Goal: Information Seeking & Learning: Find specific fact

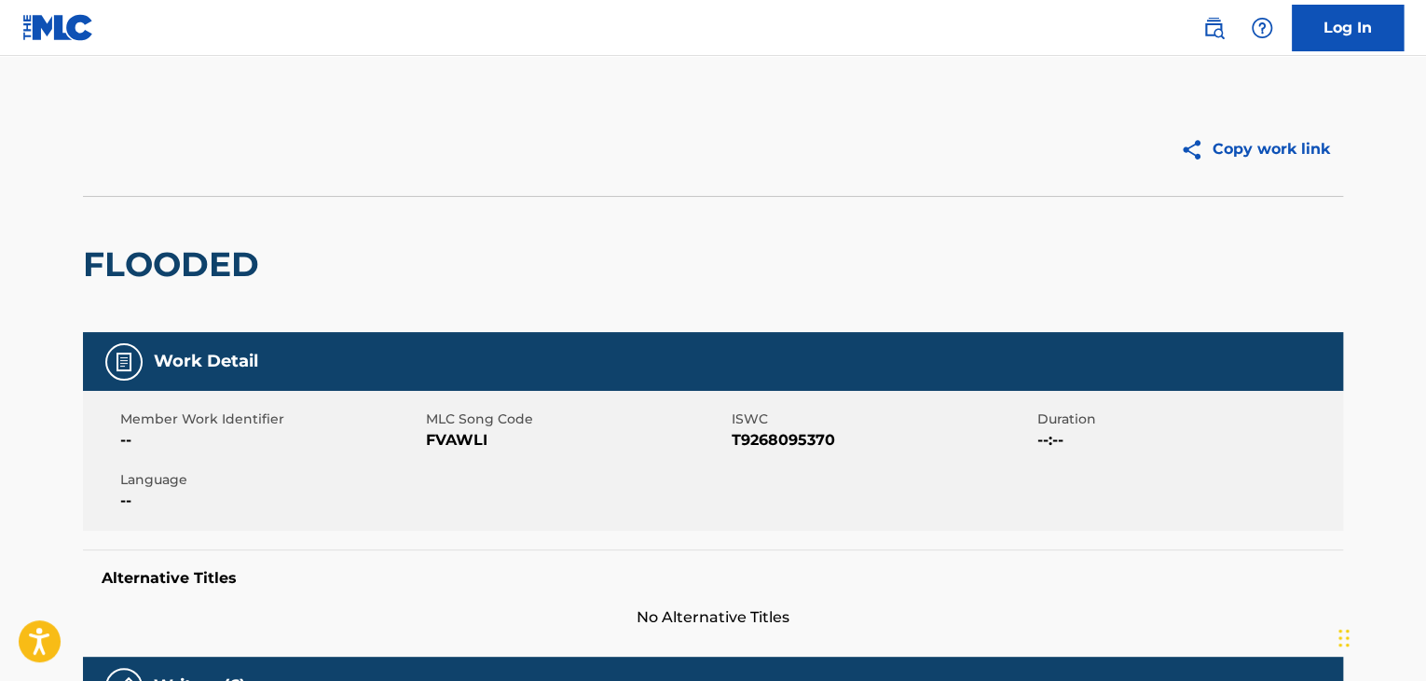
drag, startPoint x: 0, startPoint y: 0, endPoint x: 1216, endPoint y: 23, distance: 1216.0
click at [1216, 23] on img at bounding box center [1214, 28] width 22 height 22
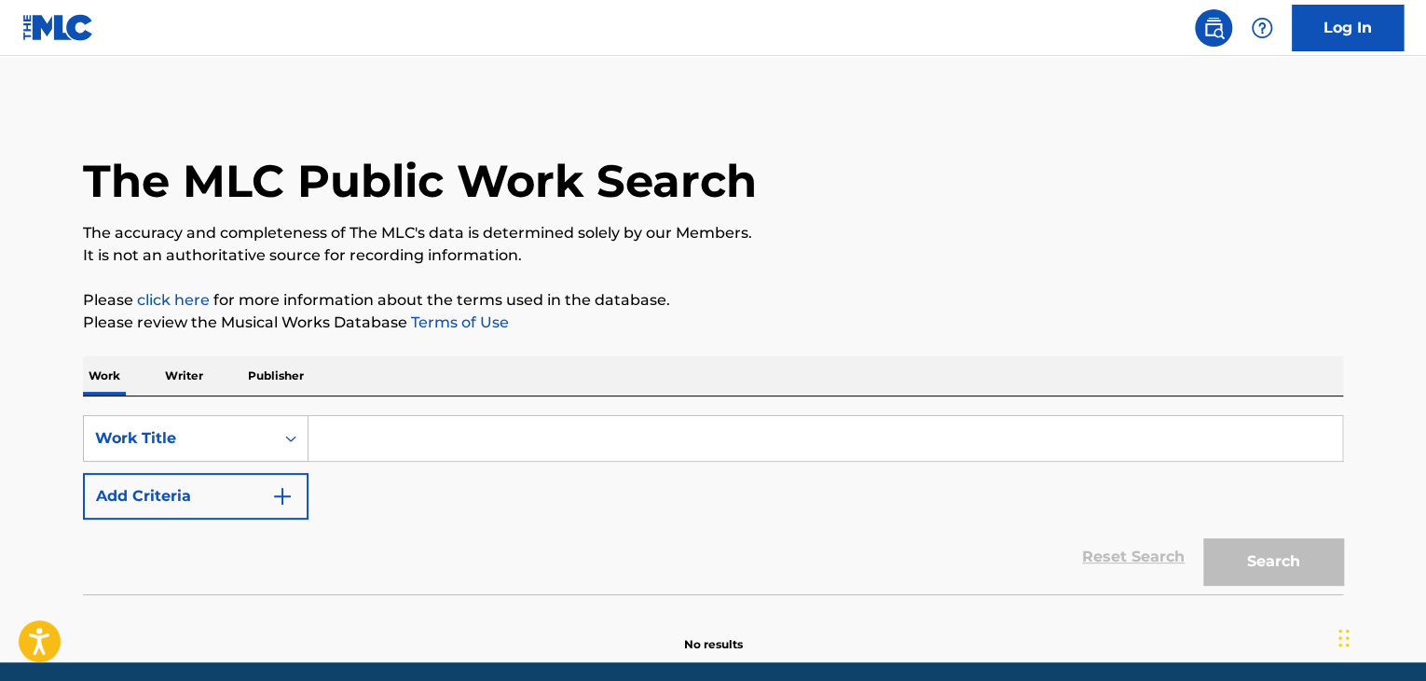
click at [351, 426] on input "Search Form" at bounding box center [826, 438] width 1034 height 45
click at [194, 381] on p "Writer" at bounding box center [183, 375] width 49 height 39
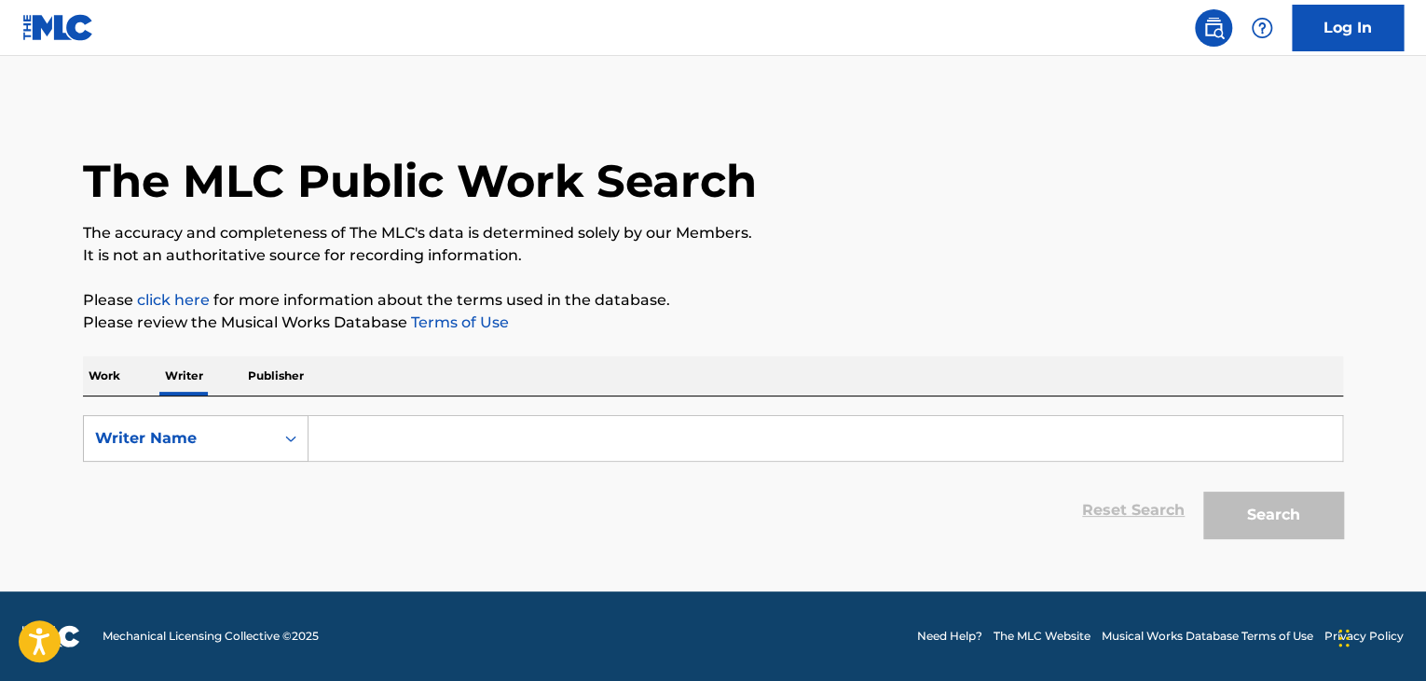
click at [425, 455] on input "Search Form" at bounding box center [826, 438] width 1034 height 45
paste input "[PERSON_NAME]"
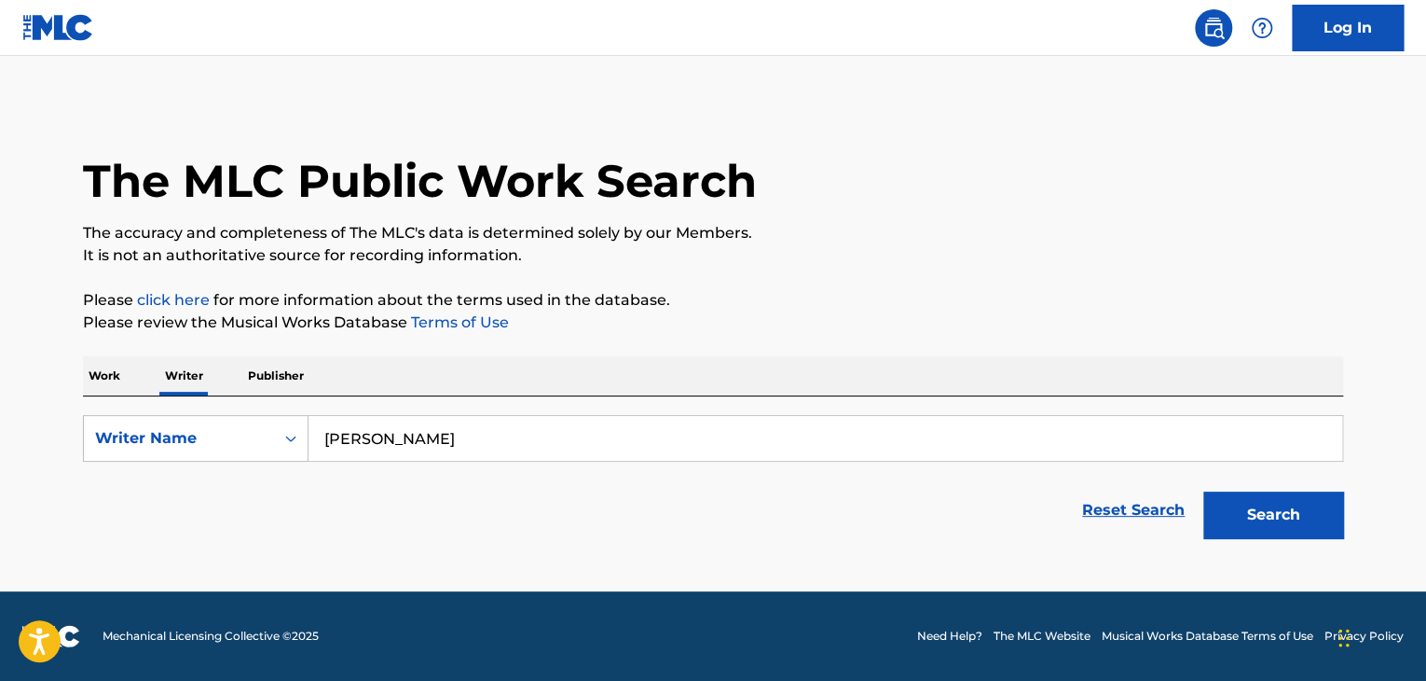
click at [847, 336] on div "The MLC Public Work Search The accuracy and completeness of The MLC's data is d…" at bounding box center [713, 325] width 1305 height 445
click at [1220, 511] on button "Search" at bounding box center [1274, 514] width 140 height 47
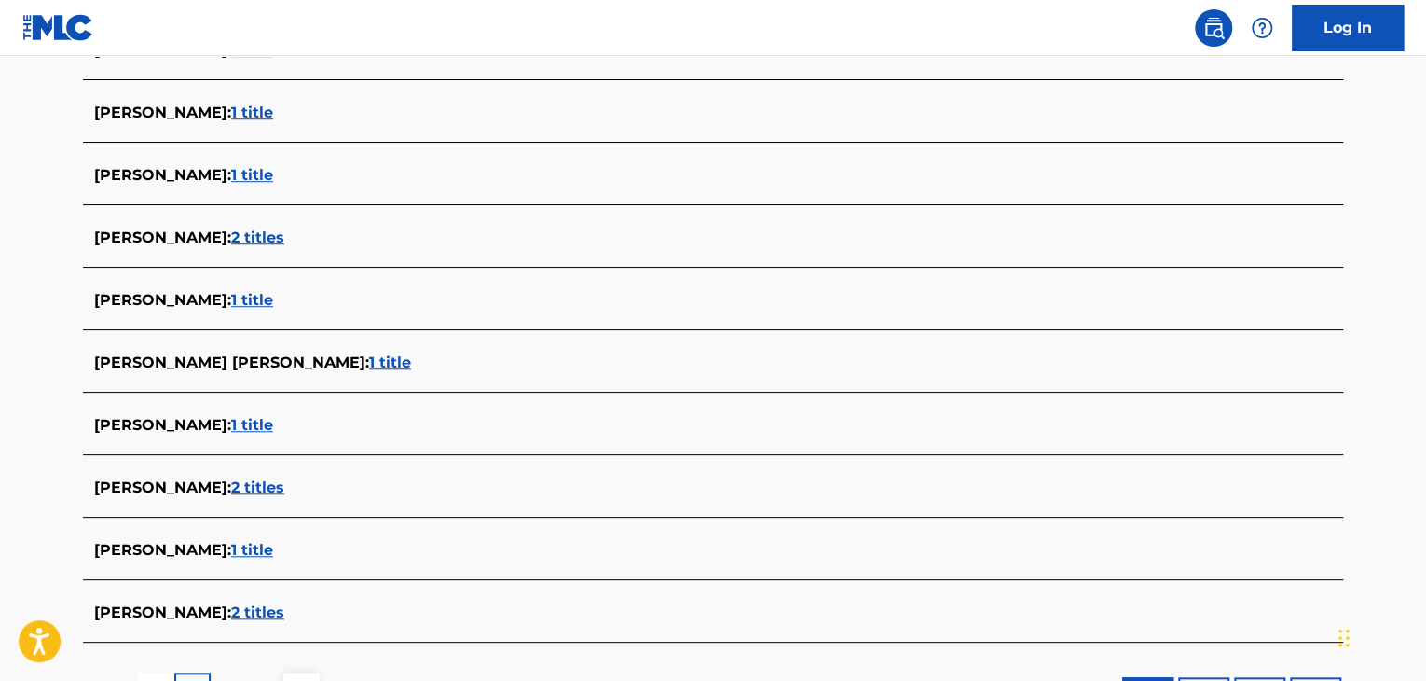
scroll to position [280, 0]
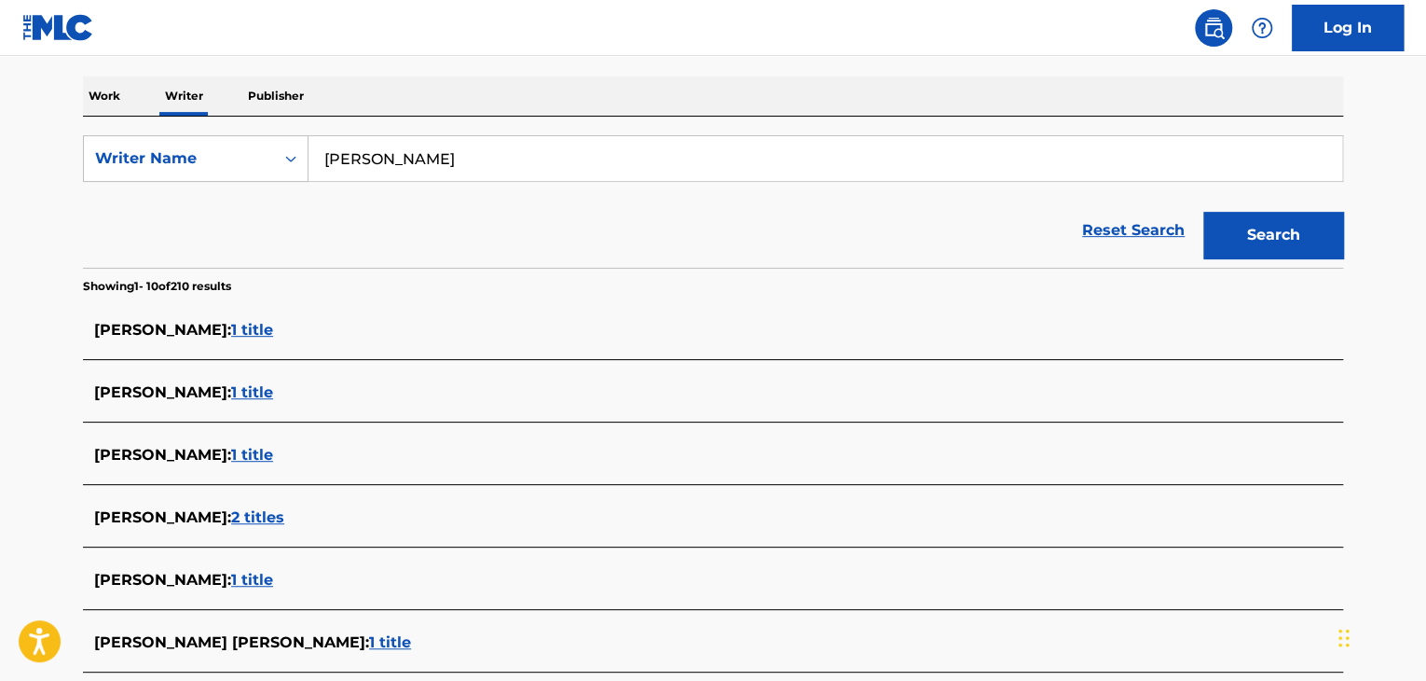
click at [440, 158] on input "[PERSON_NAME]" at bounding box center [826, 158] width 1034 height 45
paste input "[PERSON_NAME]"
click at [1271, 255] on button "Search" at bounding box center [1274, 235] width 140 height 47
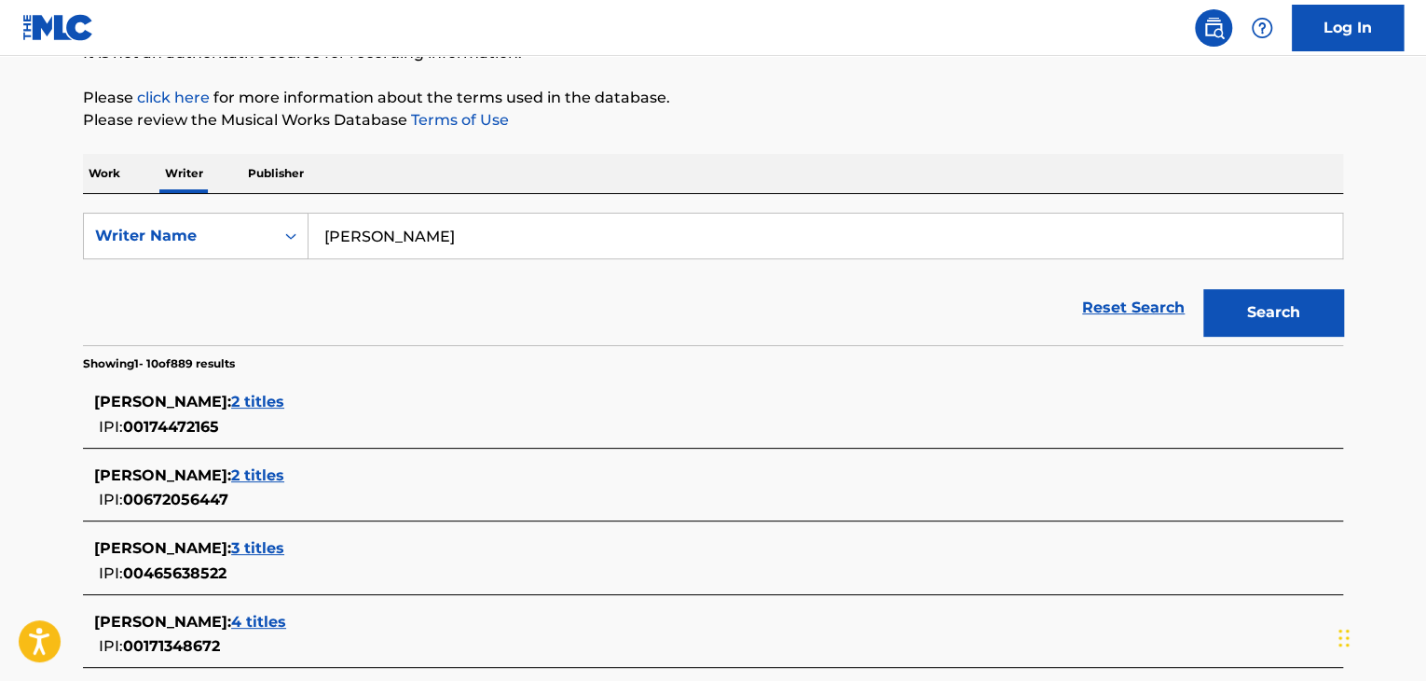
scroll to position [93, 0]
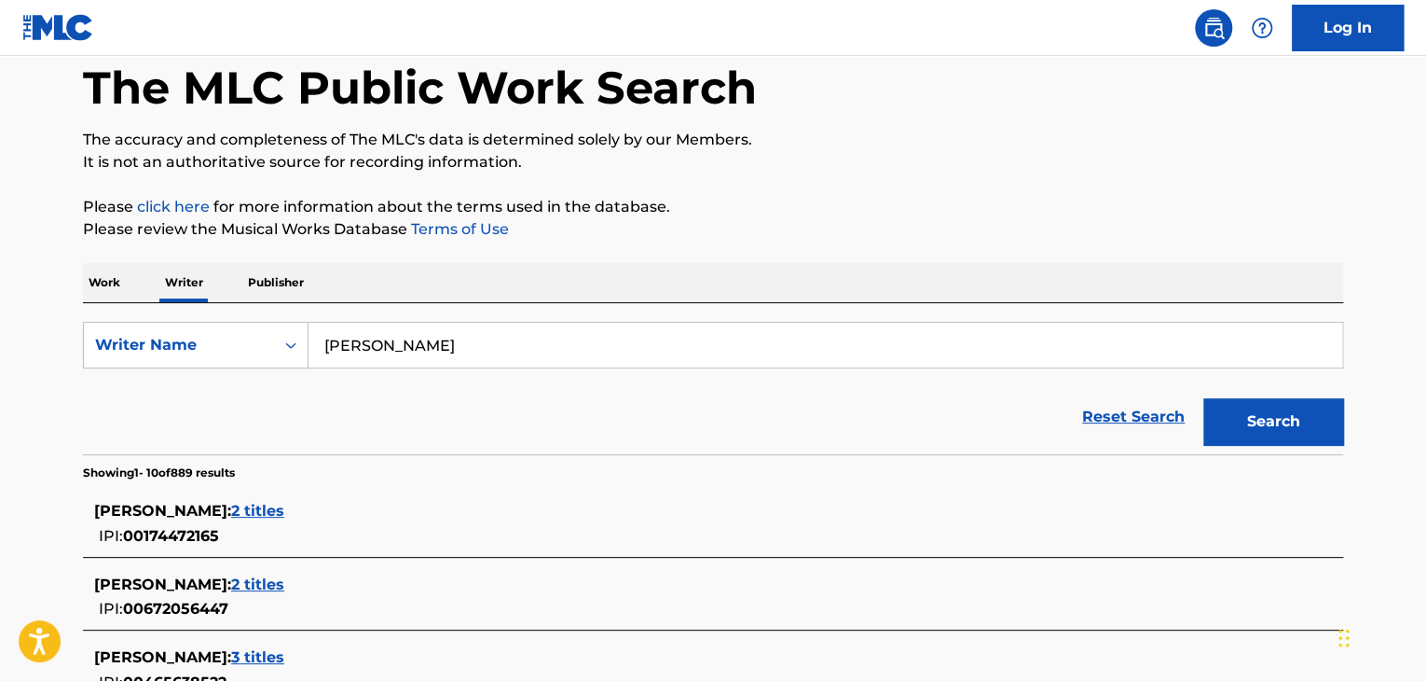
click at [402, 347] on input "[PERSON_NAME]" at bounding box center [826, 345] width 1034 height 45
paste input "[PERSON_NAME]"
click at [668, 239] on p "Please review the Musical Works Database Terms of Use" at bounding box center [713, 229] width 1261 height 22
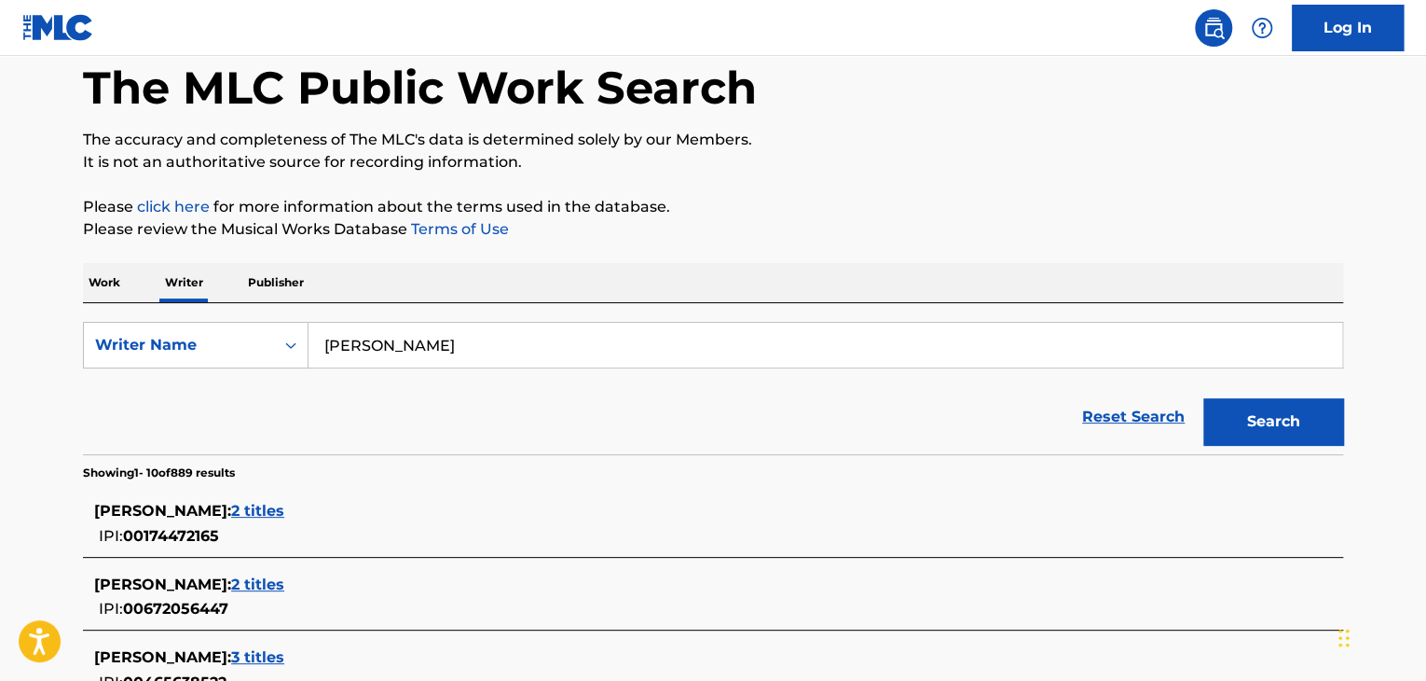
click at [1270, 409] on button "Search" at bounding box center [1274, 421] width 140 height 47
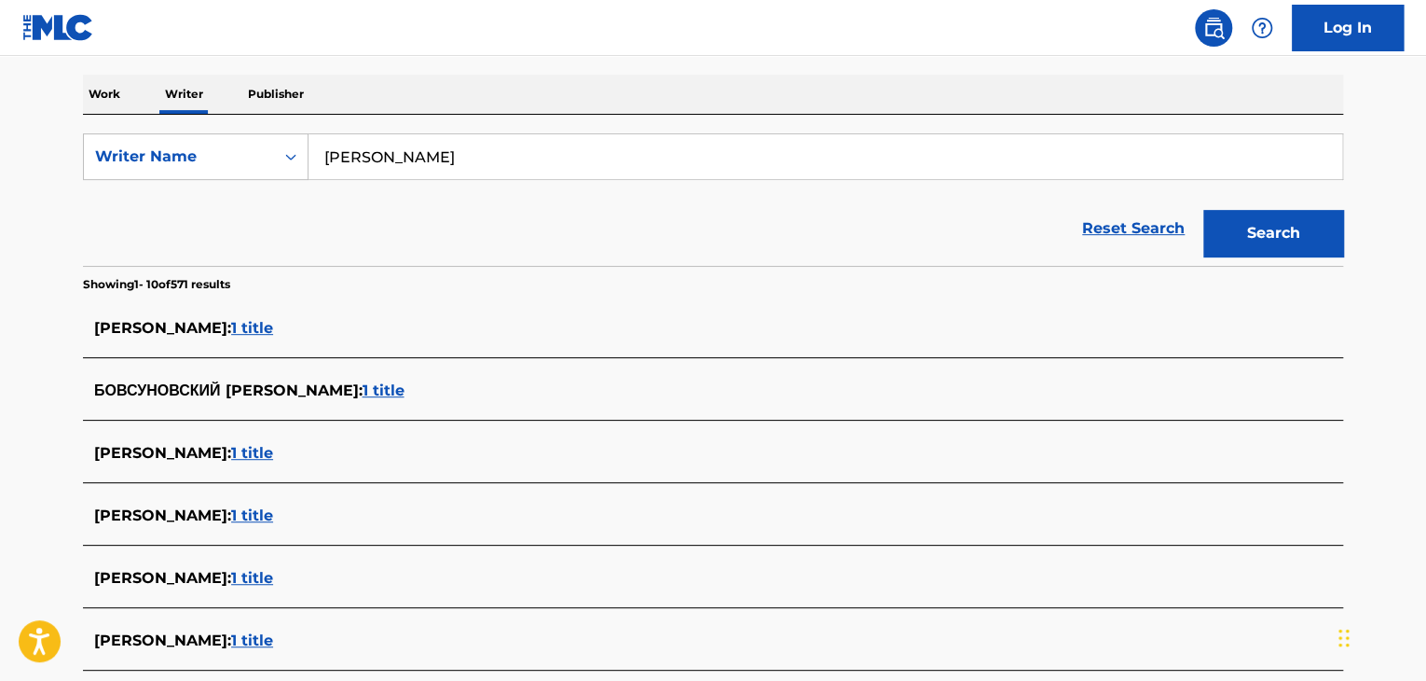
scroll to position [280, 0]
click at [434, 150] on input "[PERSON_NAME]" at bounding box center [826, 158] width 1034 height 45
paste input "[PERSON_NAME]"
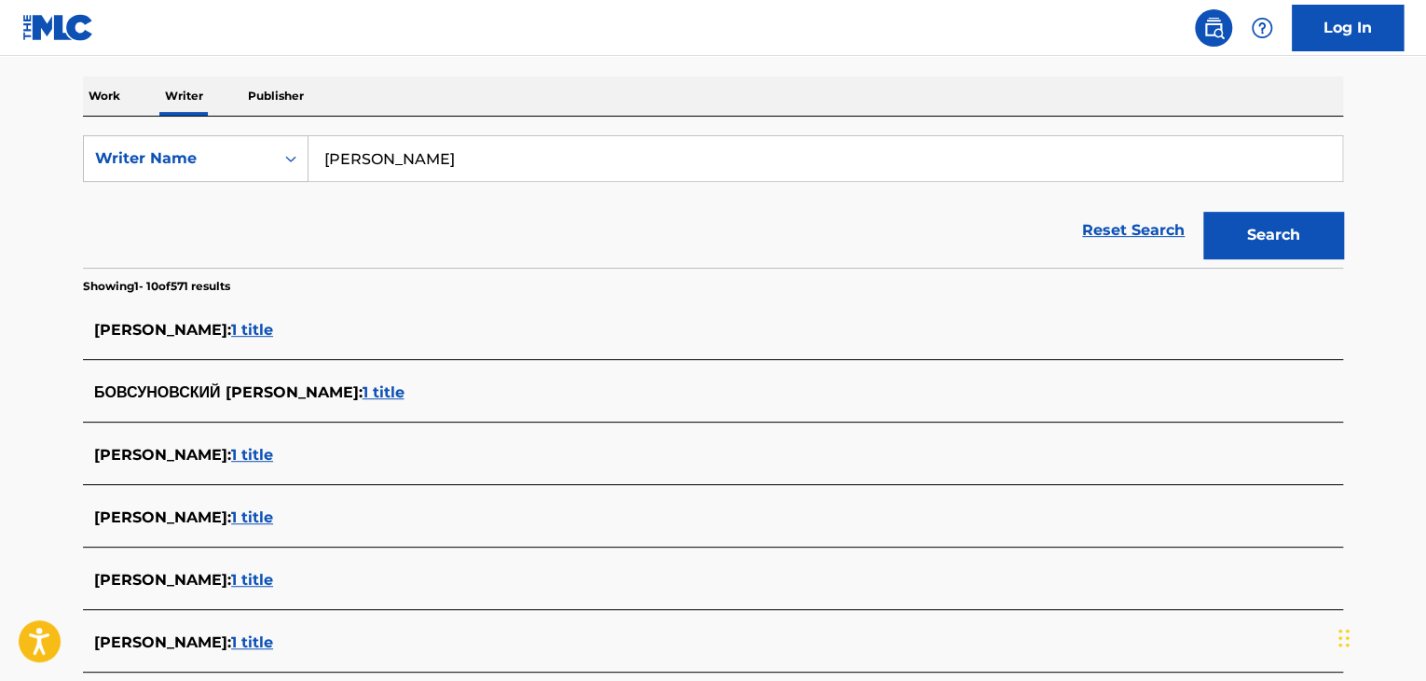
click at [709, 225] on div "Reset Search Search" at bounding box center [713, 230] width 1261 height 75
click at [1264, 243] on button "Search" at bounding box center [1274, 235] width 140 height 47
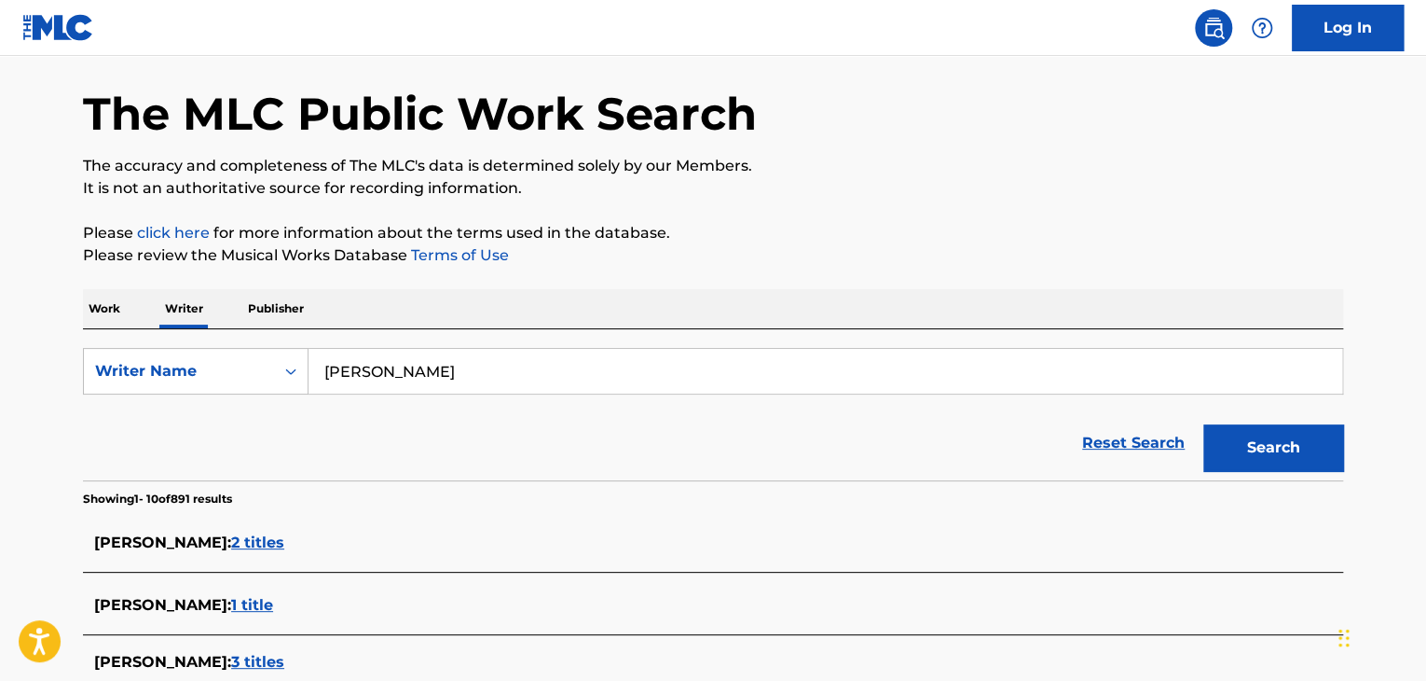
scroll to position [0, 0]
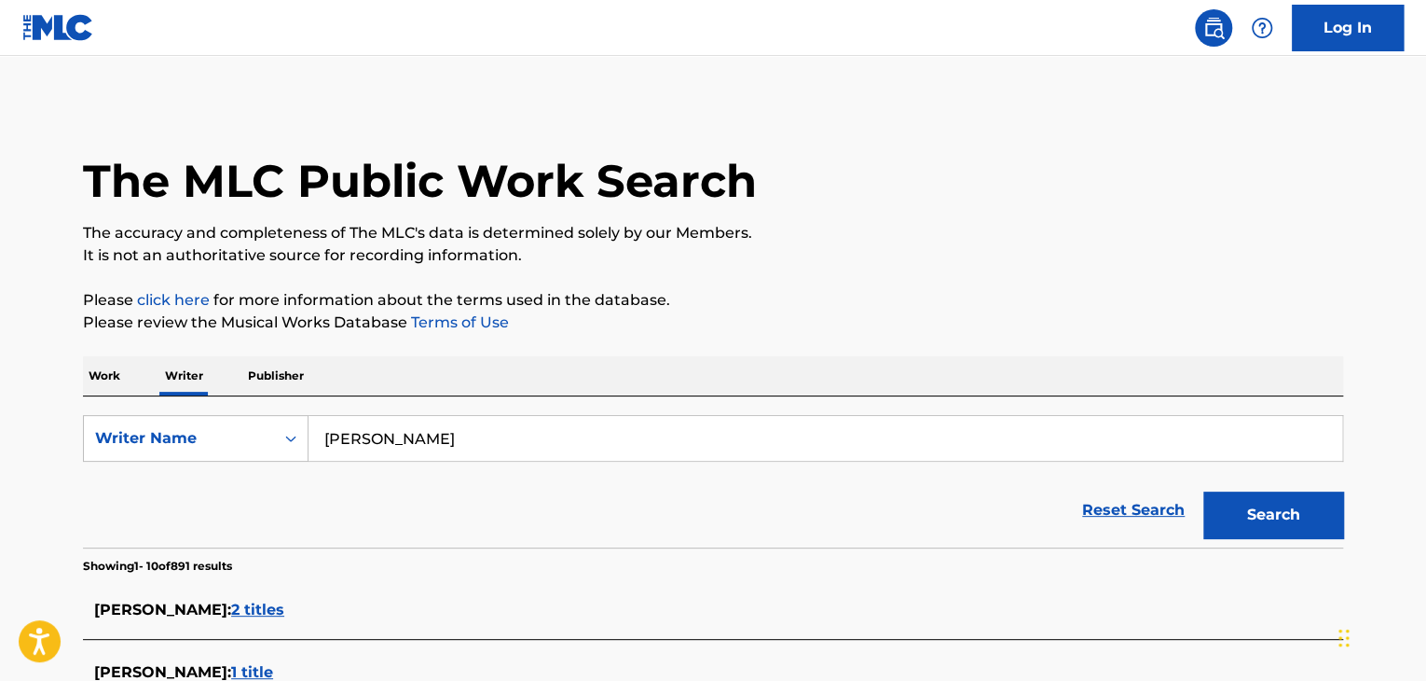
click at [439, 424] on input "[PERSON_NAME]" at bounding box center [826, 438] width 1034 height 45
paste input "[PERSON_NAME]"
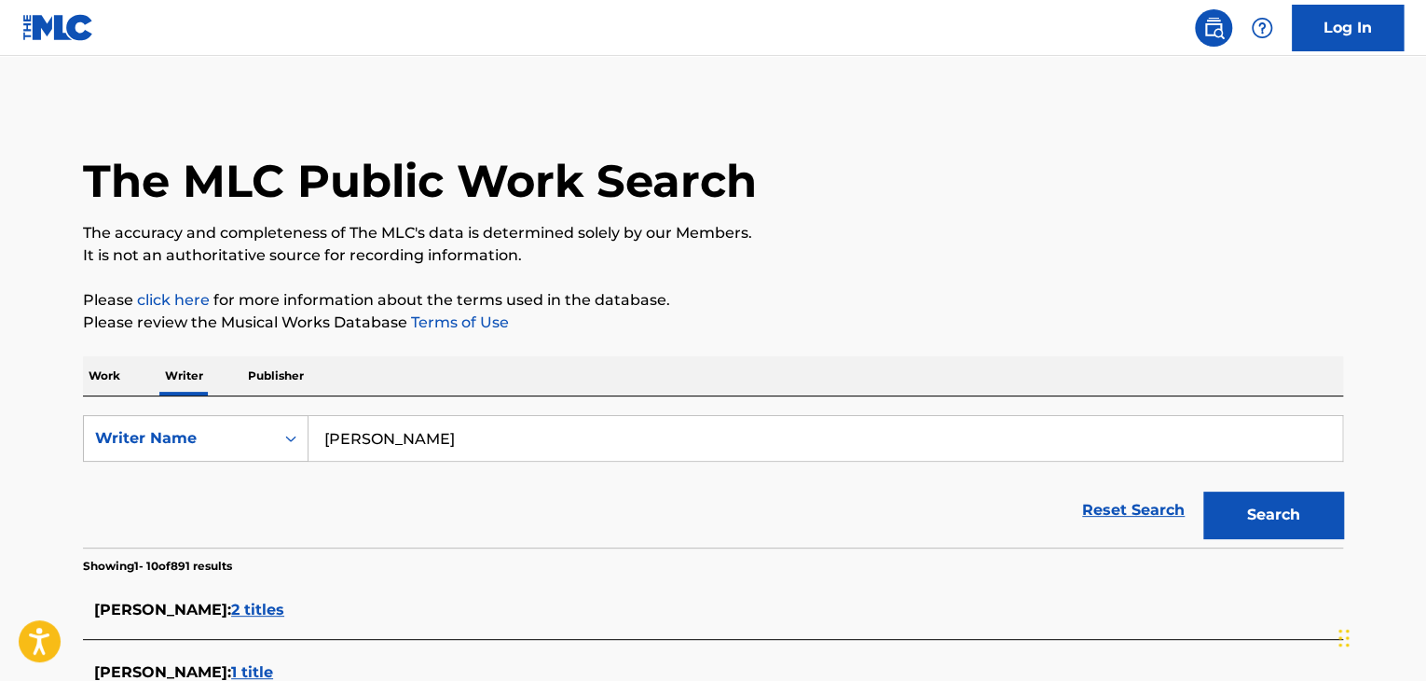
click at [1231, 517] on button "Search" at bounding box center [1274, 514] width 140 height 47
click at [384, 435] on input "[PERSON_NAME]" at bounding box center [826, 438] width 1034 height 45
paste input "Aeon"
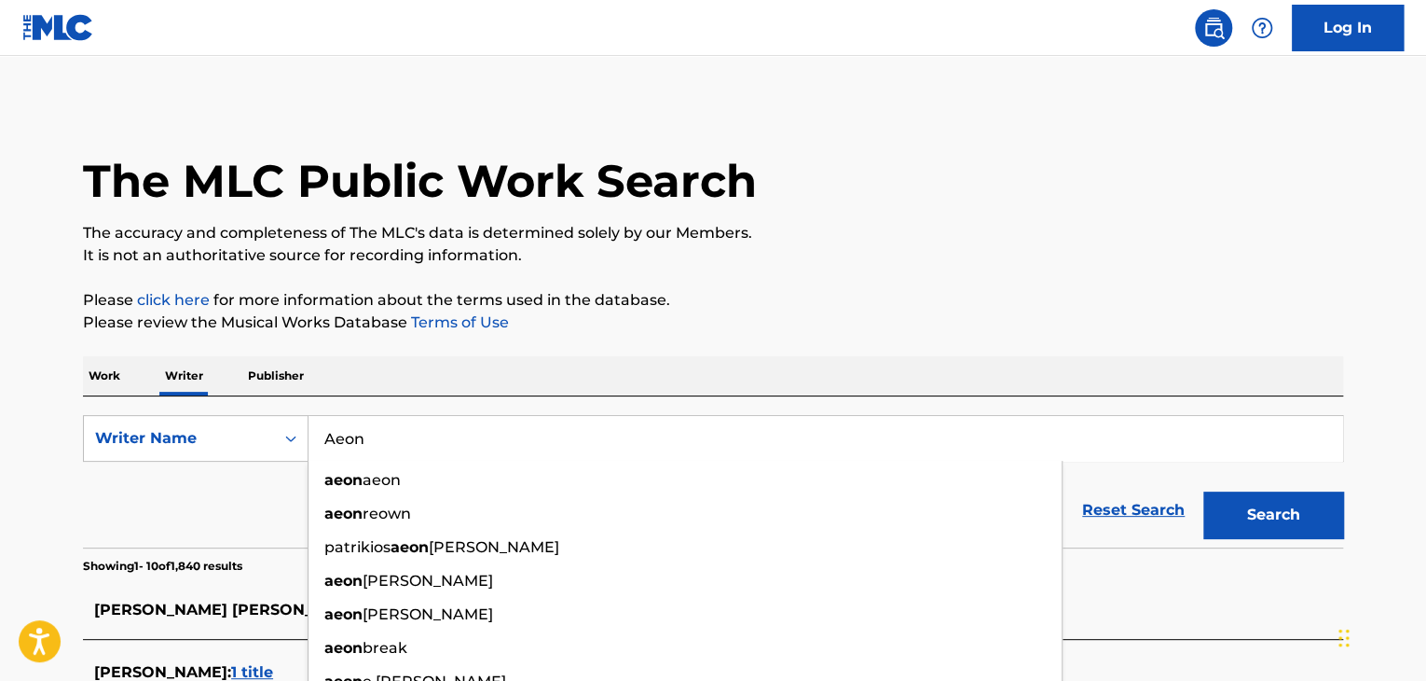
click at [1233, 518] on button "Search" at bounding box center [1274, 514] width 140 height 47
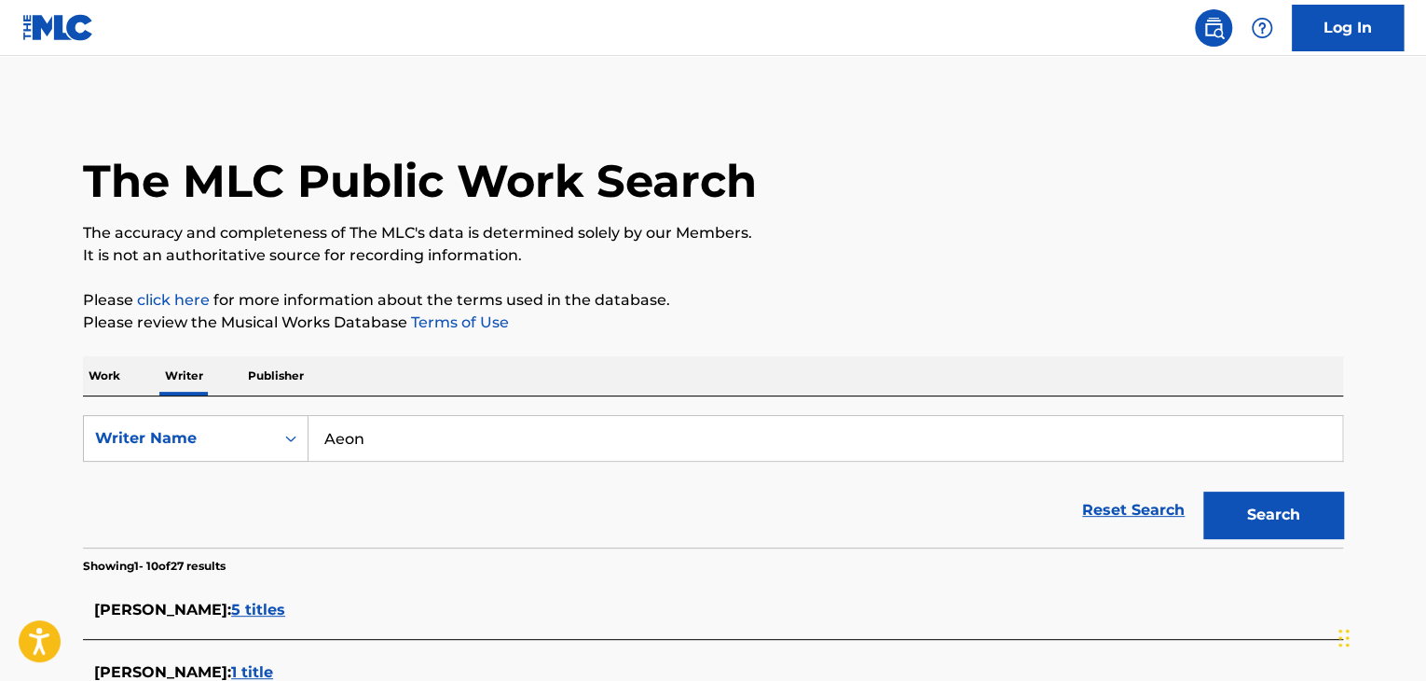
click at [395, 411] on div "SearchWithCriteria8ab0a40f-bc78-467b-8ced-ce01b3ca8cd0 Writer Name Aeon Reset S…" at bounding box center [713, 471] width 1261 height 151
click at [442, 432] on input "Aeon" at bounding box center [826, 438] width 1034 height 45
click at [344, 434] on input "Aeonv" at bounding box center [826, 438] width 1034 height 45
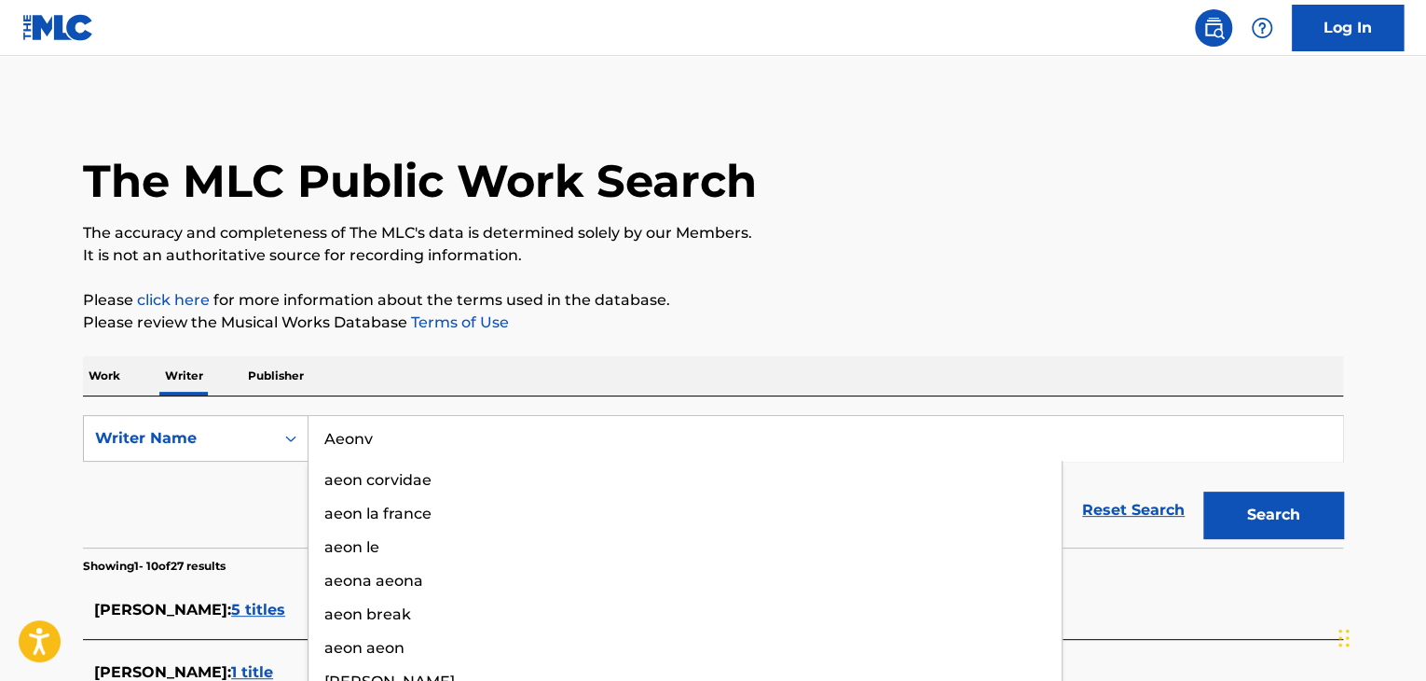
click at [344, 434] on input "Aeonv" at bounding box center [826, 438] width 1034 height 45
paste input "[PERSON_NAME]"
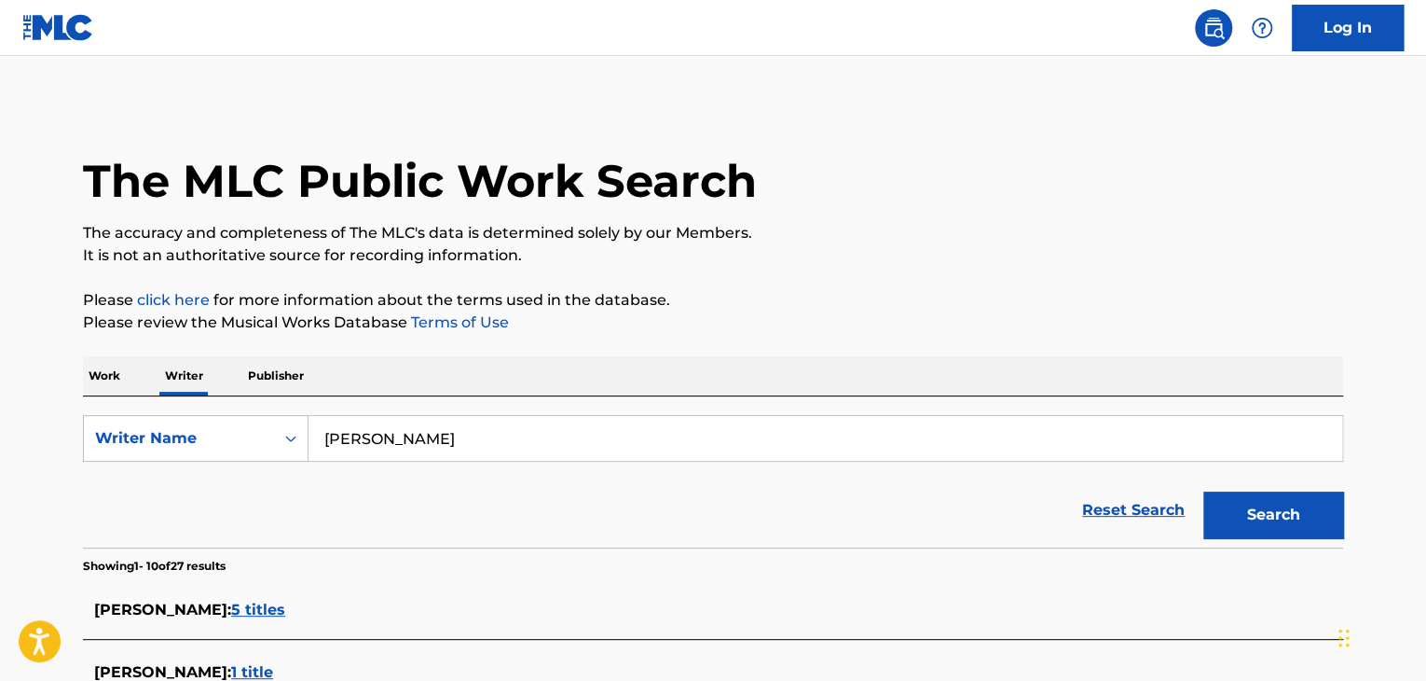
click at [711, 371] on div "Work Writer Publisher" at bounding box center [713, 375] width 1261 height 39
click at [1244, 508] on button "Search" at bounding box center [1274, 514] width 140 height 47
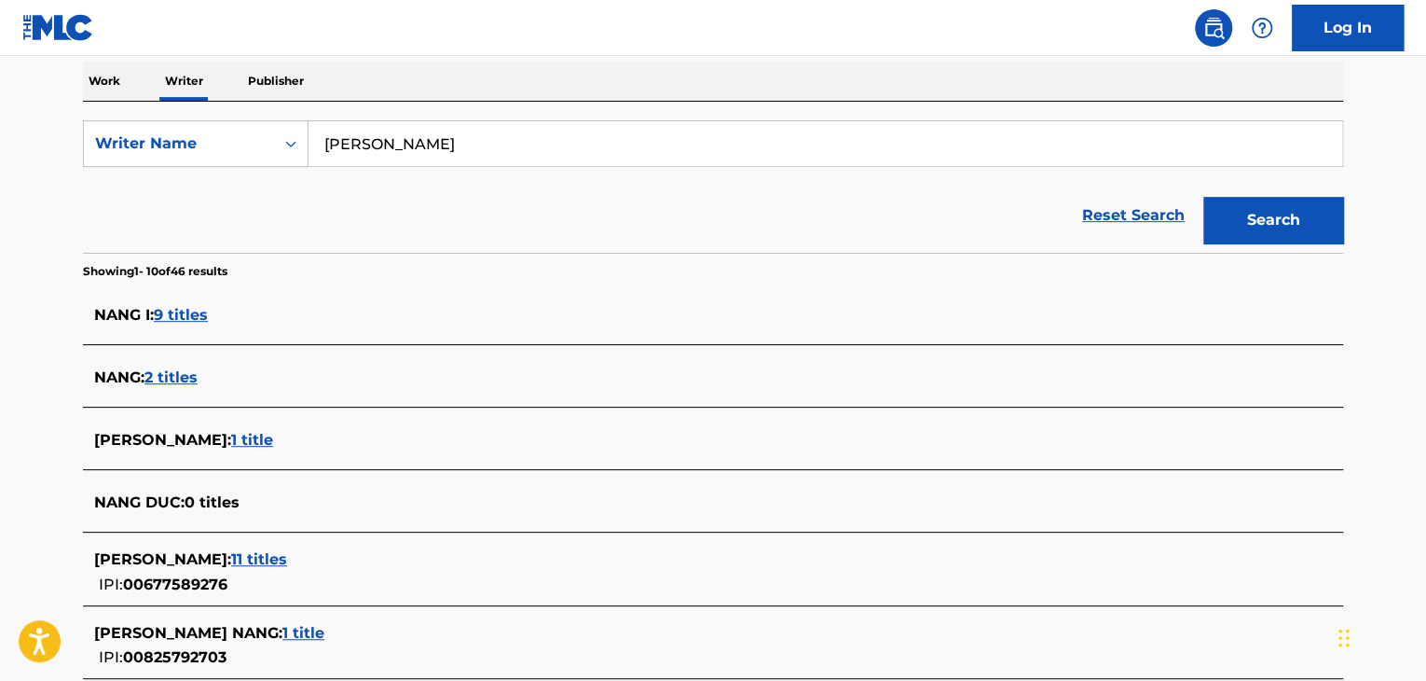
scroll to position [186, 0]
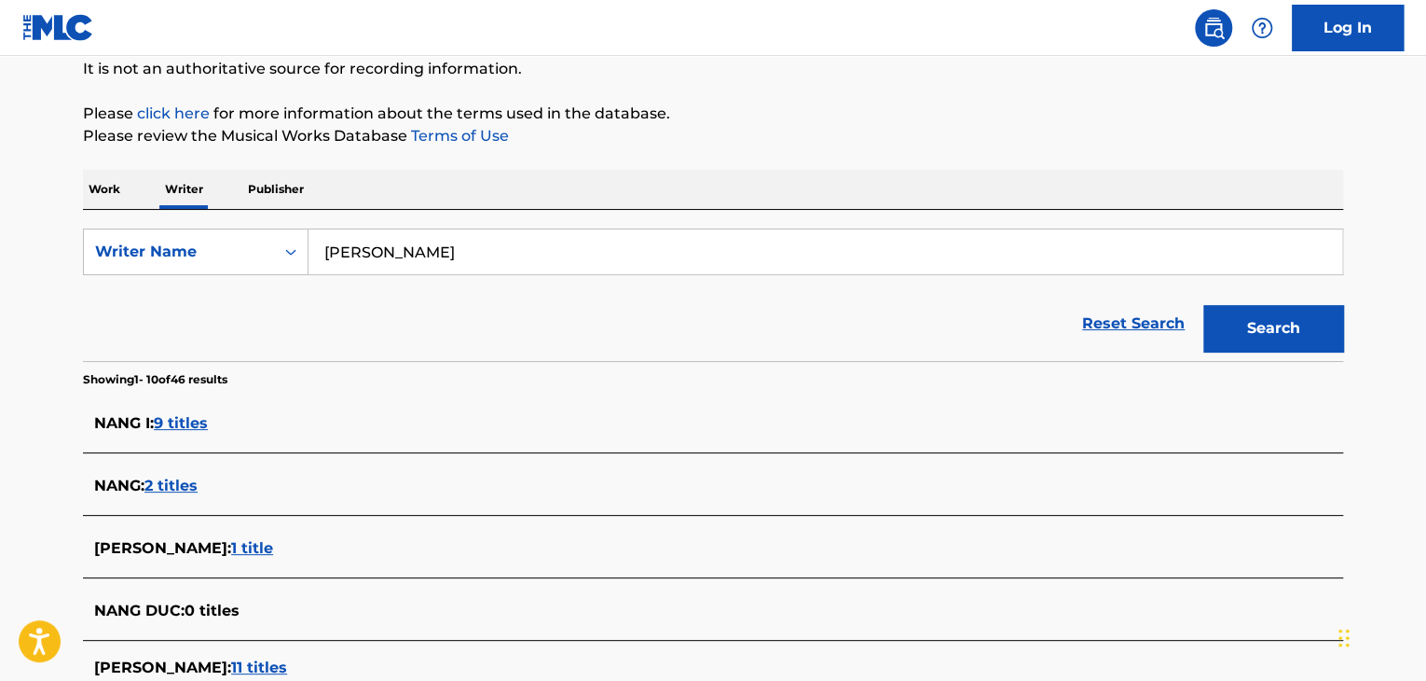
click at [408, 250] on input "[PERSON_NAME]" at bounding box center [826, 251] width 1034 height 45
paste input "Көше"
drag, startPoint x: 611, startPoint y: 158, endPoint x: 664, endPoint y: 167, distance: 54.0
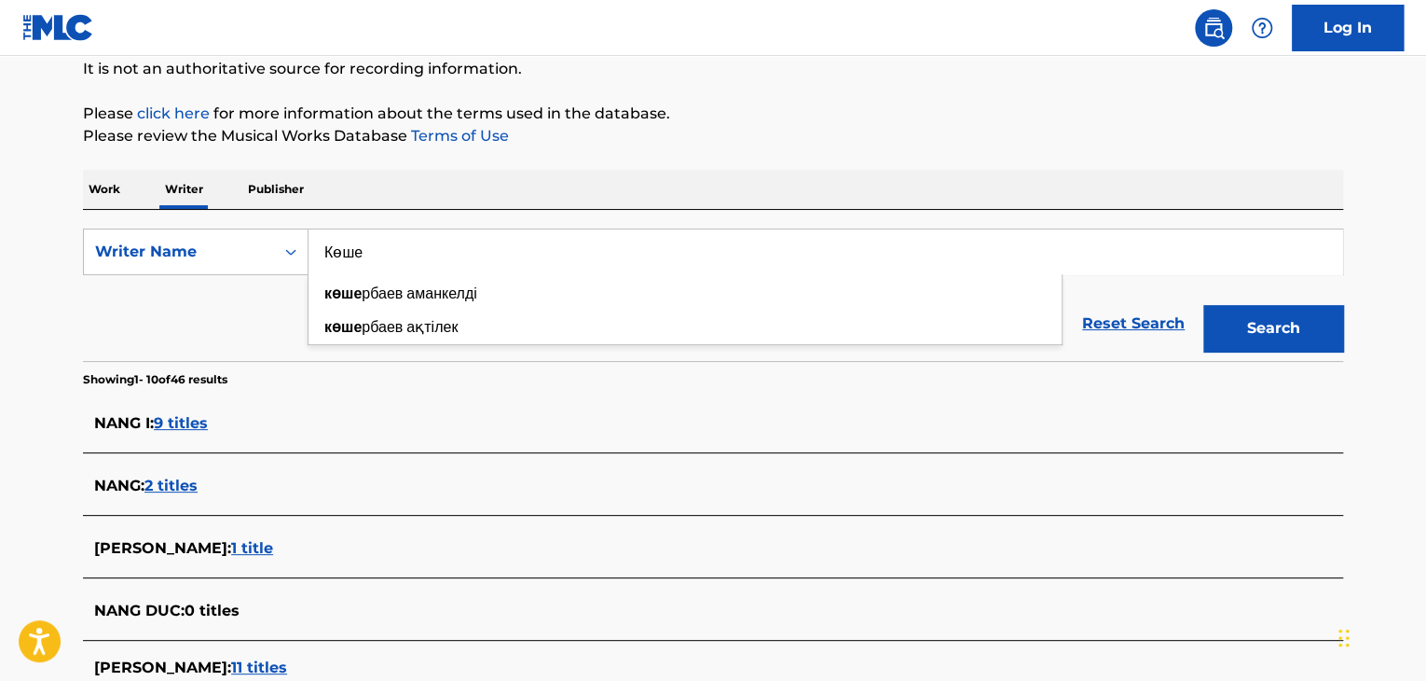
click at [612, 157] on div "The MLC Public Work Search The accuracy and completeness of The MLC's data is d…" at bounding box center [713, 535] width 1305 height 1238
click at [348, 225] on div "SearchWithCriteria8ab0a40f-bc78-467b-8ced-ce01b3ca8cd0 Writer Name Көше Reset S…" at bounding box center [713, 285] width 1261 height 151
click at [345, 255] on input "Көше" at bounding box center [826, 251] width 1034 height 45
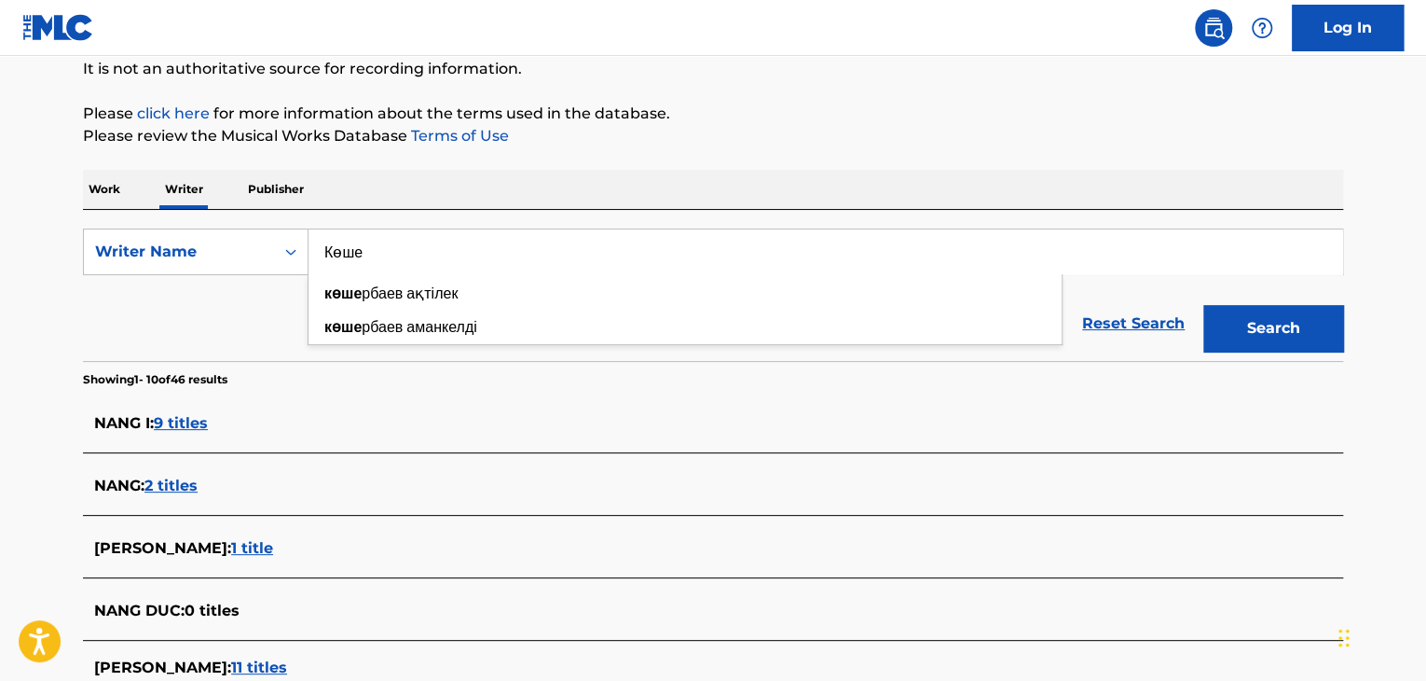
paste input "[PERSON_NAME]"
click at [1243, 324] on button "Search" at bounding box center [1274, 328] width 140 height 47
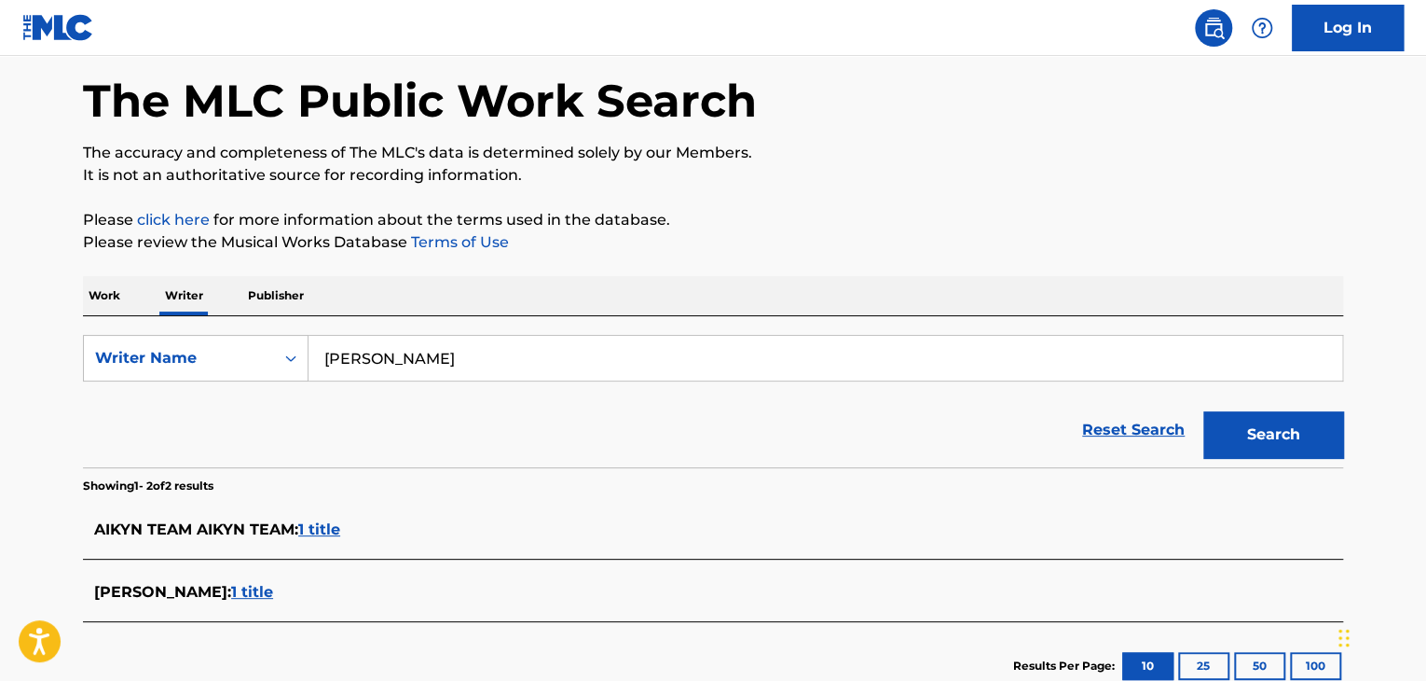
scroll to position [0, 0]
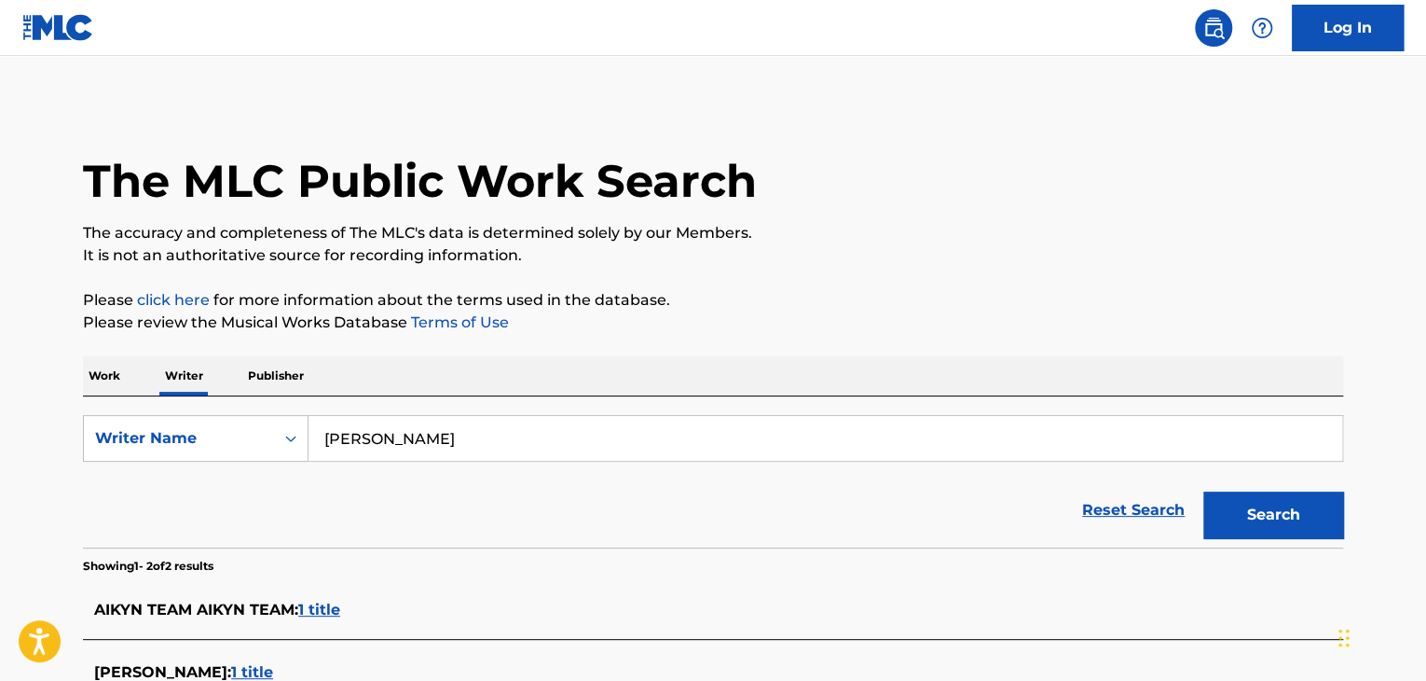
click at [441, 465] on form "SearchWithCriteria8ab0a40f-bc78-467b-8ced-ce01b3ca8cd0 Writer Name [PERSON_NAME…" at bounding box center [713, 481] width 1261 height 132
click at [435, 448] on input "[PERSON_NAME]" at bounding box center [826, 438] width 1034 height 45
paste input "[PERSON_NAME]"
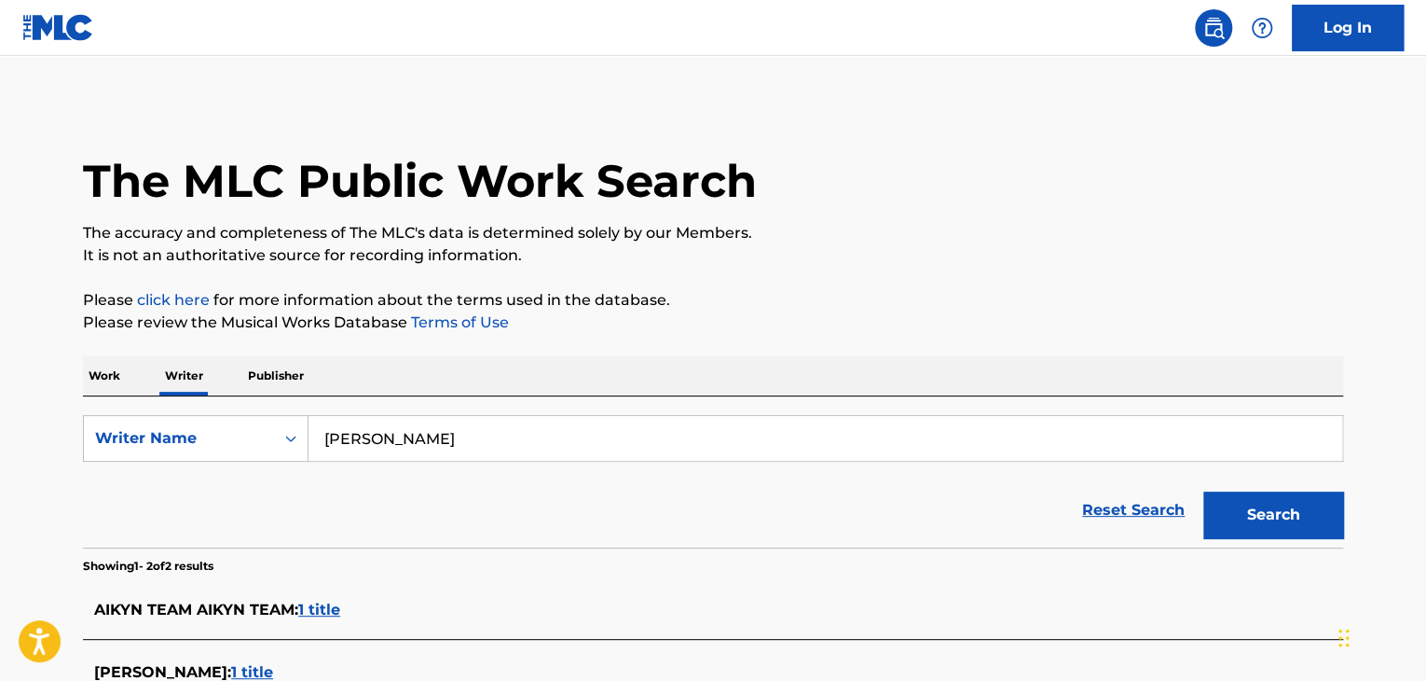
click at [738, 355] on div "The MLC Public Work Search The accuracy and completeness of The MLC's data is d…" at bounding box center [713, 446] width 1305 height 687
click at [1256, 516] on button "Search" at bounding box center [1274, 514] width 140 height 47
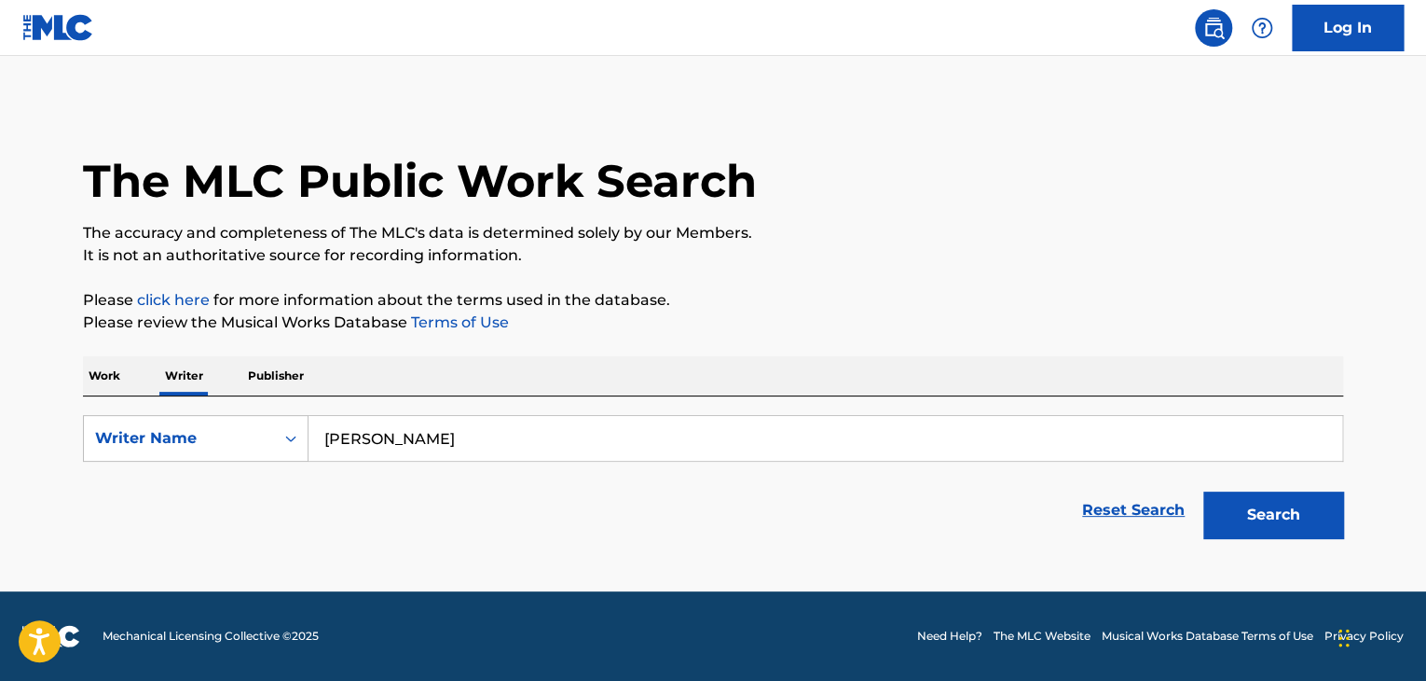
click at [432, 453] on input "[PERSON_NAME]" at bounding box center [826, 438] width 1034 height 45
paste input "[PERSON_NAME]"
type input "[PERSON_NAME]"
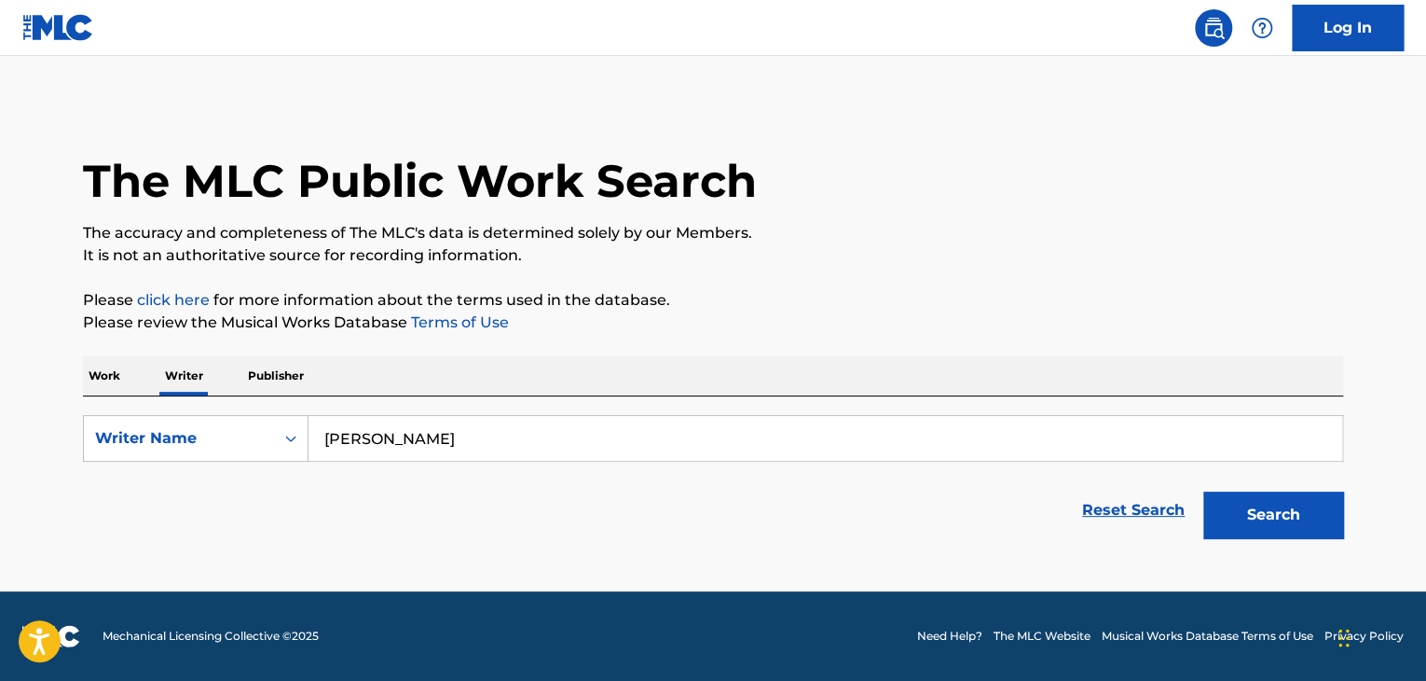
click at [800, 350] on div "The MLC Public Work Search The accuracy and completeness of The MLC's data is d…" at bounding box center [713, 325] width 1305 height 445
click at [1235, 517] on button "Search" at bounding box center [1274, 514] width 140 height 47
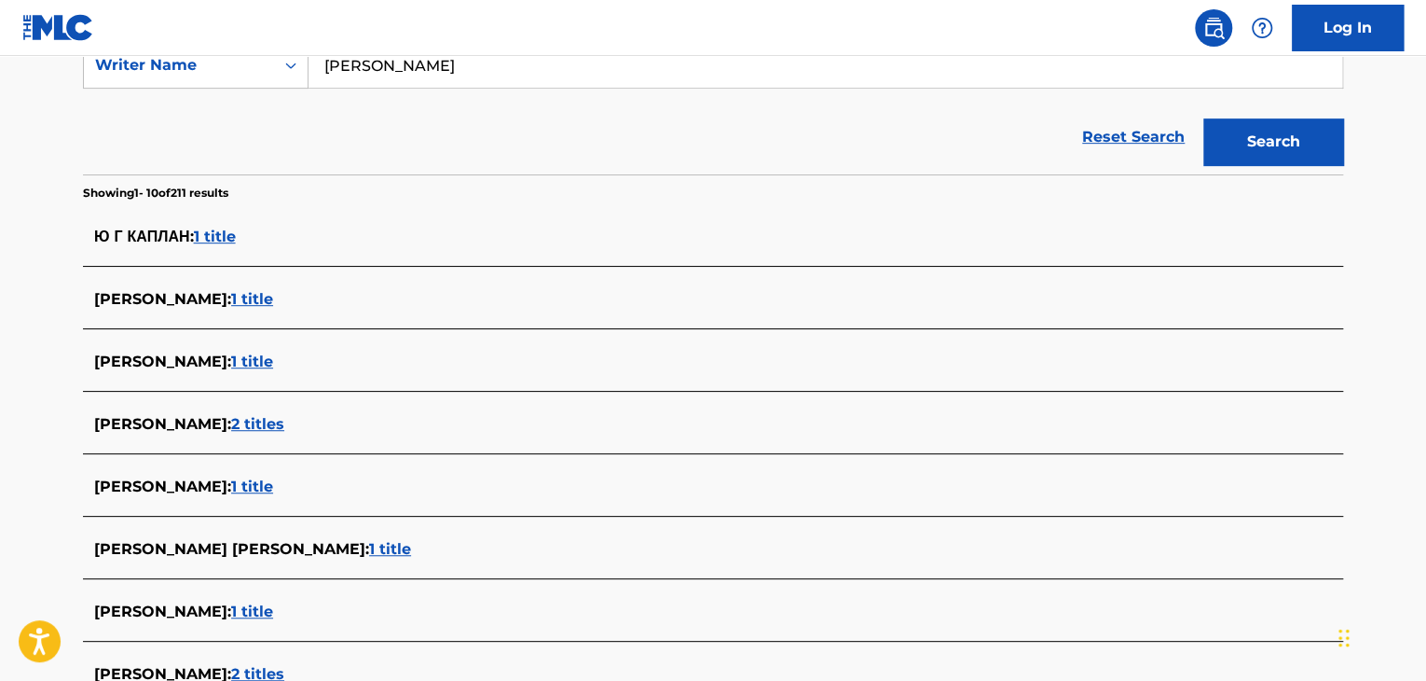
scroll to position [93, 0]
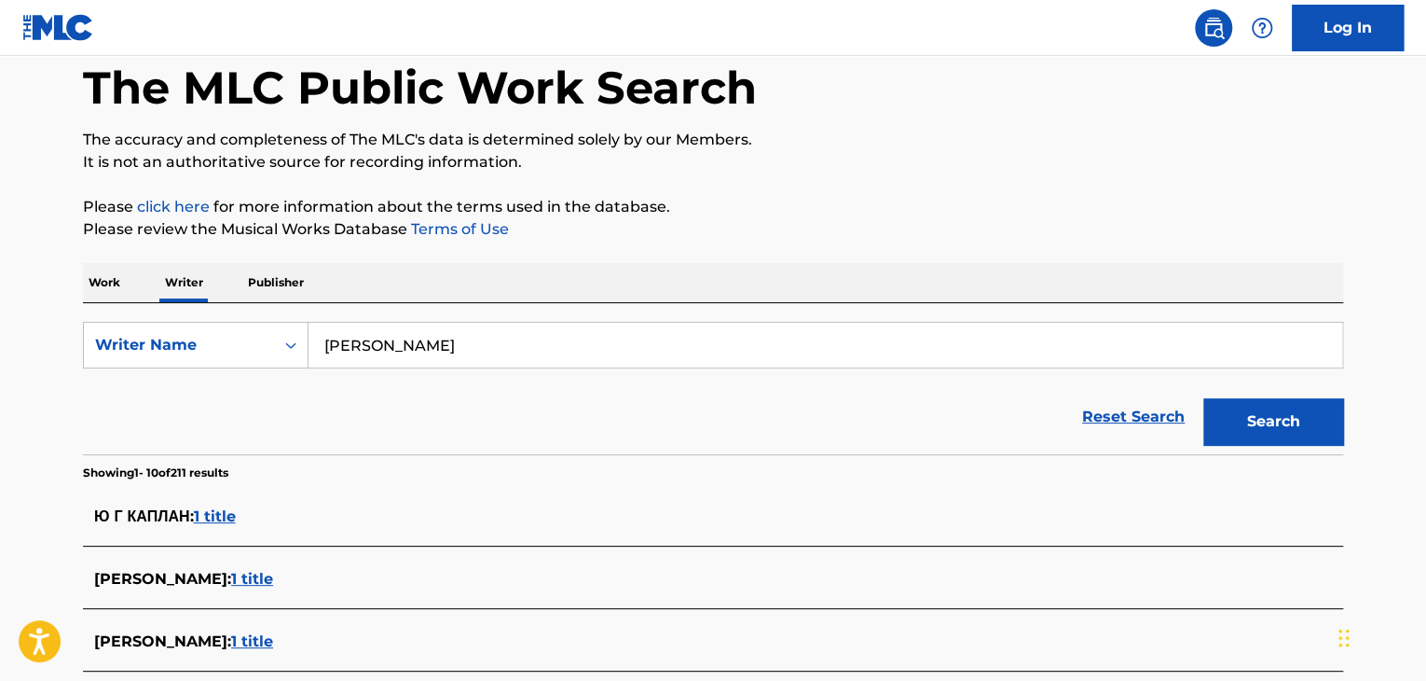
click at [227, 520] on span "1 title" at bounding box center [215, 516] width 42 height 18
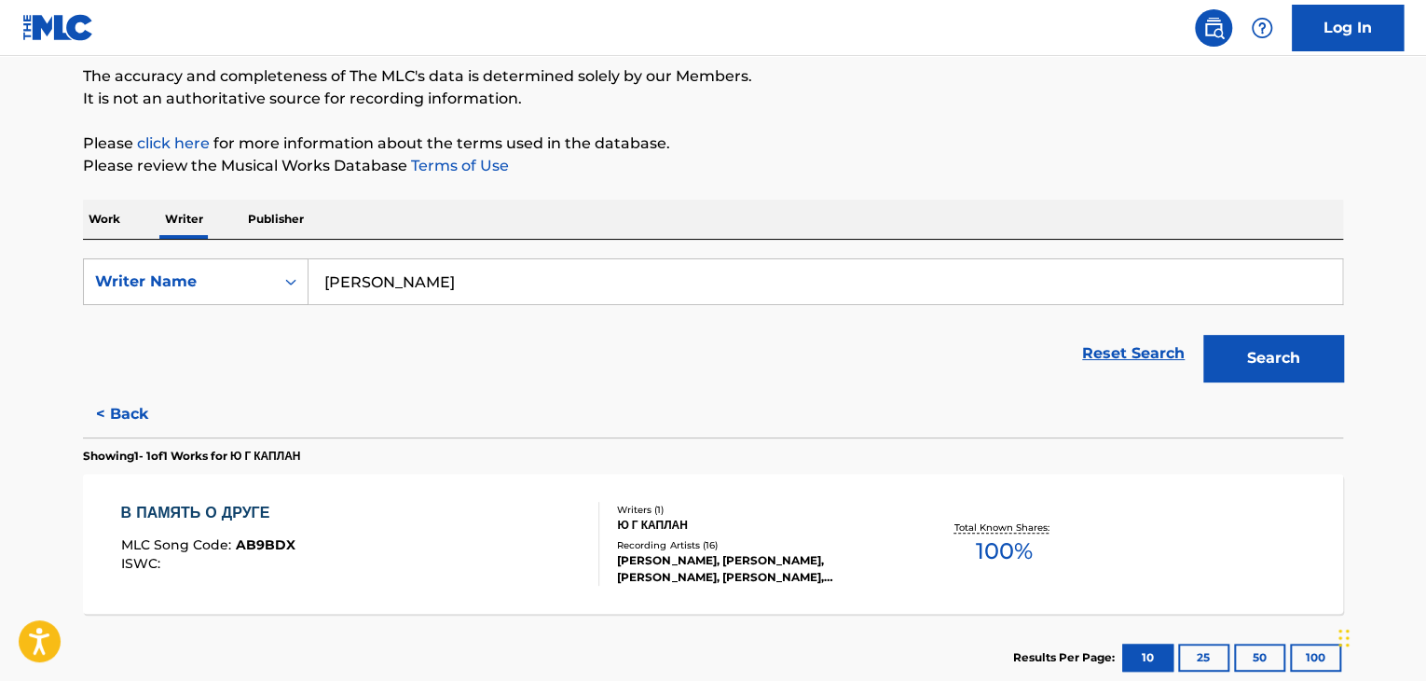
scroll to position [186, 0]
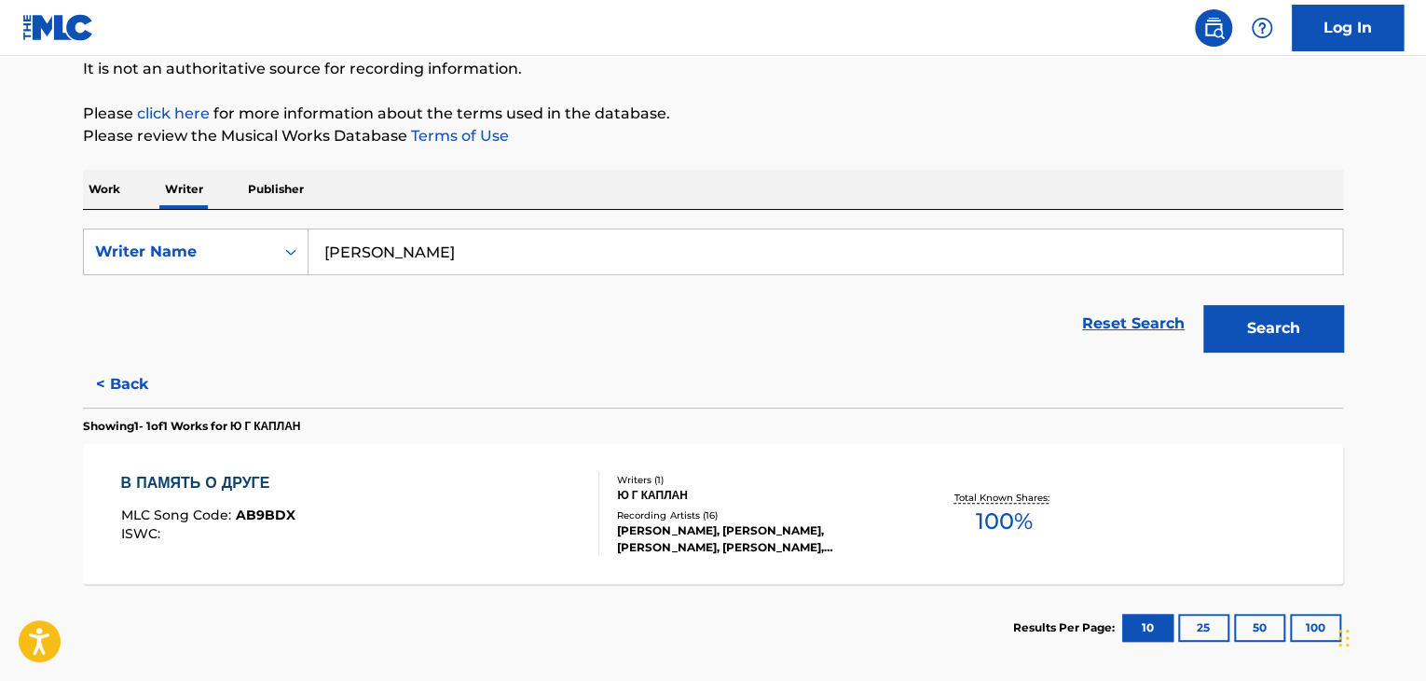
click at [447, 515] on div "В ПАМЯТЬ О ДРУГЕ MLC Song Code : AB9BDX ISWC :" at bounding box center [360, 514] width 479 height 84
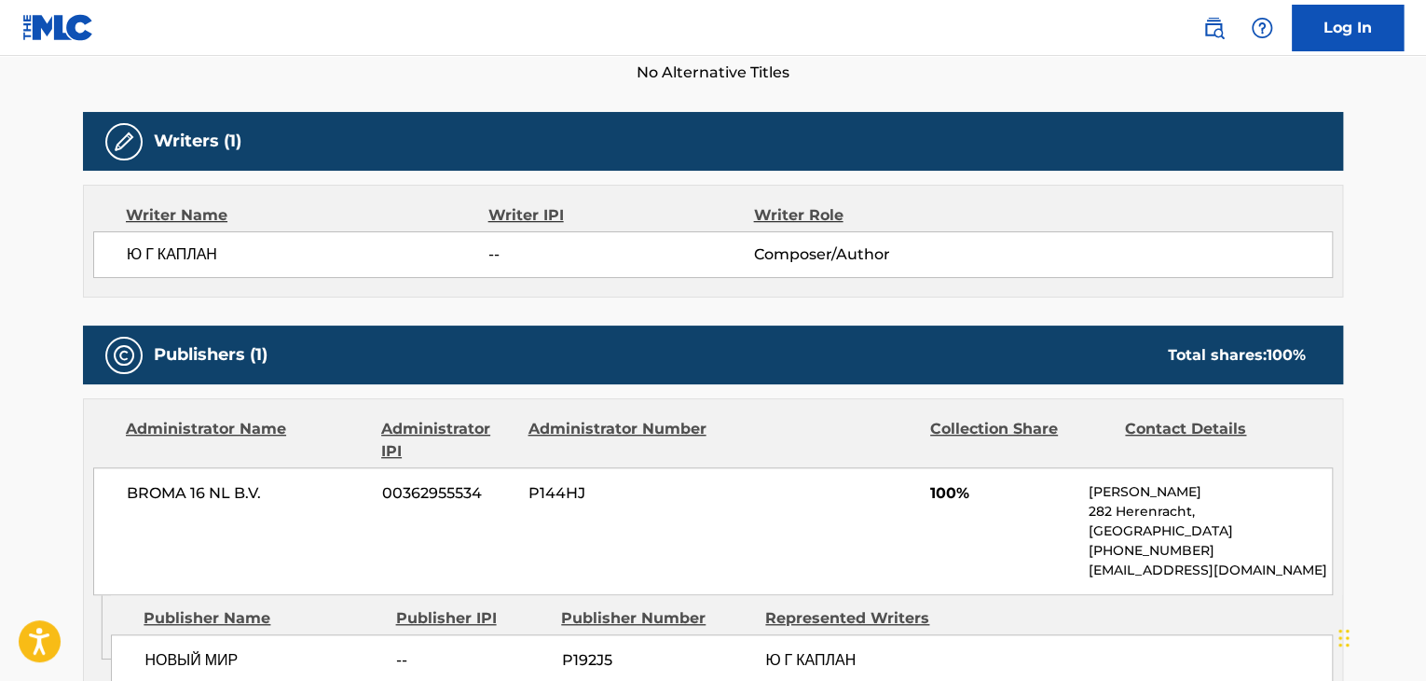
scroll to position [653, 0]
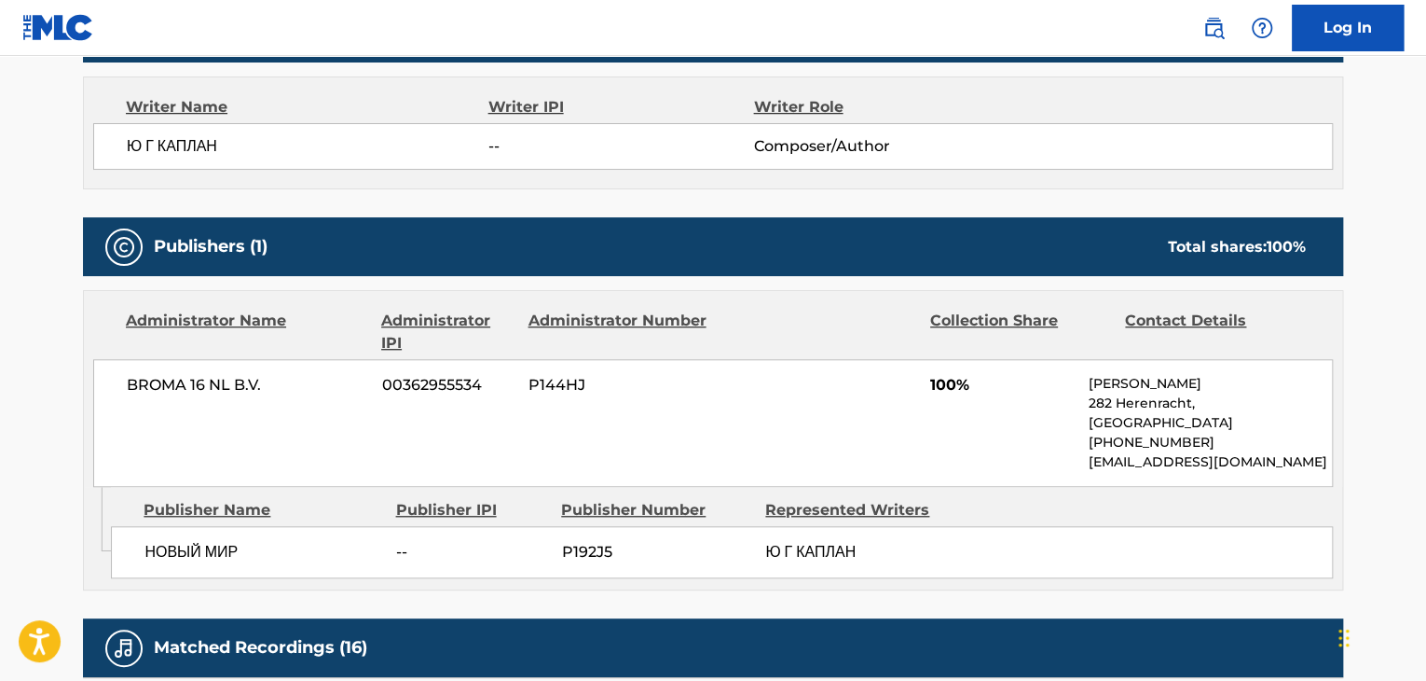
click at [233, 384] on span "BROMA 16 NL B.V." at bounding box center [247, 385] width 241 height 22
copy div "BROMA 16 NL B.V."
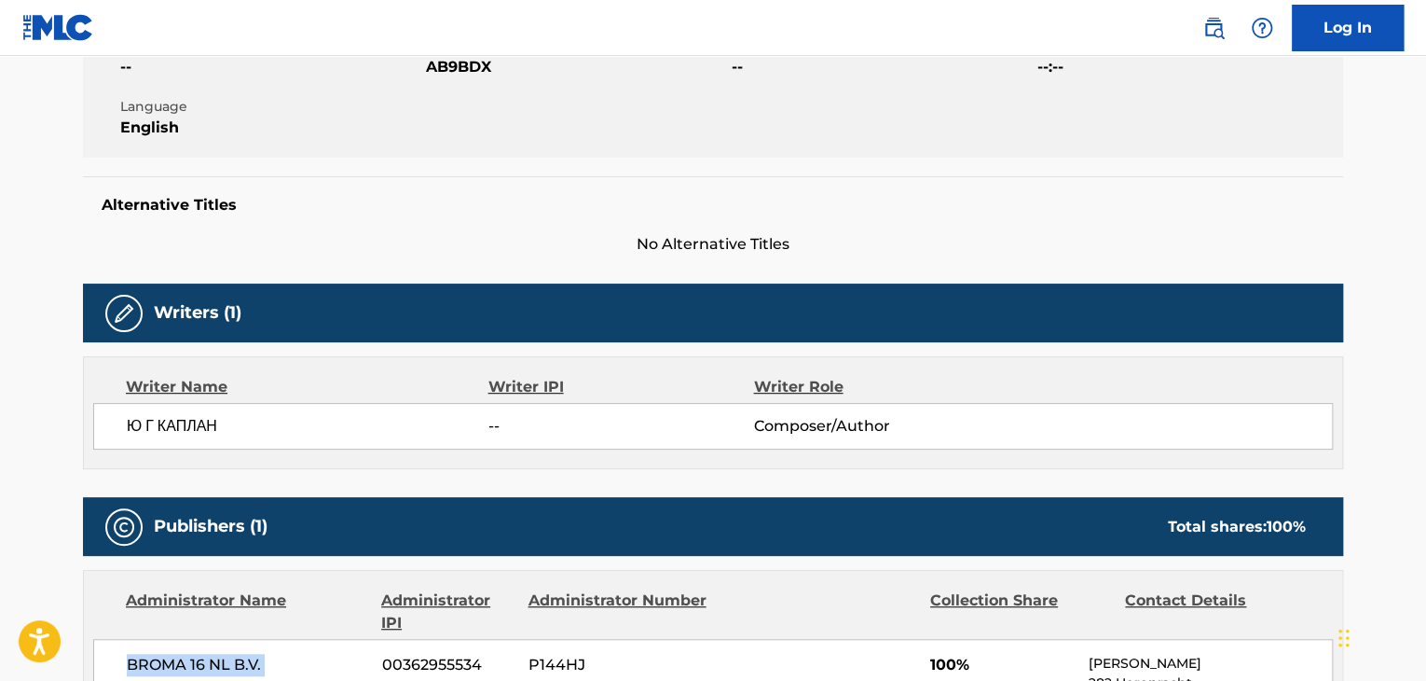
scroll to position [186, 0]
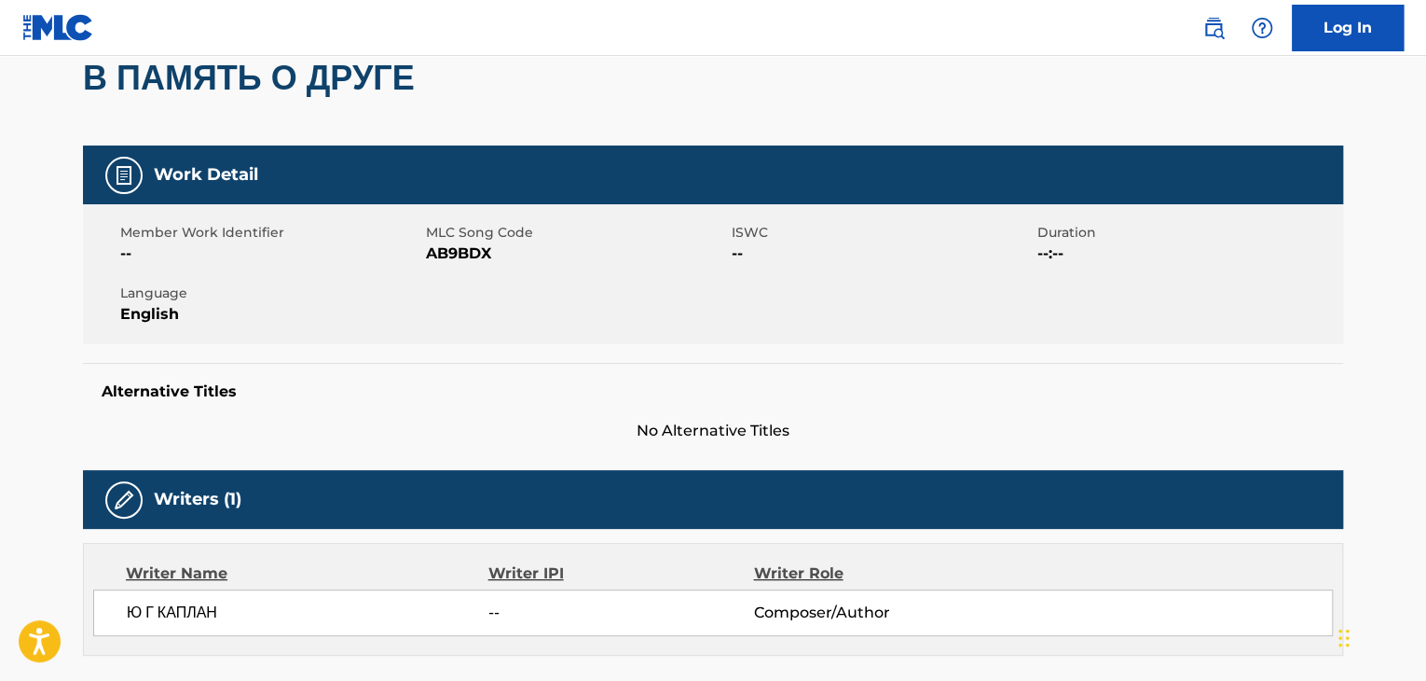
click at [444, 257] on span "AB9BDX" at bounding box center [576, 253] width 301 height 22
copy span "AB9BDX"
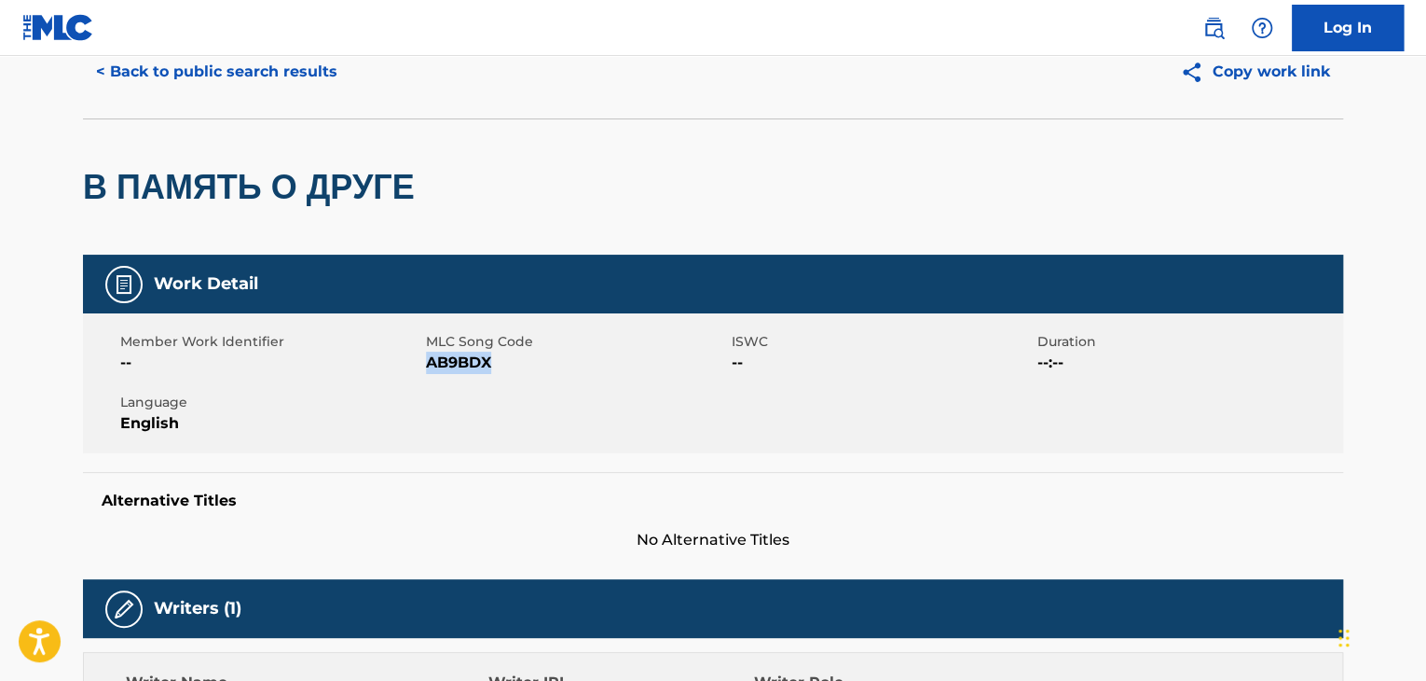
scroll to position [0, 0]
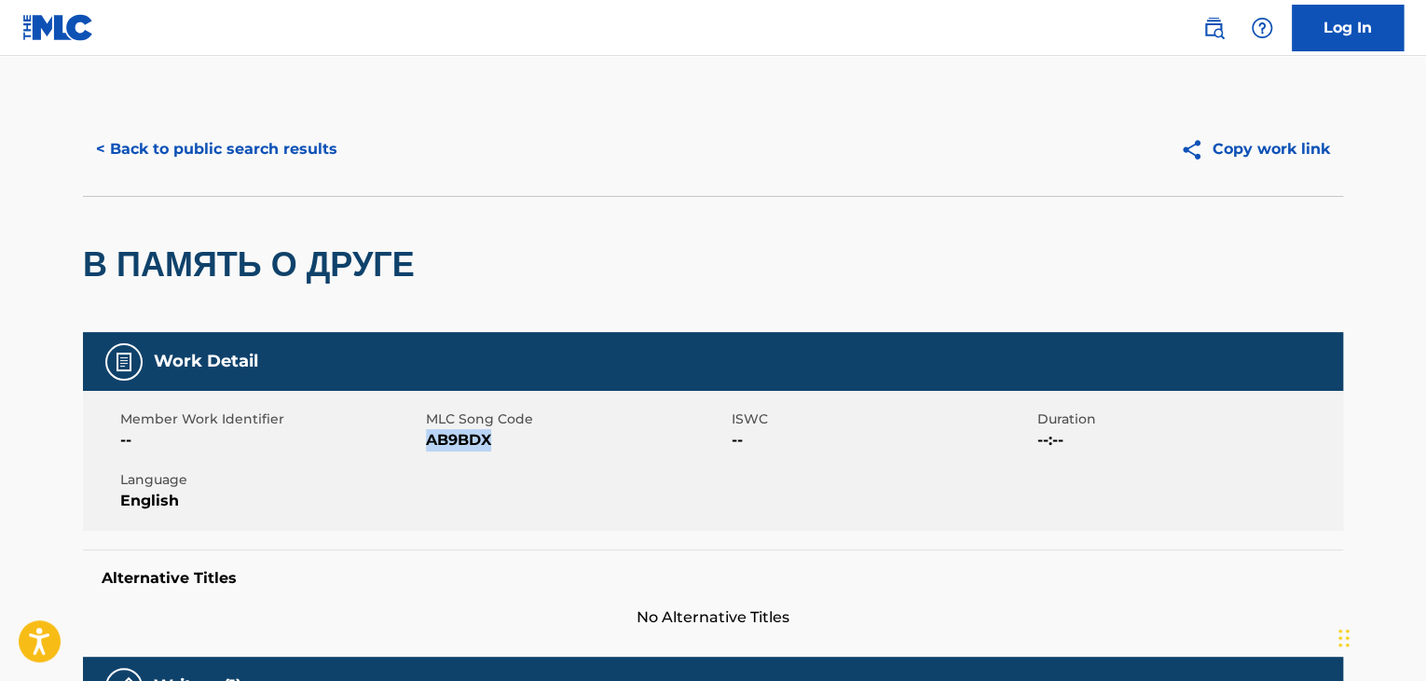
click at [226, 127] on button "< Back to public search results" at bounding box center [217, 149] width 268 height 47
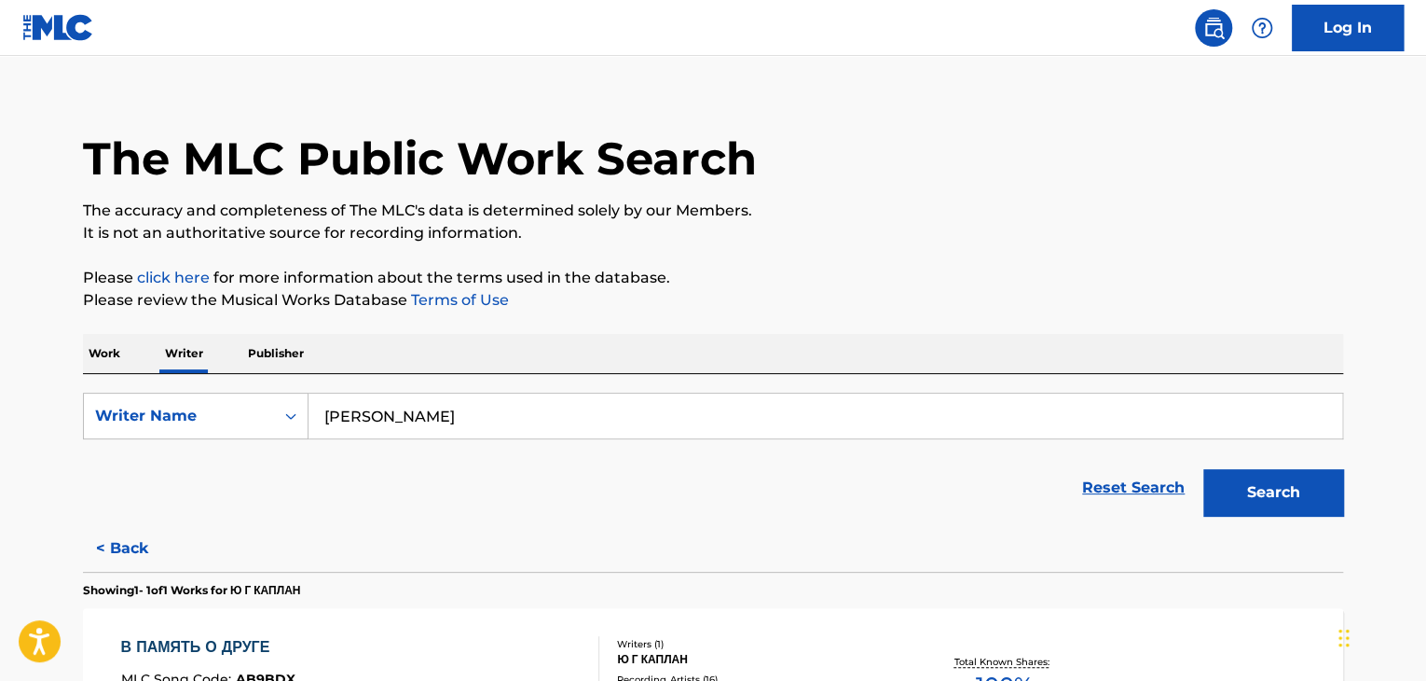
click at [404, 413] on input "[PERSON_NAME]" at bounding box center [826, 415] width 1034 height 45
paste input "[PERSON_NAME]"
click at [677, 324] on div "The MLC Public Work Search The accuracy and completeness of The MLC's data is d…" at bounding box center [713, 457] width 1305 height 755
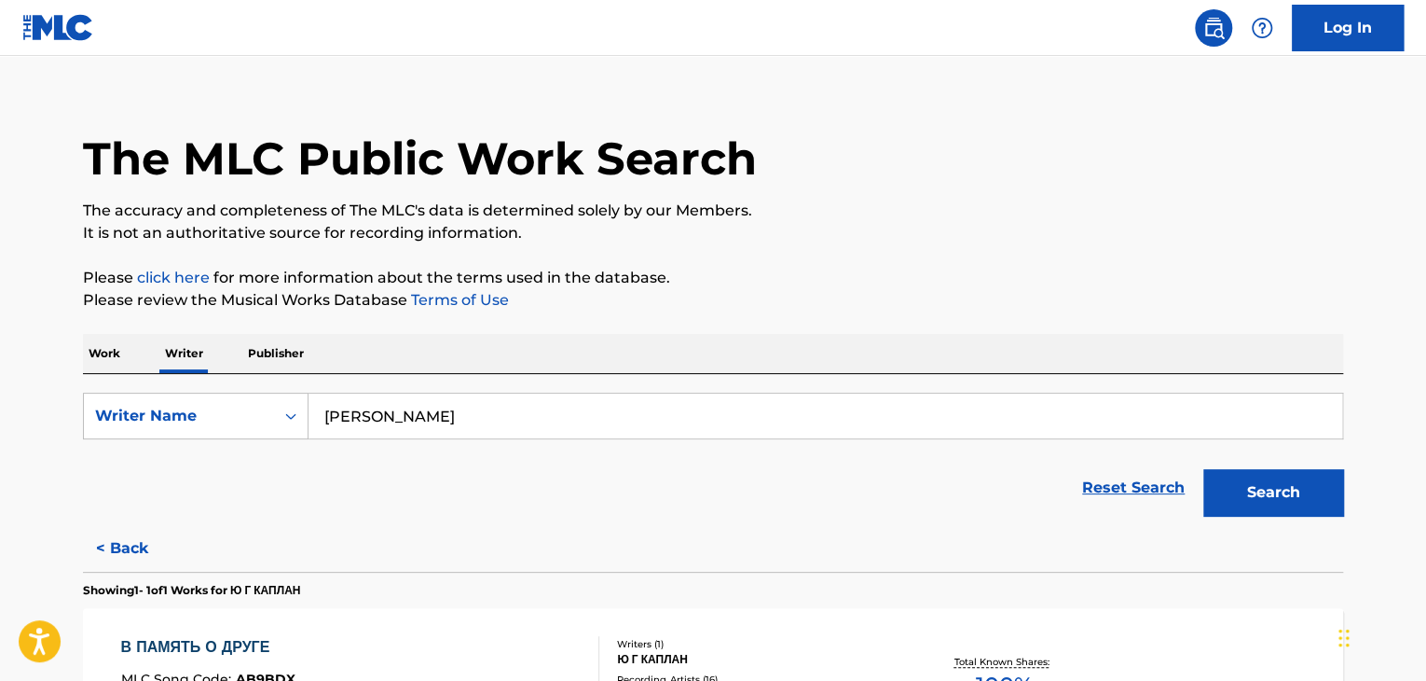
click at [1242, 505] on button "Search" at bounding box center [1274, 492] width 140 height 47
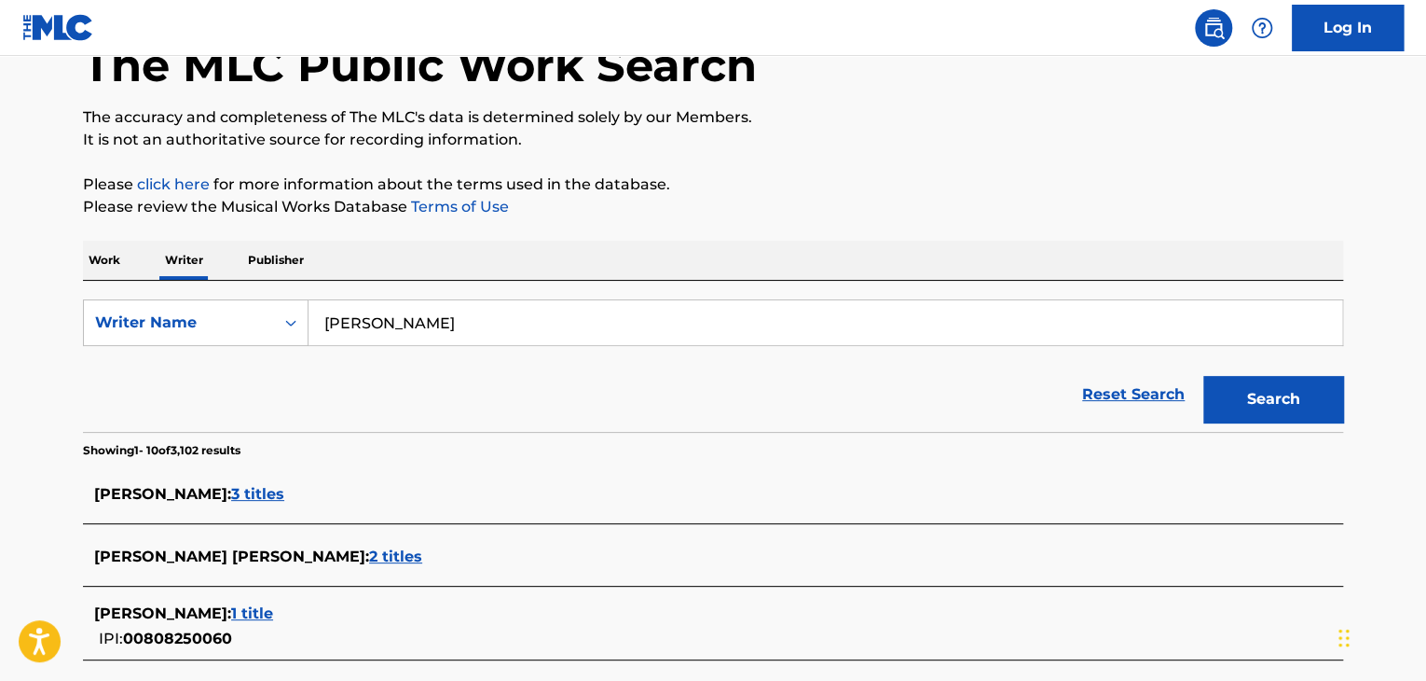
scroll to position [0, 0]
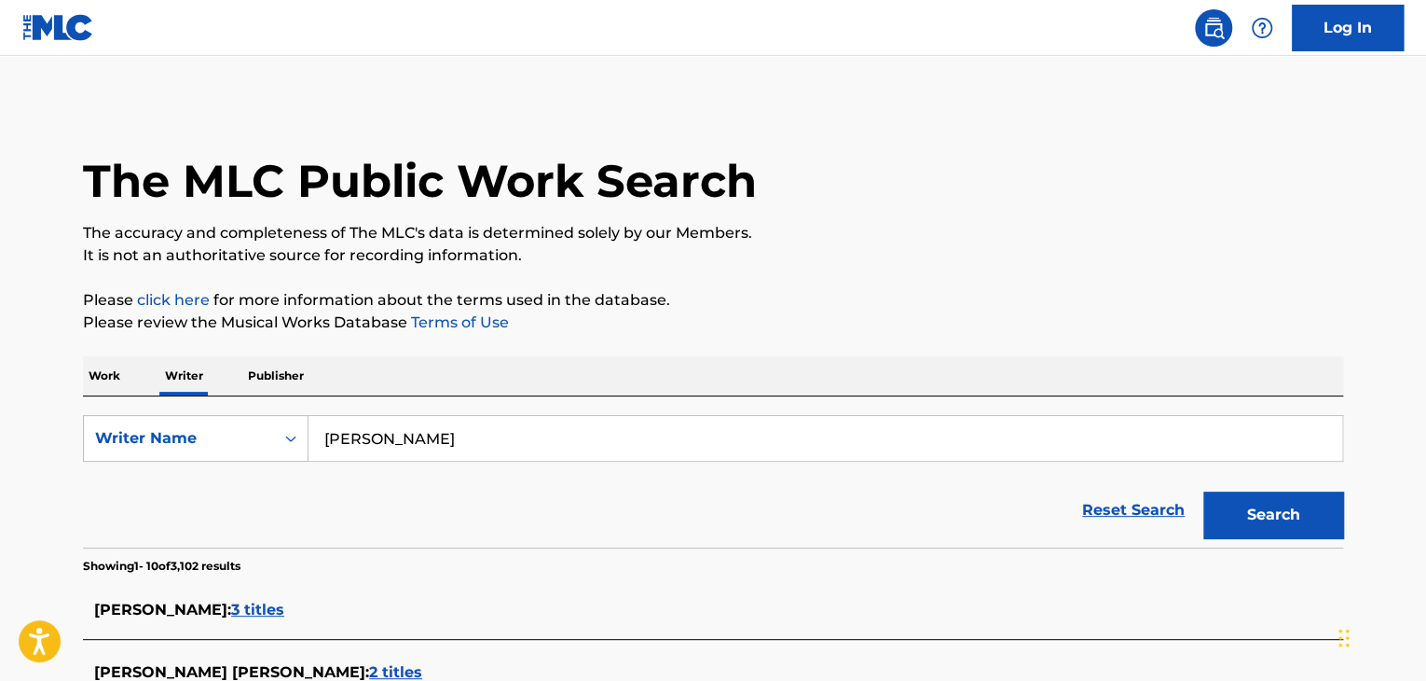
click at [411, 428] on input "[PERSON_NAME]" at bounding box center [826, 438] width 1034 height 45
paste input "lazyboysobusy"
click at [1005, 307] on p "Please click here for more information about the terms used in the database." at bounding box center [713, 300] width 1261 height 22
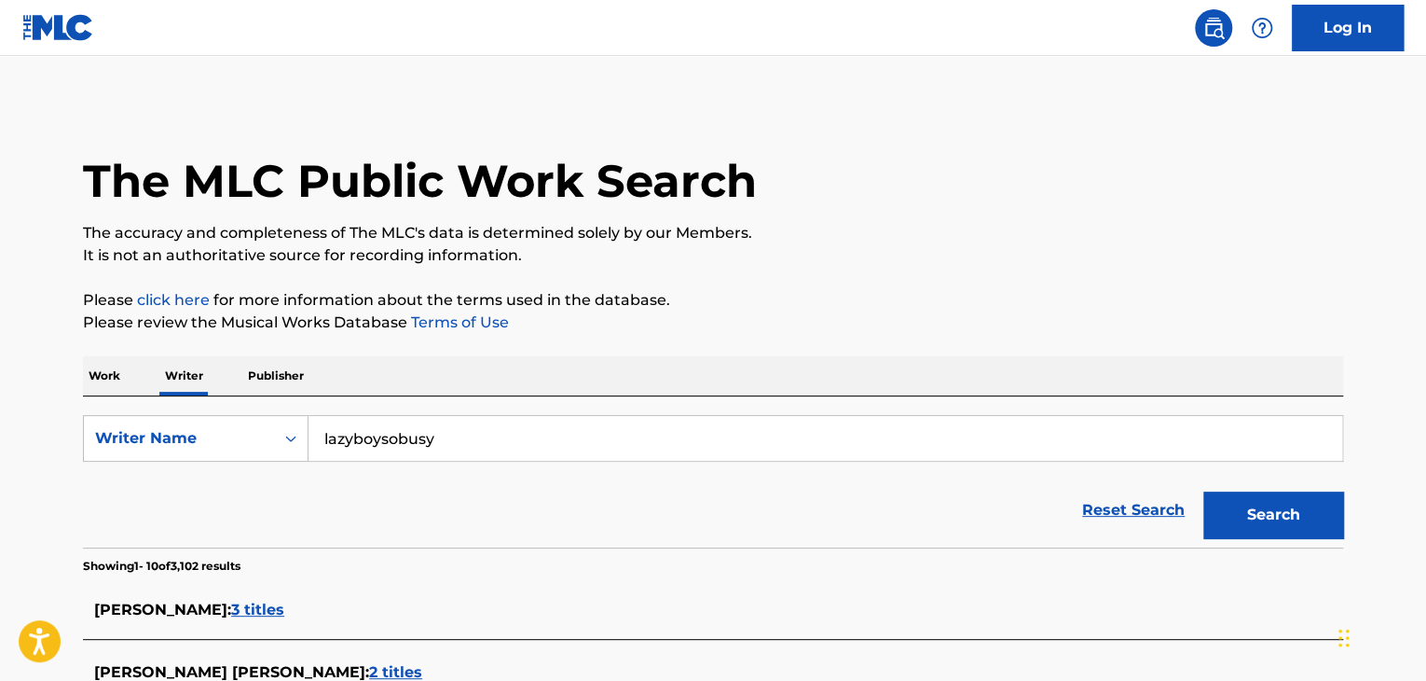
click at [1269, 516] on button "Search" at bounding box center [1274, 514] width 140 height 47
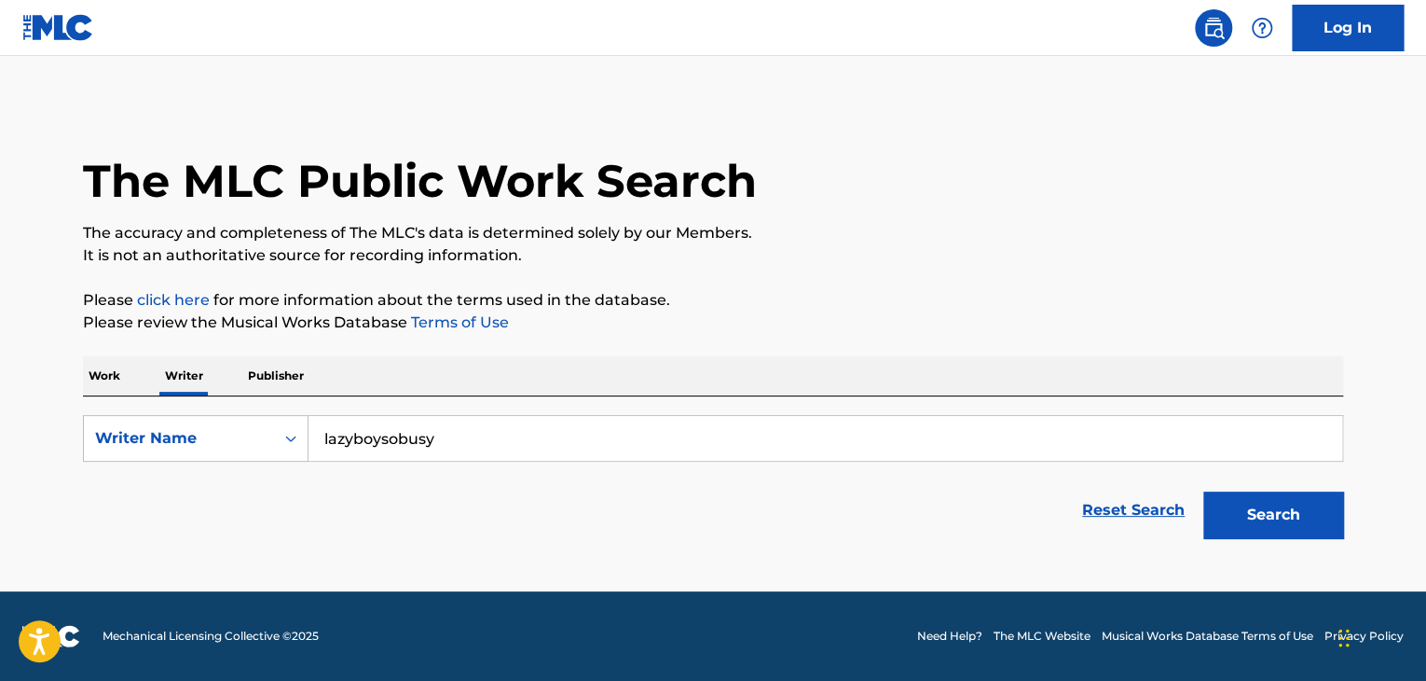
click at [448, 439] on input "lazyboysobusy" at bounding box center [826, 438] width 1034 height 45
paste input "[PERSON_NAME]"
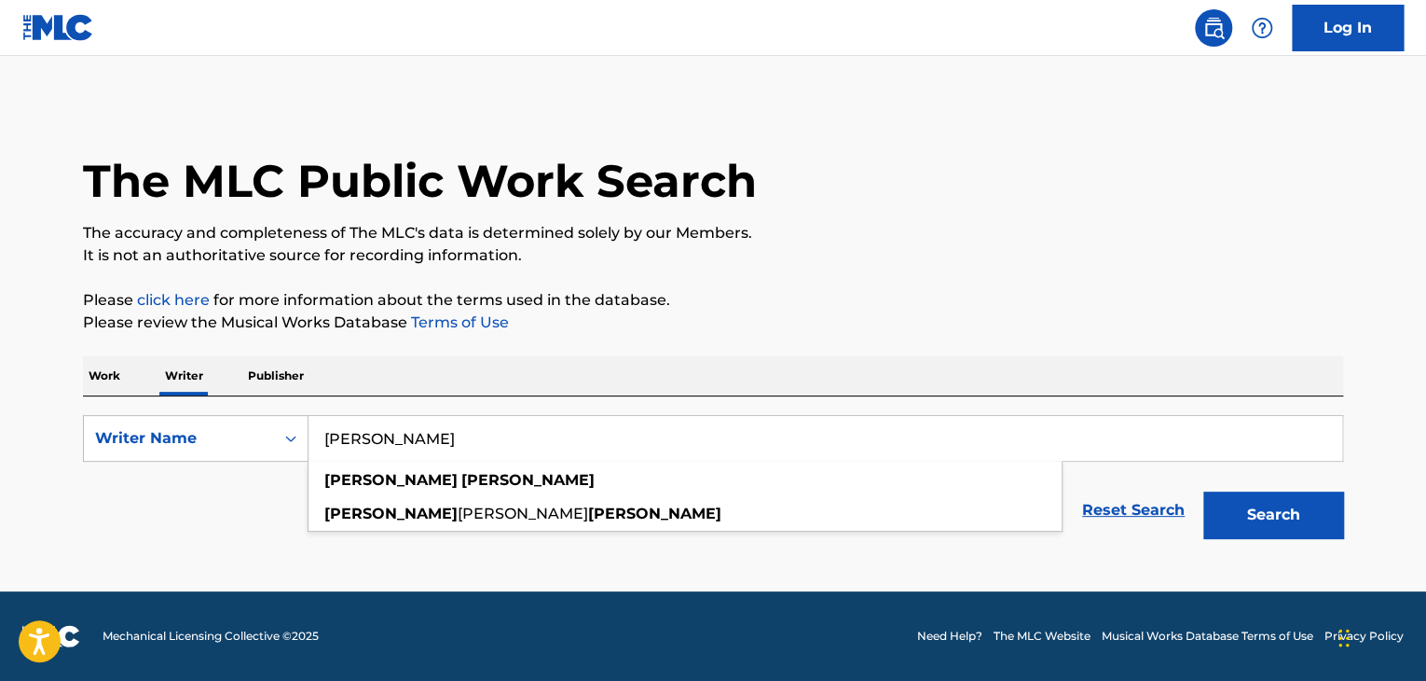
type input "[PERSON_NAME]"
click at [1286, 503] on button "Search" at bounding box center [1274, 514] width 140 height 47
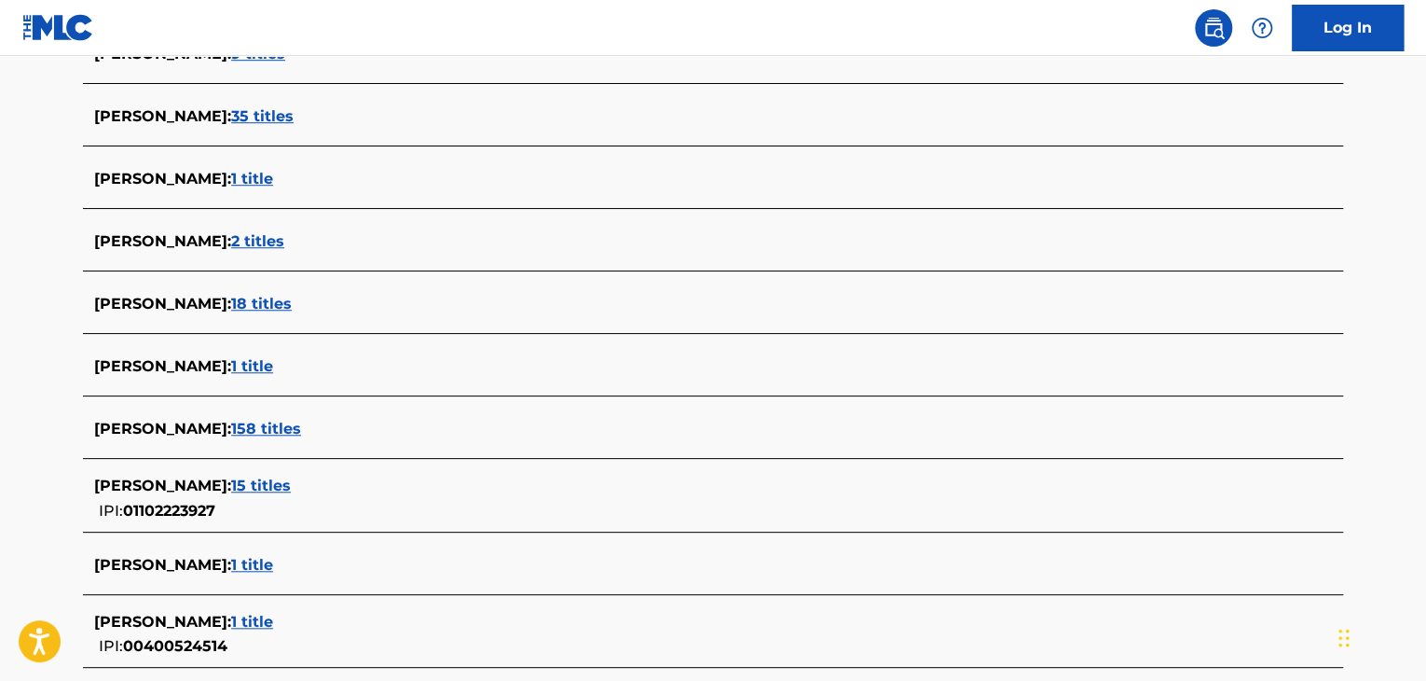
scroll to position [653, 0]
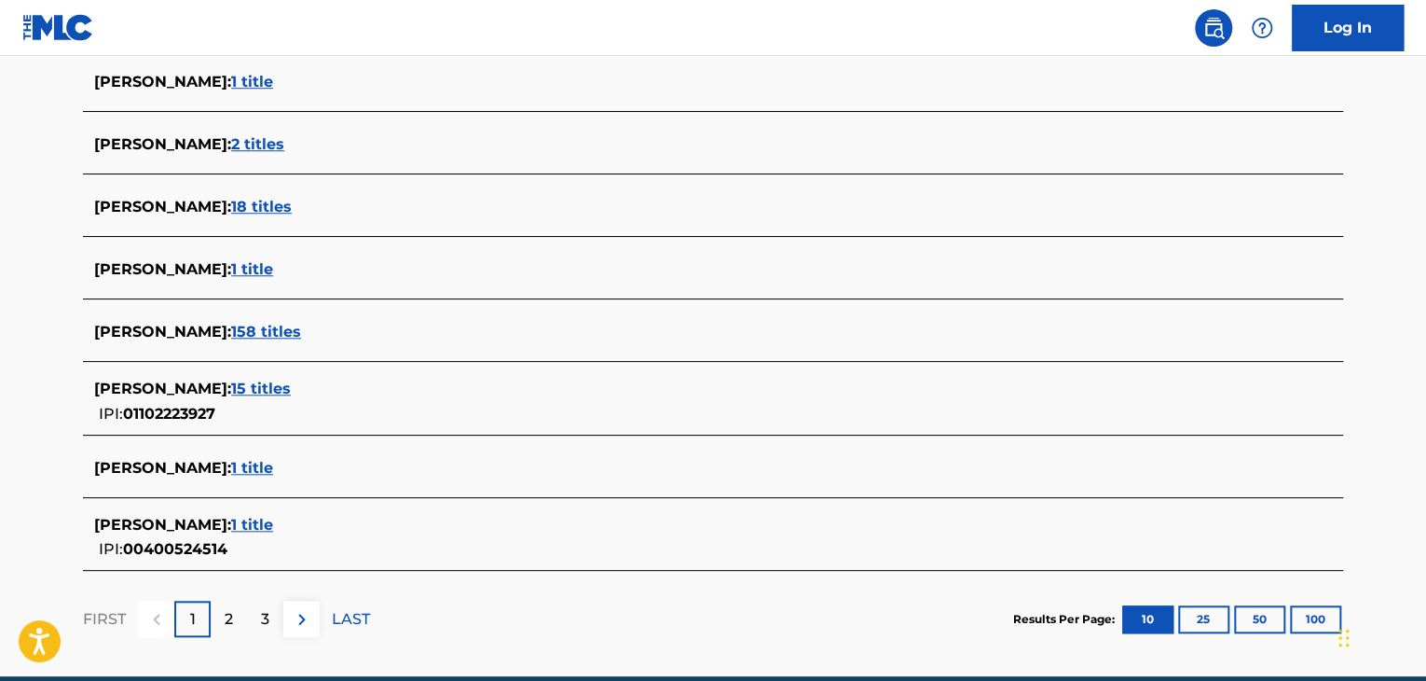
click at [276, 383] on span "15 titles" at bounding box center [261, 388] width 60 height 18
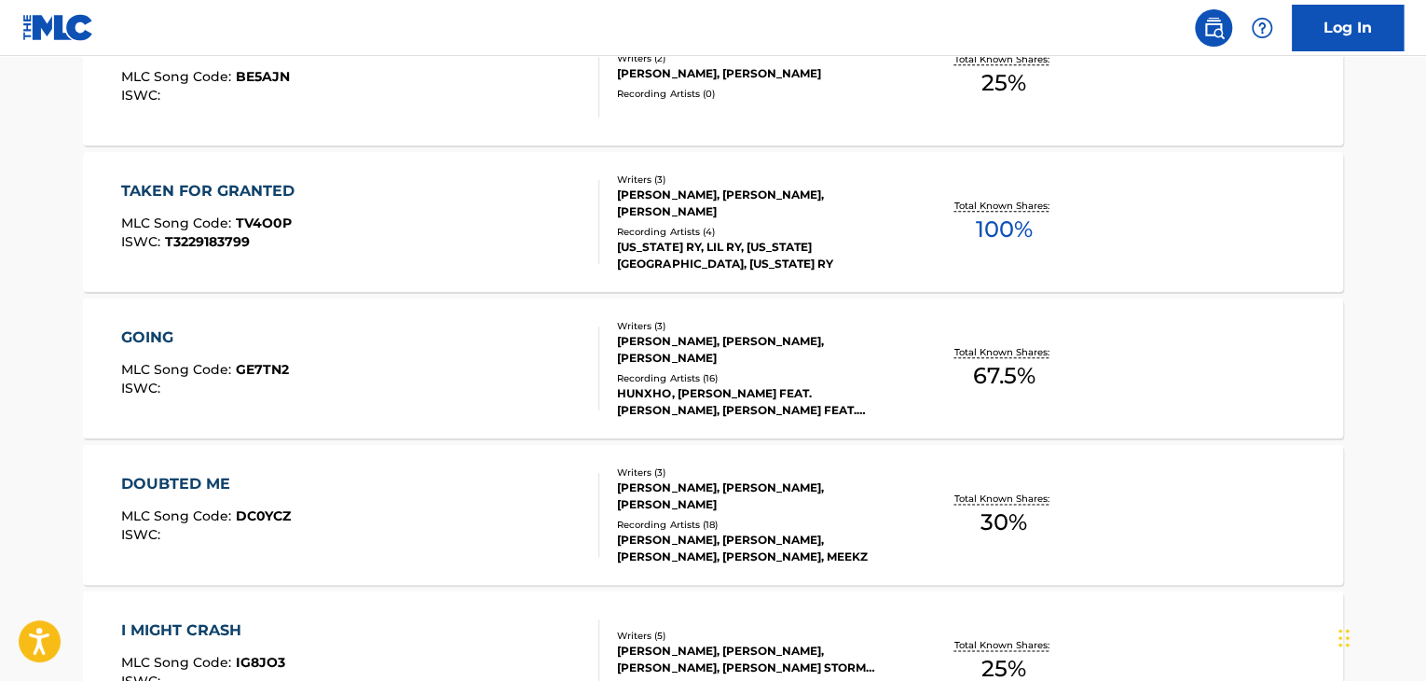
scroll to position [839, 0]
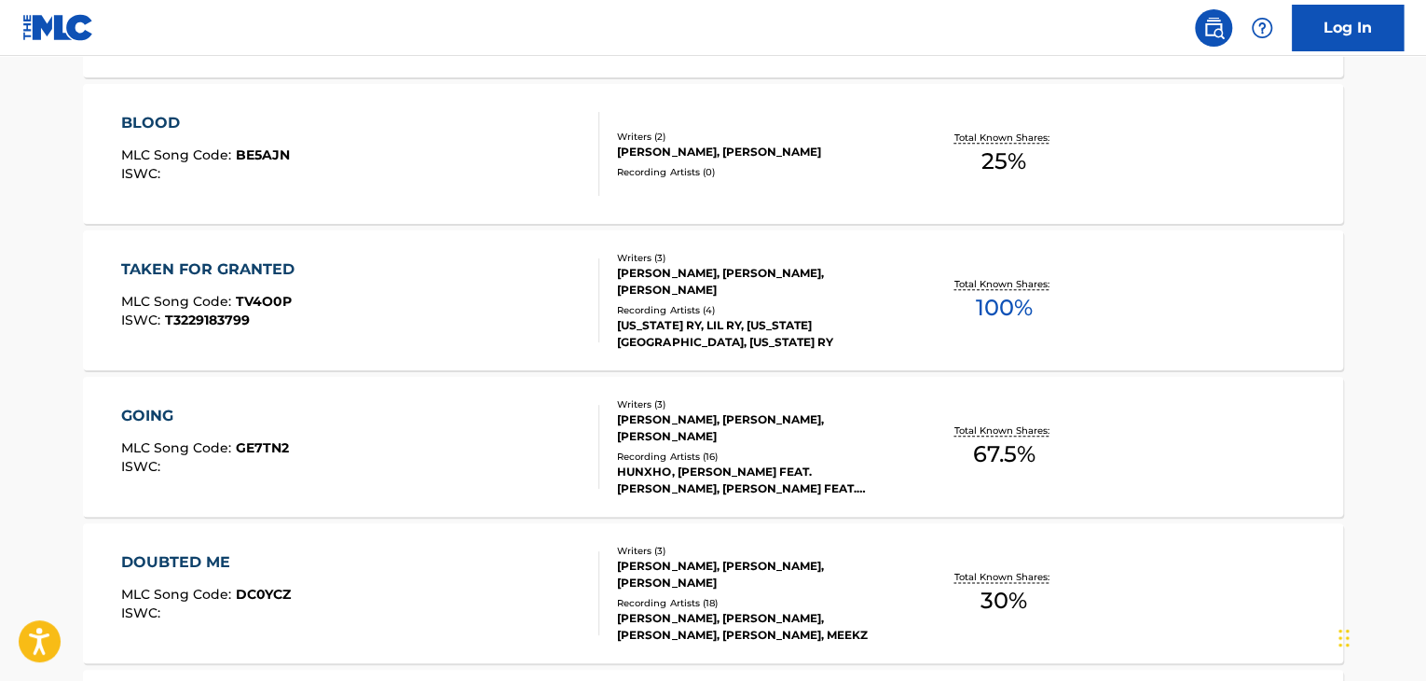
click at [546, 311] on div "TAKEN FOR GRANTED MLC Song Code : TV4O0P ISWC : T3229183799" at bounding box center [360, 300] width 479 height 84
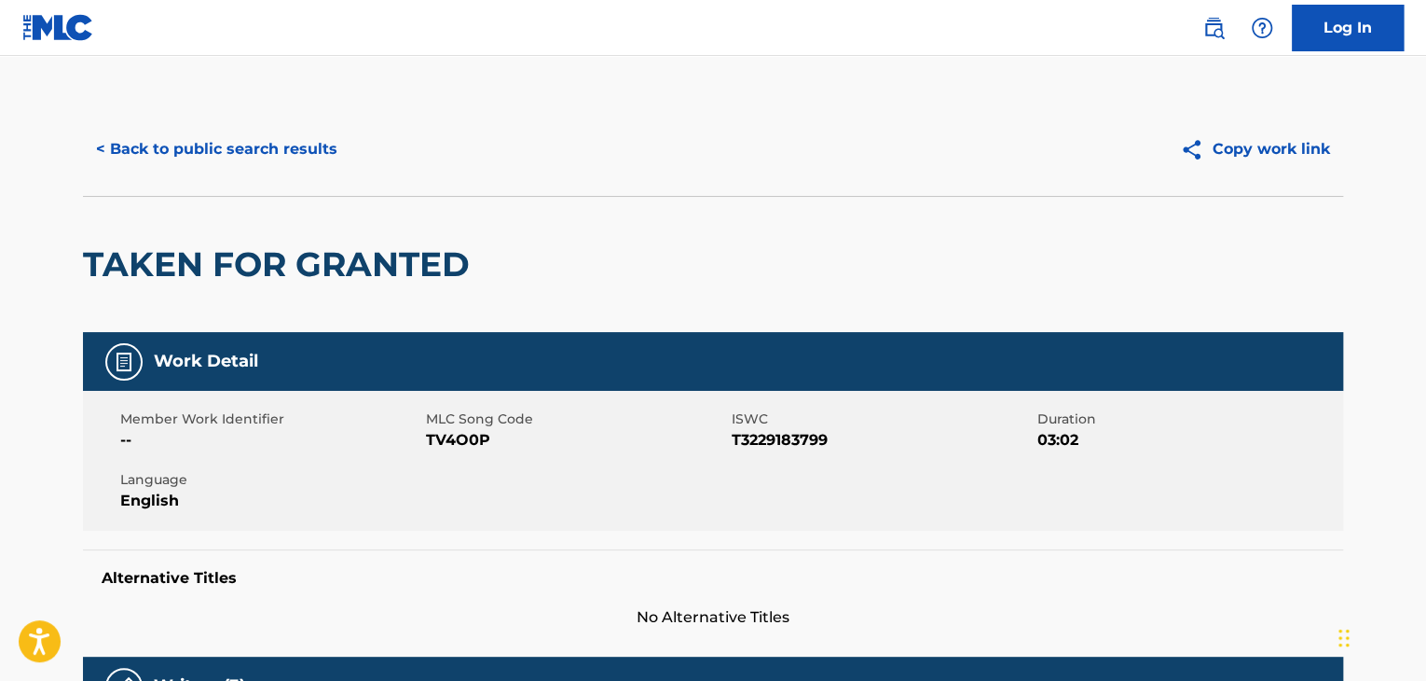
click at [310, 172] on div "< Back to public search results Copy work link" at bounding box center [713, 149] width 1261 height 93
click at [276, 165] on button "< Back to public search results" at bounding box center [217, 149] width 268 height 47
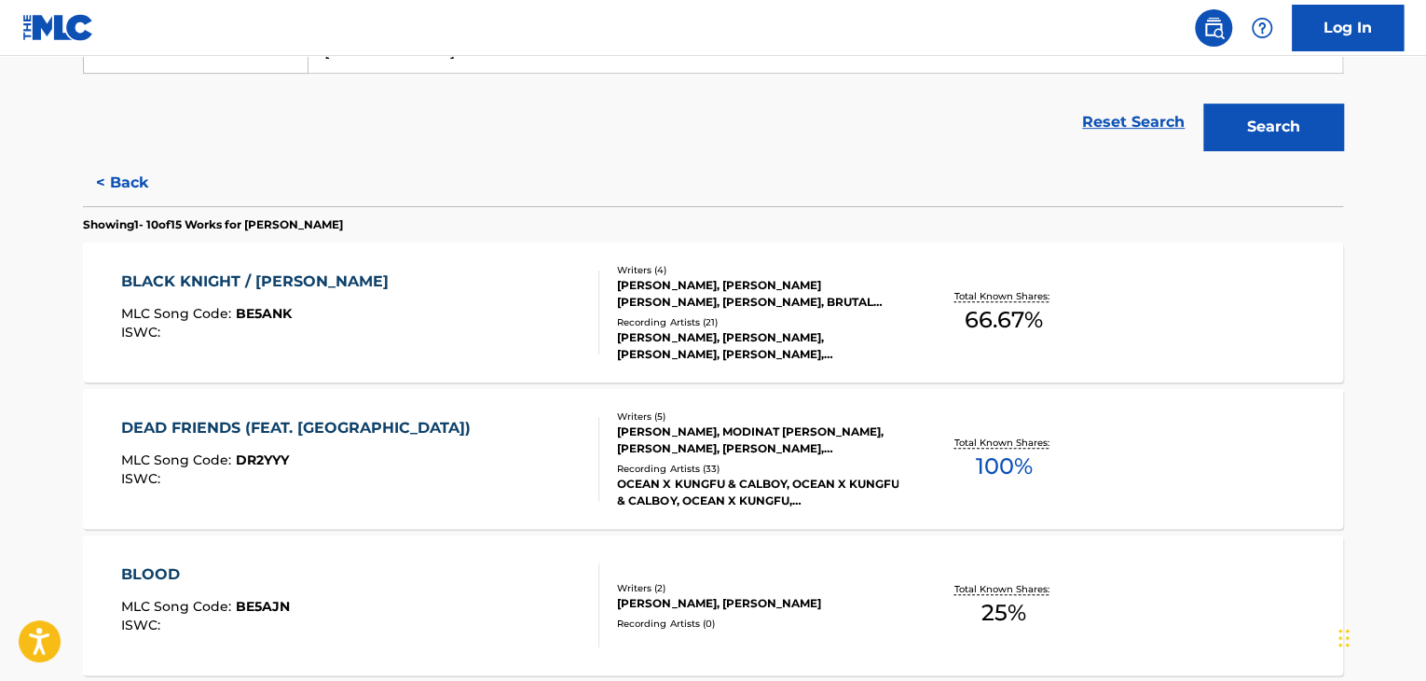
scroll to position [489, 0]
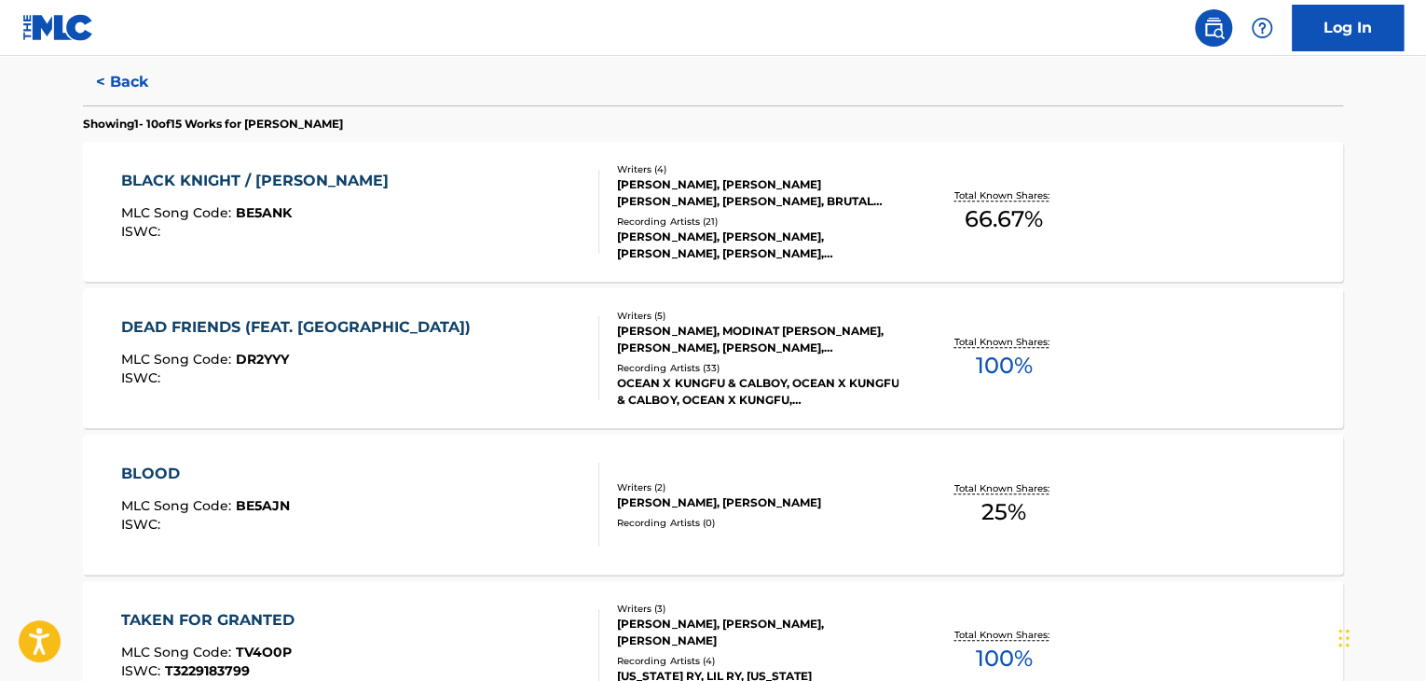
click at [526, 337] on div "DEAD FRIENDS (FEAT. CALBOY) MLC Song Code : DR2YYY ISWC :" at bounding box center [360, 358] width 479 height 84
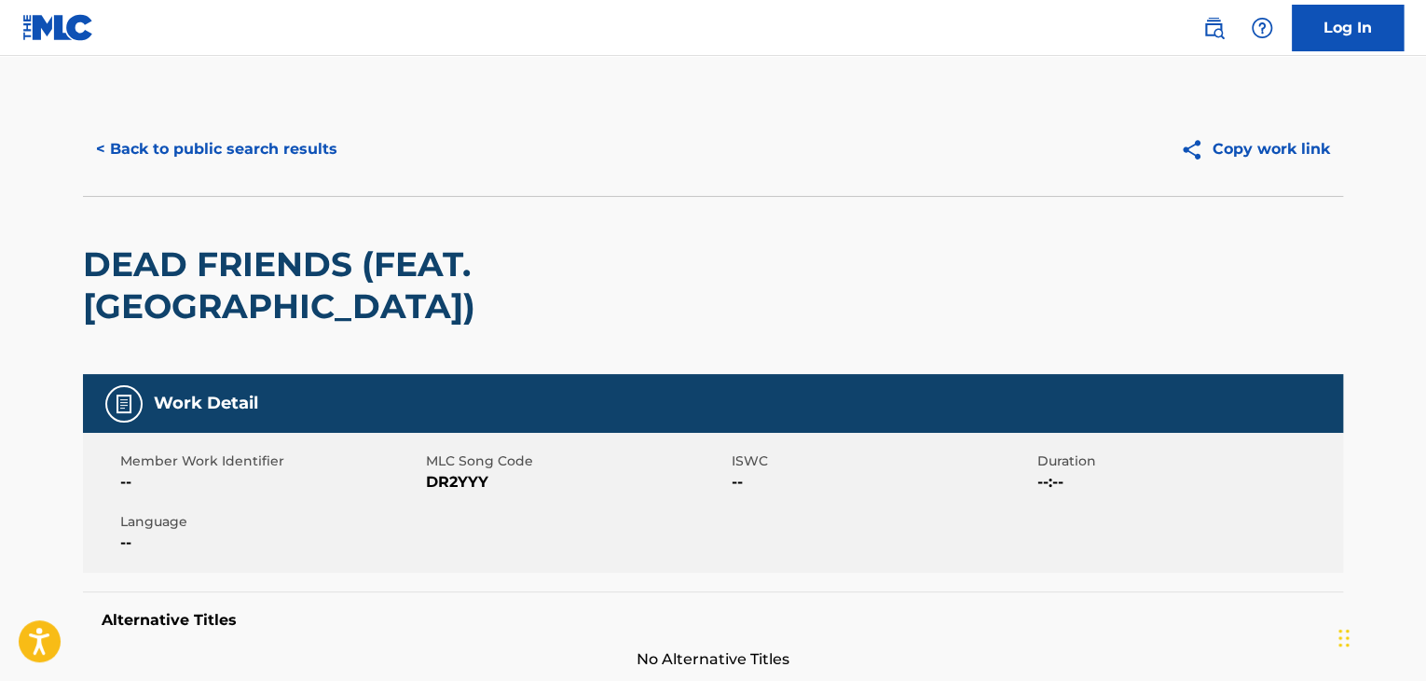
click at [258, 165] on button "< Back to public search results" at bounding box center [217, 149] width 268 height 47
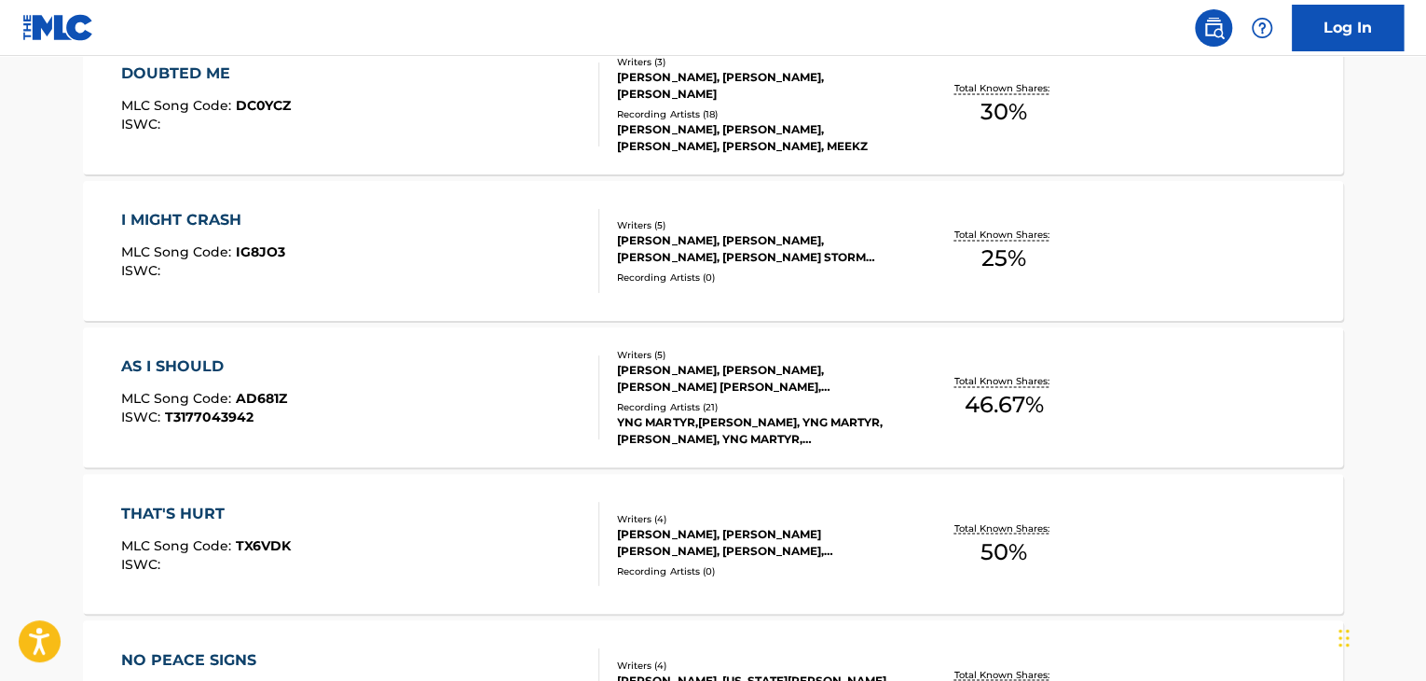
scroll to position [1602, 0]
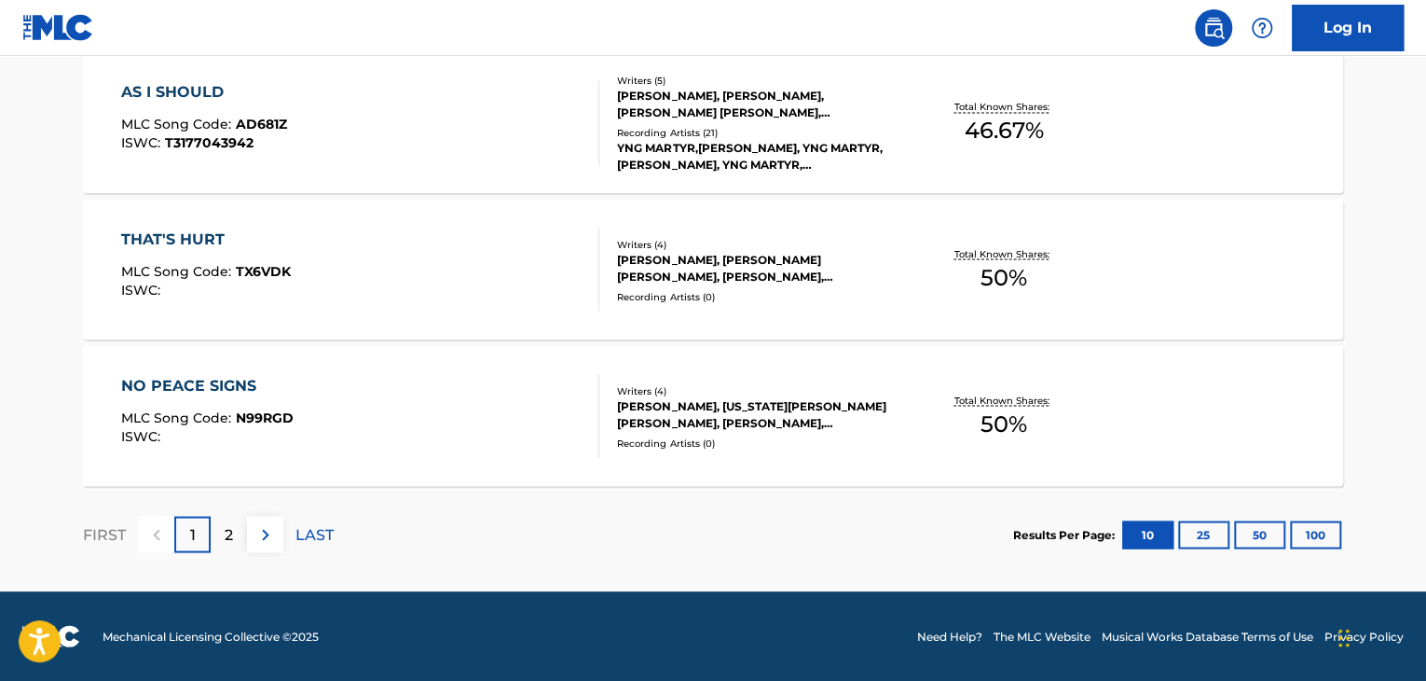
click at [301, 527] on p "LAST" at bounding box center [315, 534] width 38 height 22
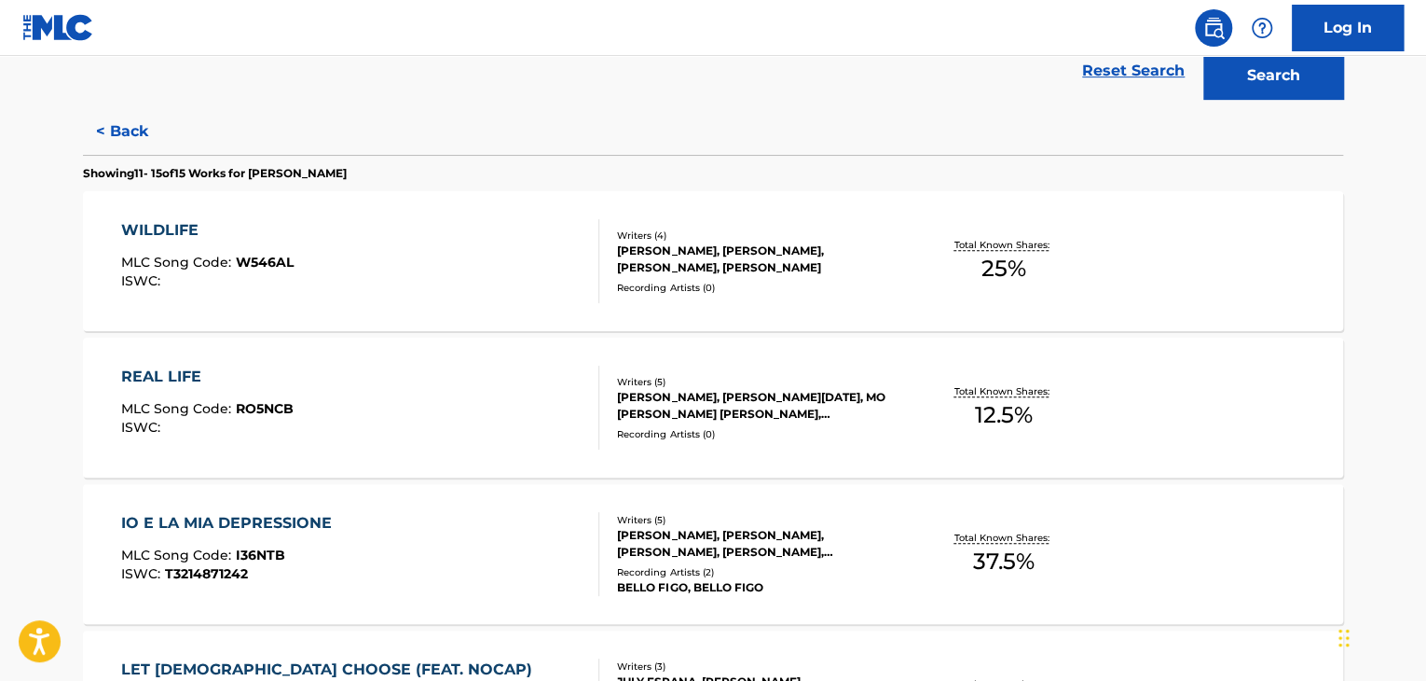
scroll to position [310, 0]
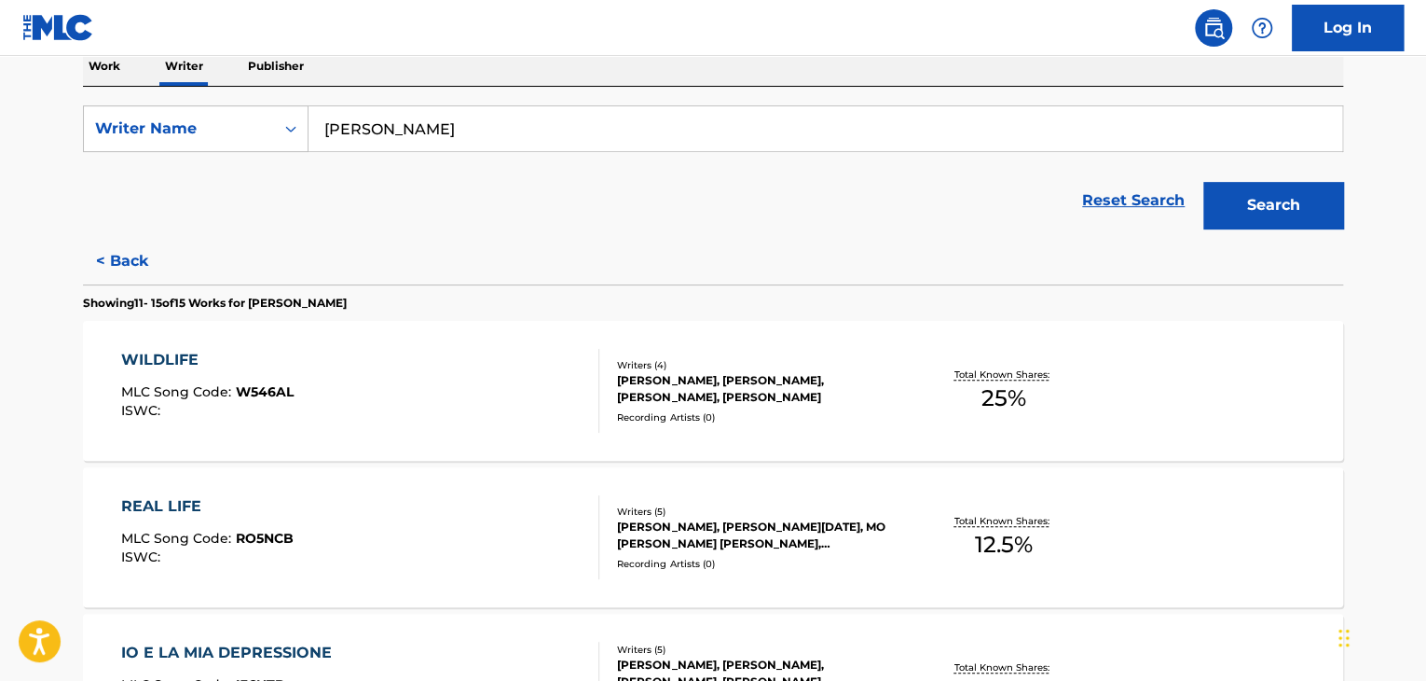
click at [571, 396] on div "WILDLIFE MLC Song Code : W546AL ISWC :" at bounding box center [360, 391] width 479 height 84
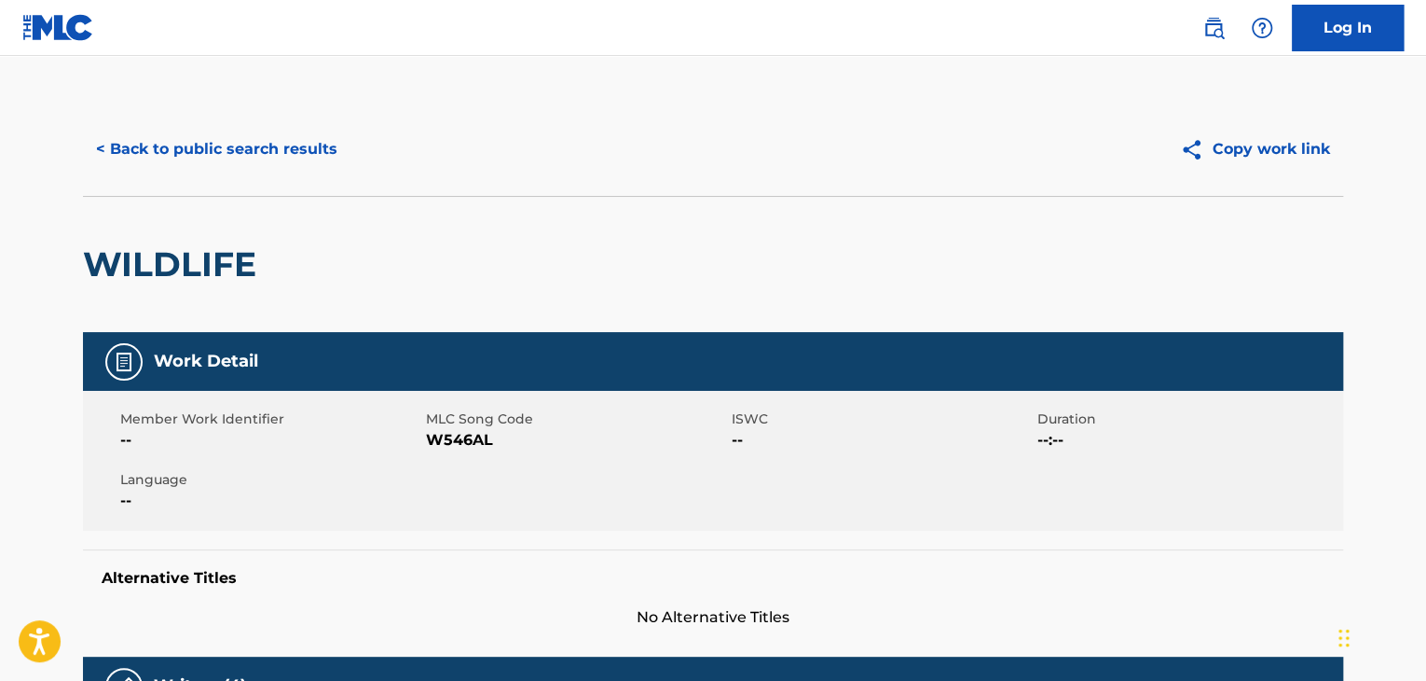
click at [296, 156] on button "< Back to public search results" at bounding box center [217, 149] width 268 height 47
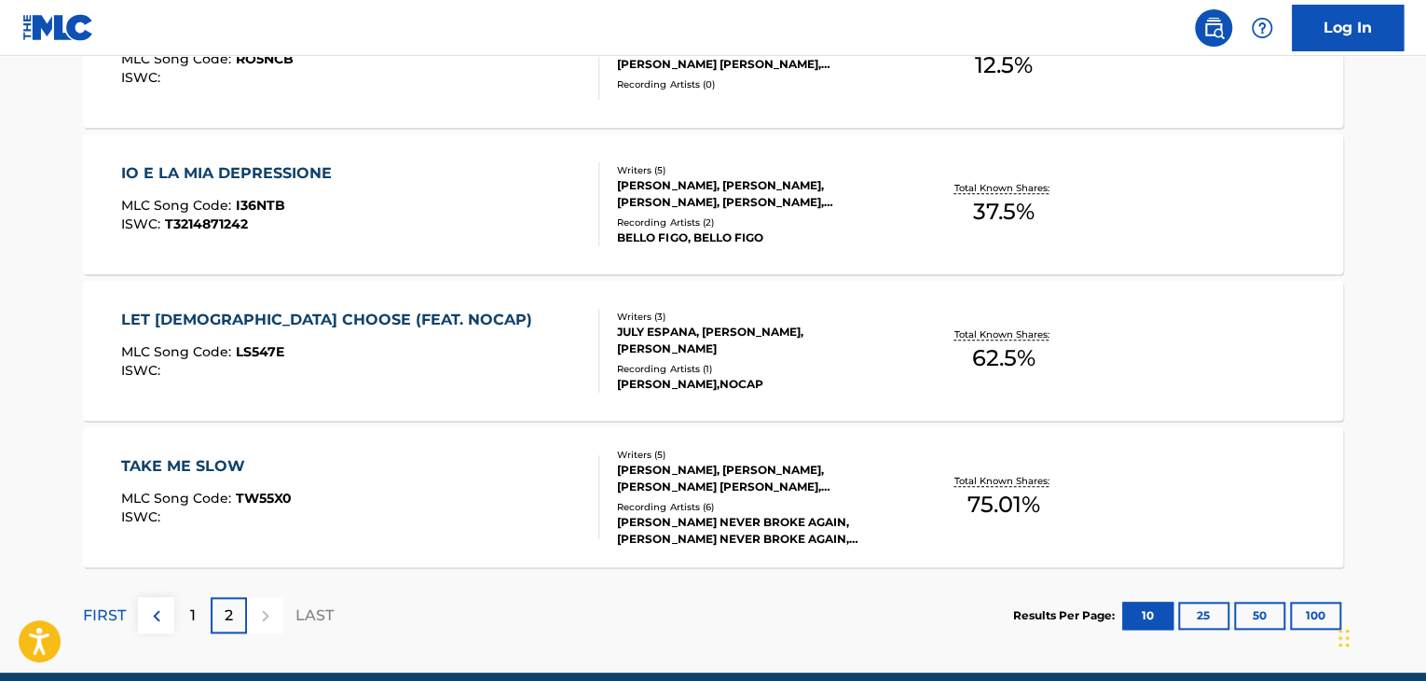
scroll to position [861, 0]
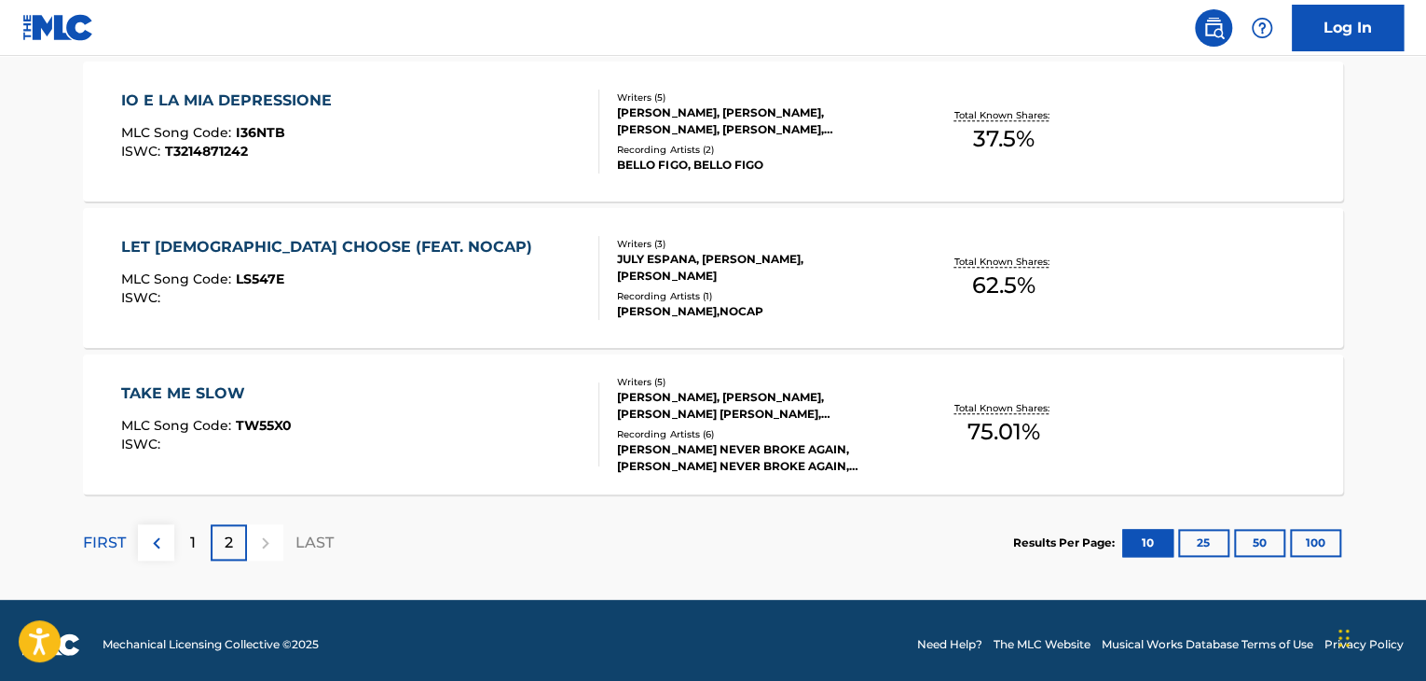
click at [530, 404] on div "TAKE ME SLOW MLC Song Code : TW55X0 ISWC :" at bounding box center [360, 424] width 479 height 84
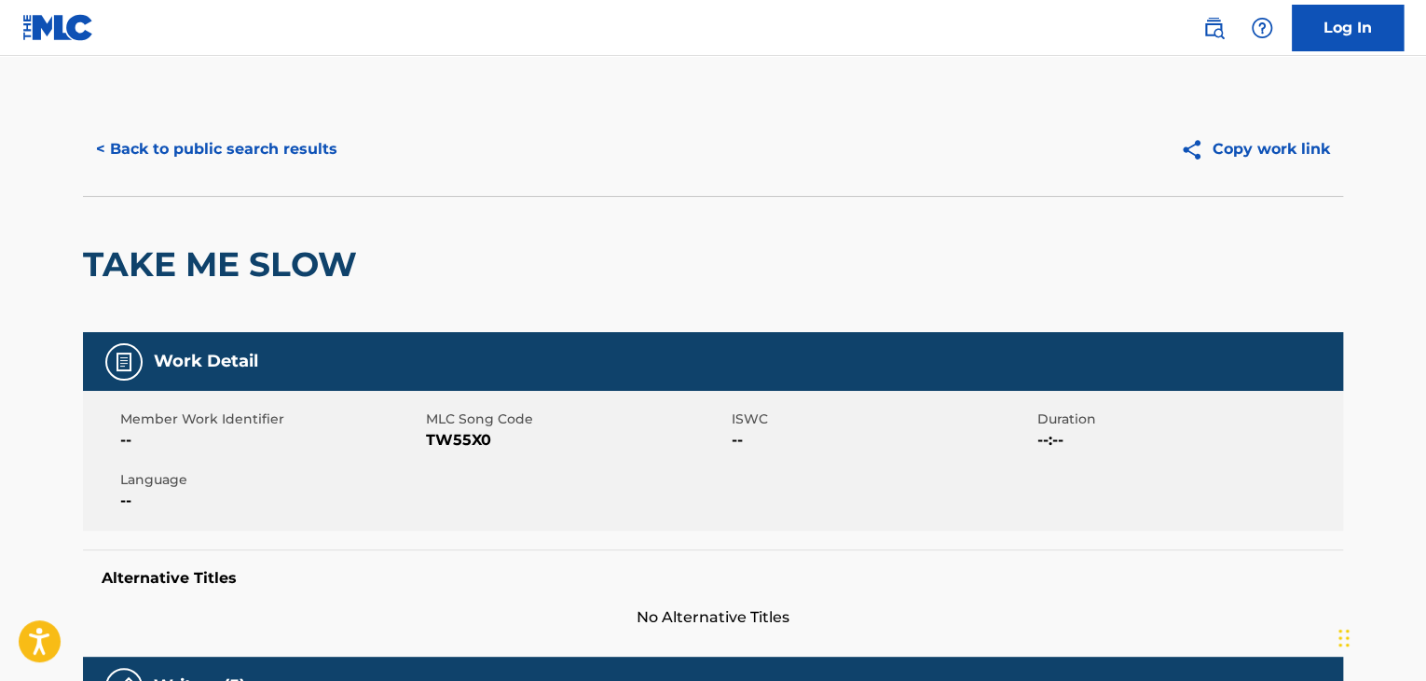
click at [250, 103] on div "< Back to public search results Copy work link" at bounding box center [713, 149] width 1261 height 93
click at [268, 154] on button "< Back to public search results" at bounding box center [217, 149] width 268 height 47
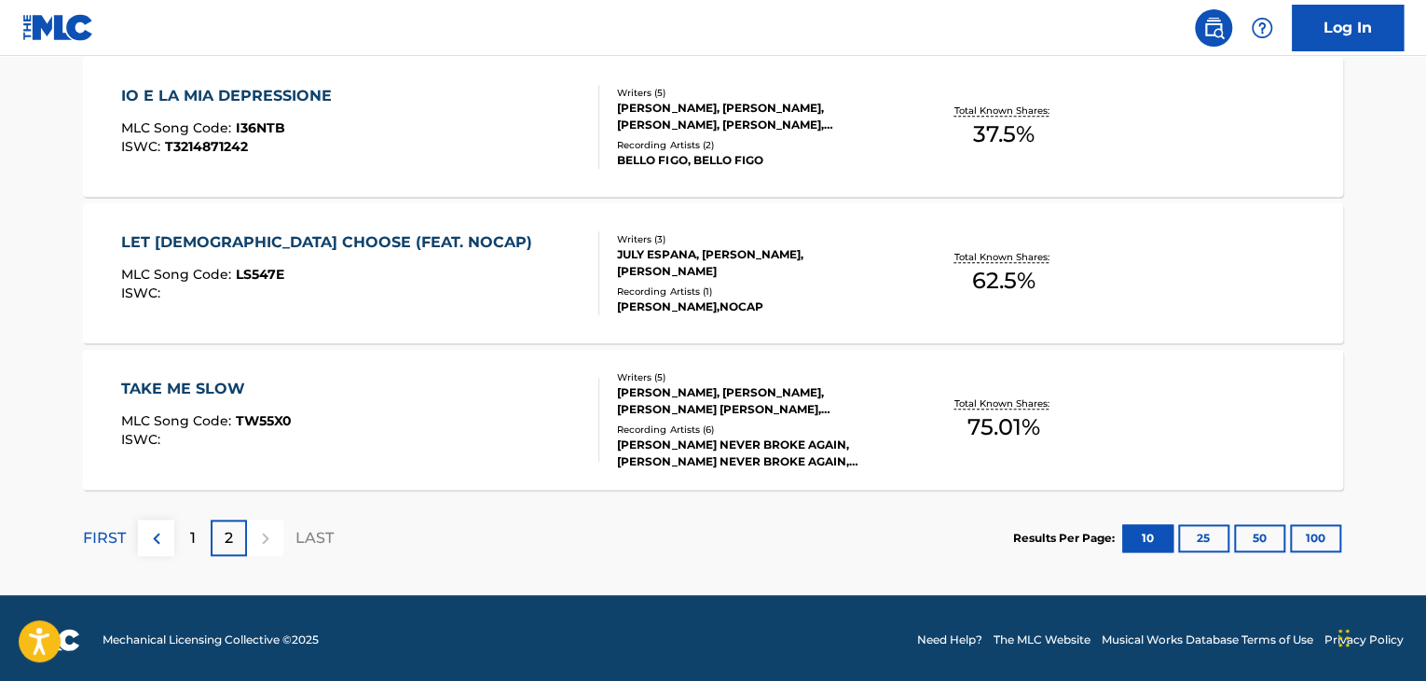
scroll to position [869, 0]
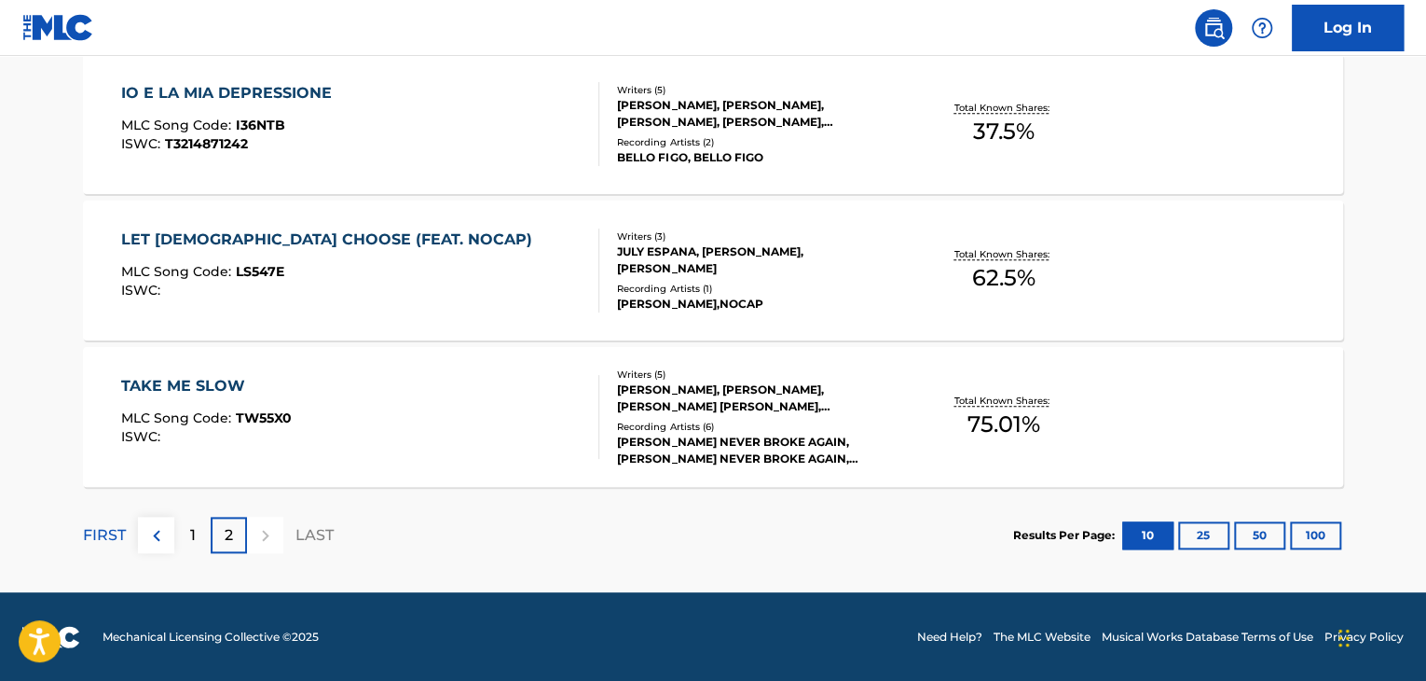
click at [442, 307] on div "LET [DEMOGRAPHIC_DATA] CHOOSE (FEAT. NOCAP) MLC Song Code : LS547E ISWC :" at bounding box center [360, 270] width 479 height 84
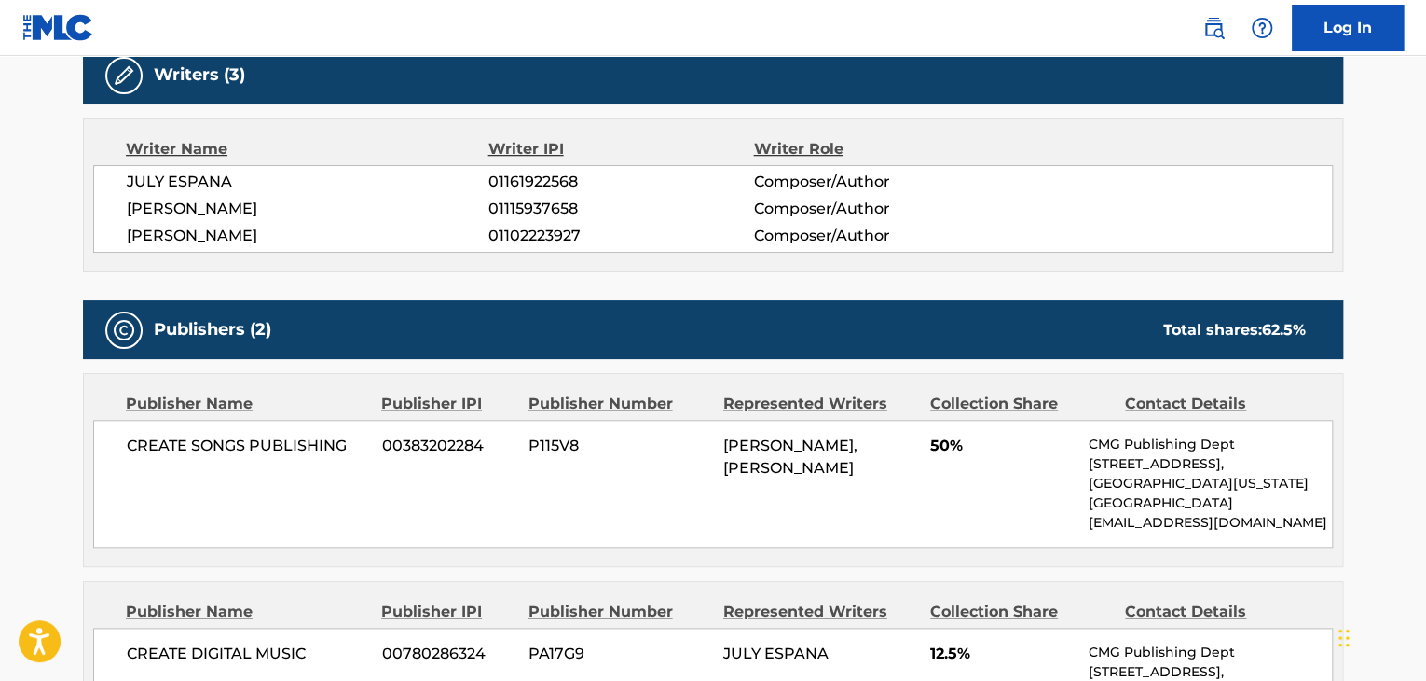
scroll to position [559, 0]
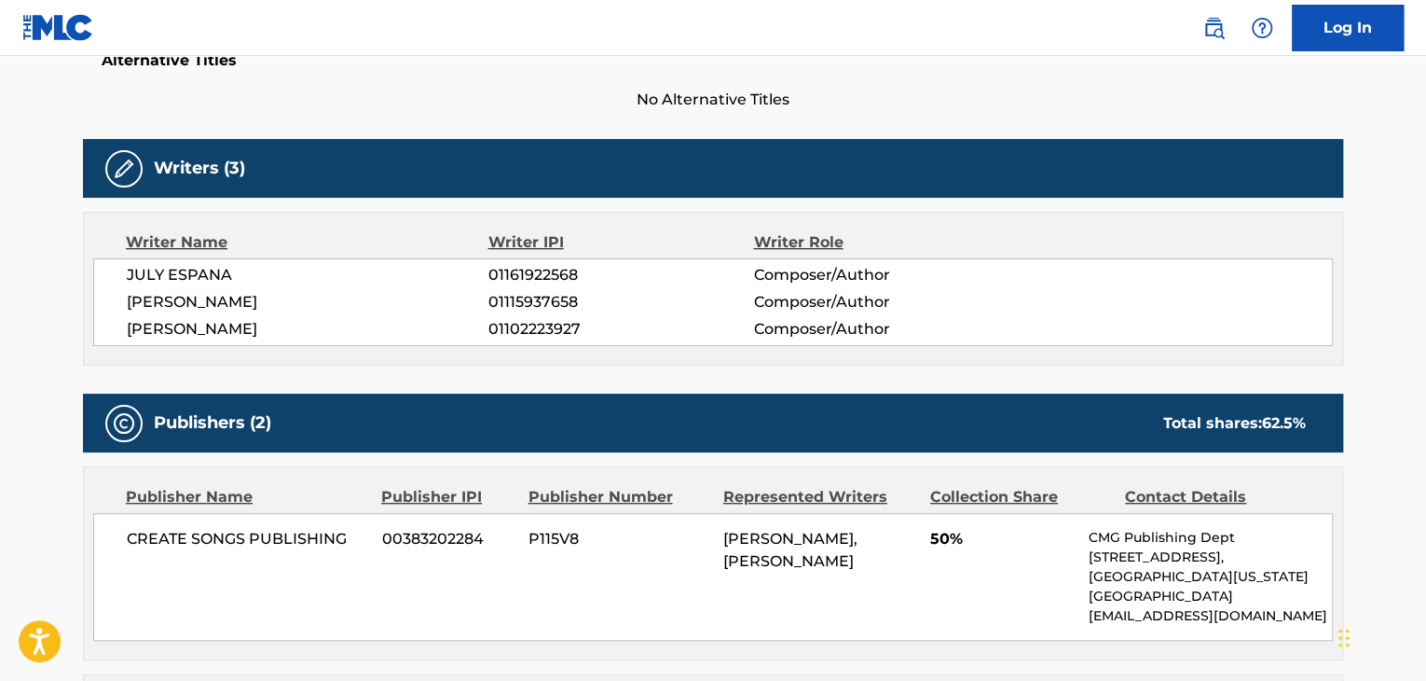
click at [223, 528] on span "CREATE SONGS PUBLISHING" at bounding box center [247, 539] width 241 height 22
copy div "CREATE SONGS PUBLISHING"
click at [239, 318] on span "[PERSON_NAME]" at bounding box center [308, 329] width 362 height 22
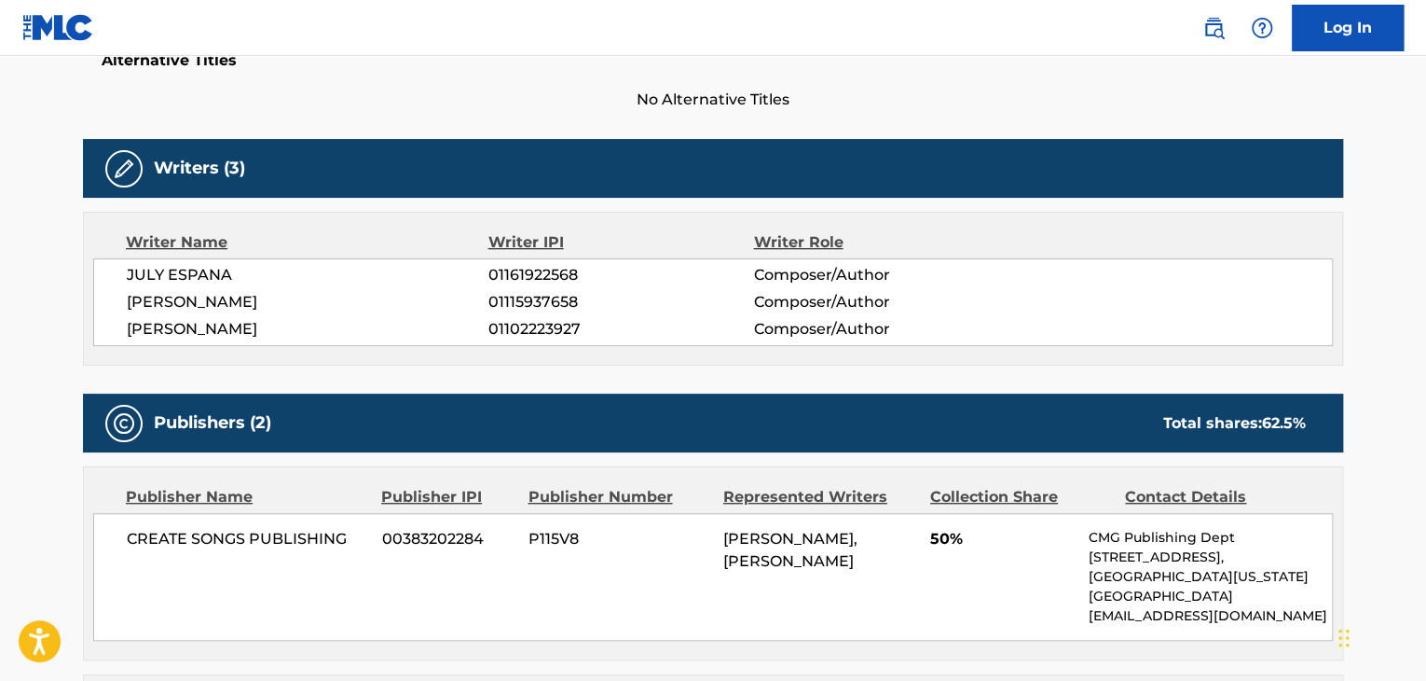
click at [239, 318] on span "[PERSON_NAME]" at bounding box center [308, 329] width 362 height 22
drag, startPoint x: 239, startPoint y: 288, endPoint x: 216, endPoint y: 288, distance: 22.4
click at [216, 318] on span "[PERSON_NAME]" at bounding box center [308, 329] width 362 height 22
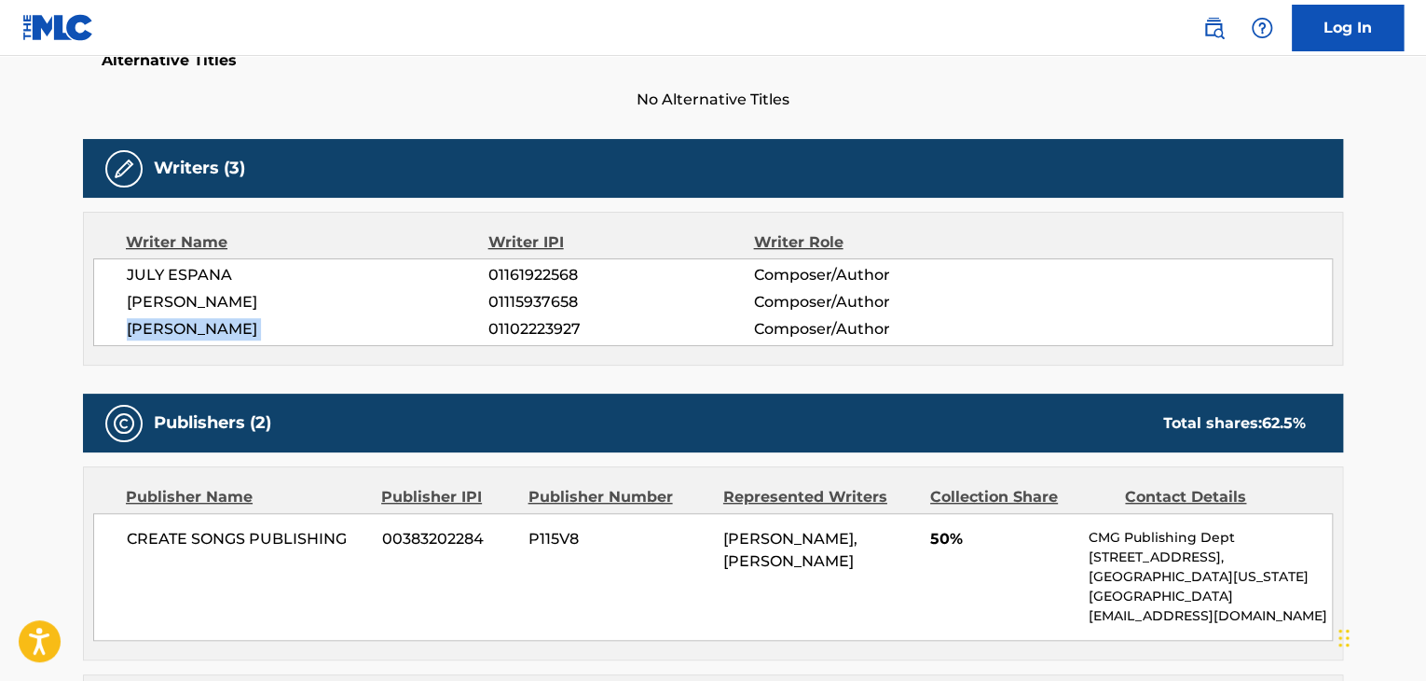
copy div "[PERSON_NAME]"
click at [507, 318] on span "01102223927" at bounding box center [621, 329] width 265 height 22
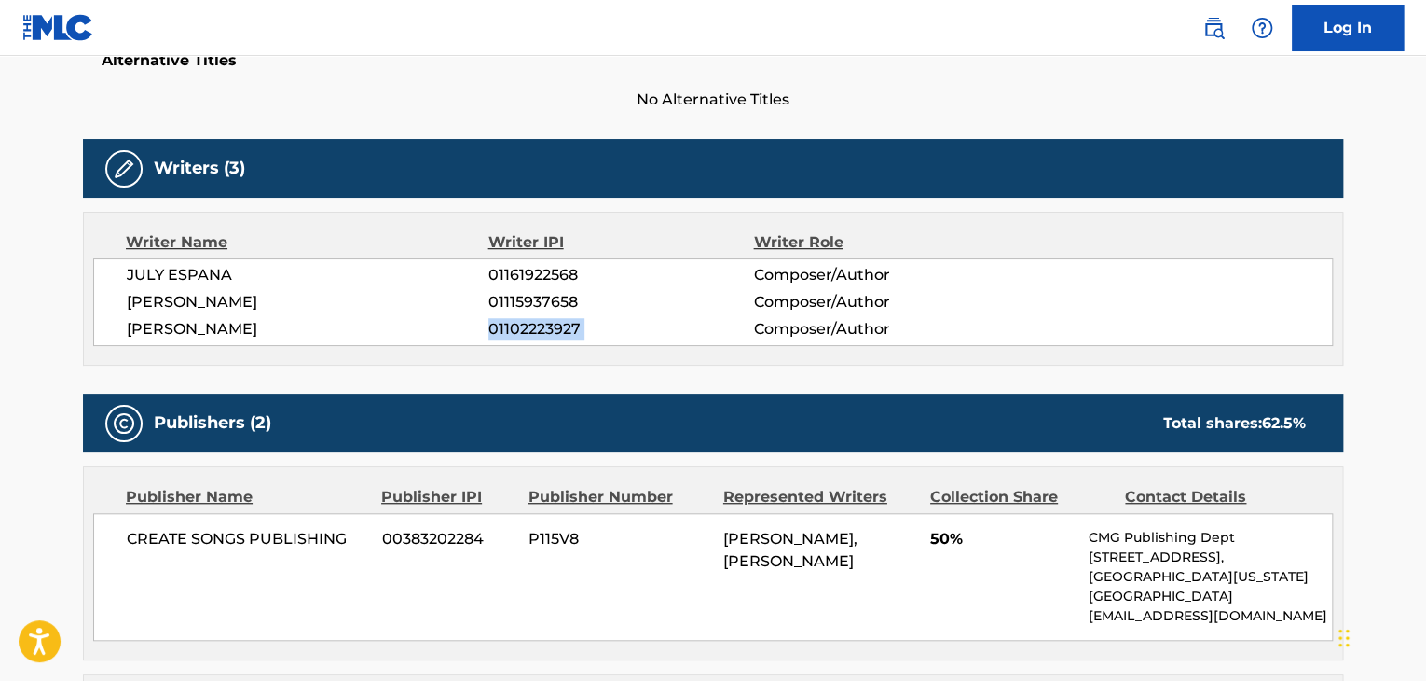
click at [507, 318] on span "01102223927" at bounding box center [621, 329] width 265 height 22
copy div "01102223927"
click at [267, 528] on span "CREATE SONGS PUBLISHING" at bounding box center [247, 539] width 241 height 22
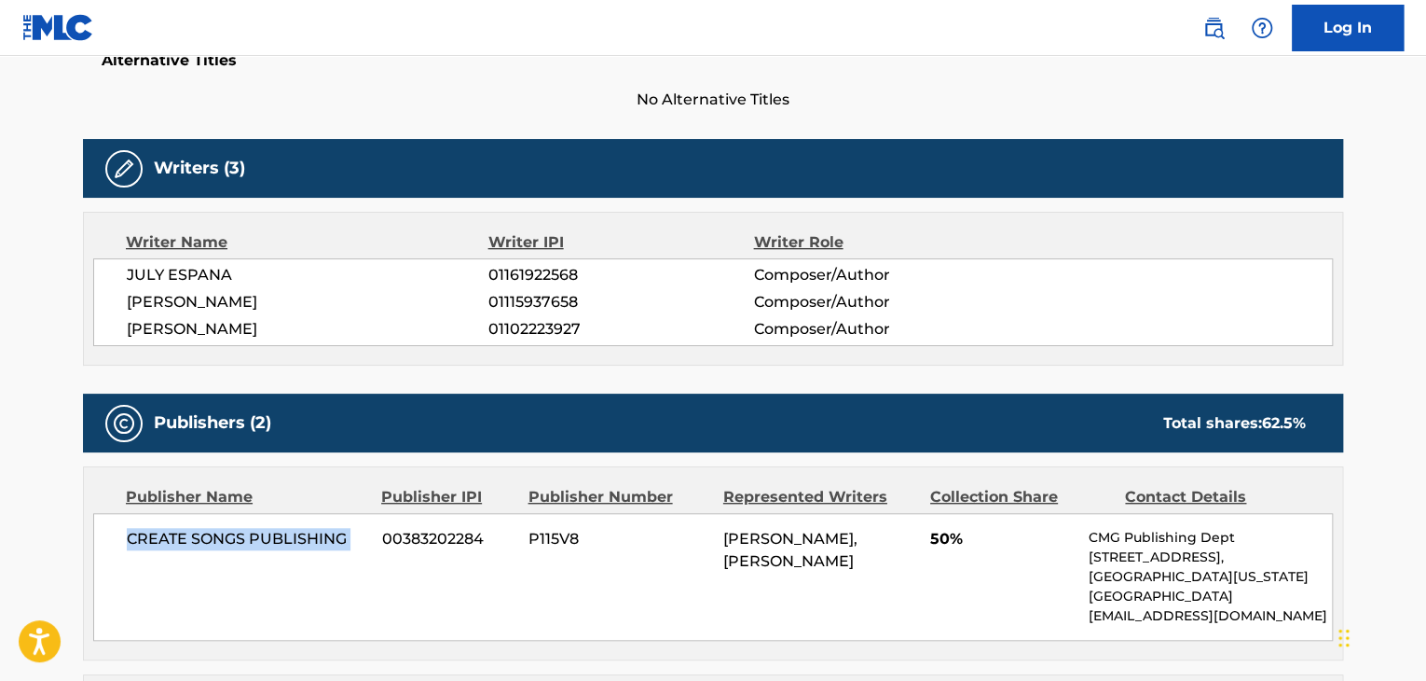
click at [267, 528] on span "CREATE SONGS PUBLISHING" at bounding box center [247, 539] width 241 height 22
copy div "CREATE SONGS PUBLISHING"
click at [423, 528] on span "00383202284" at bounding box center [448, 539] width 132 height 22
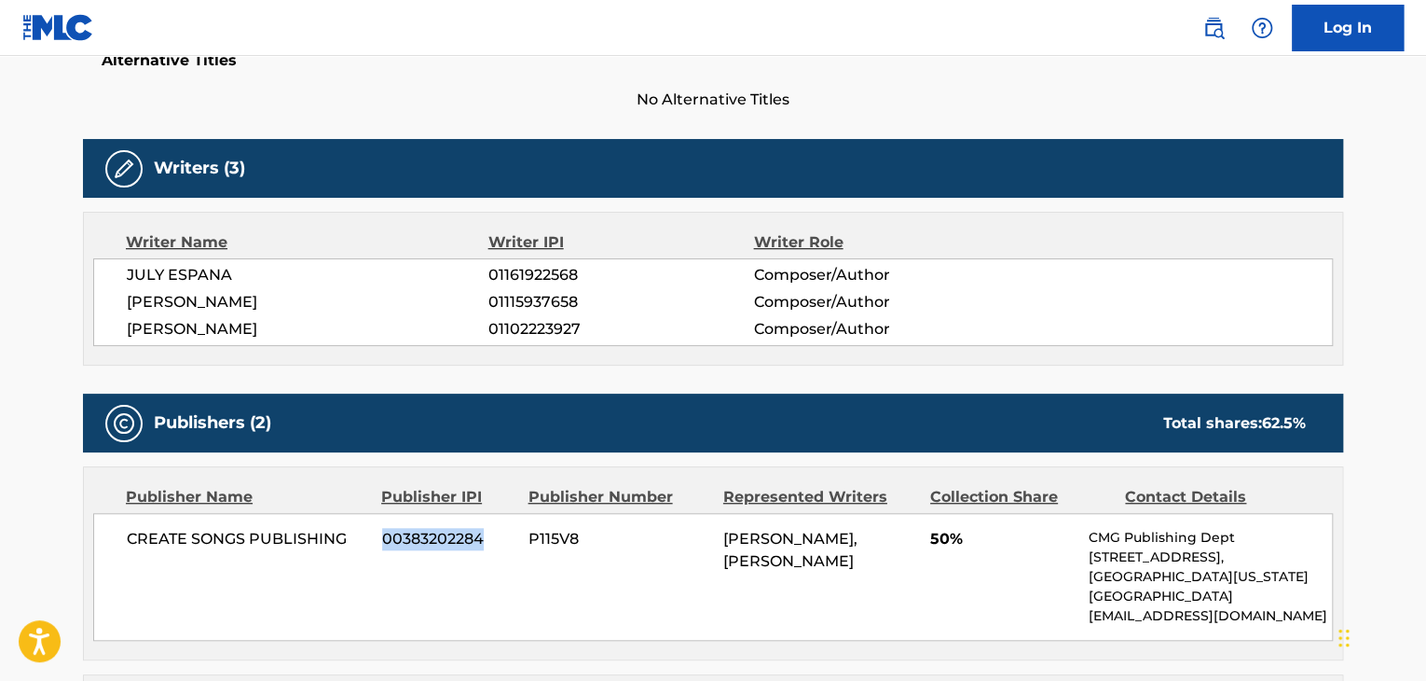
click at [423, 528] on span "00383202284" at bounding box center [448, 539] width 132 height 22
copy span "00383202284"
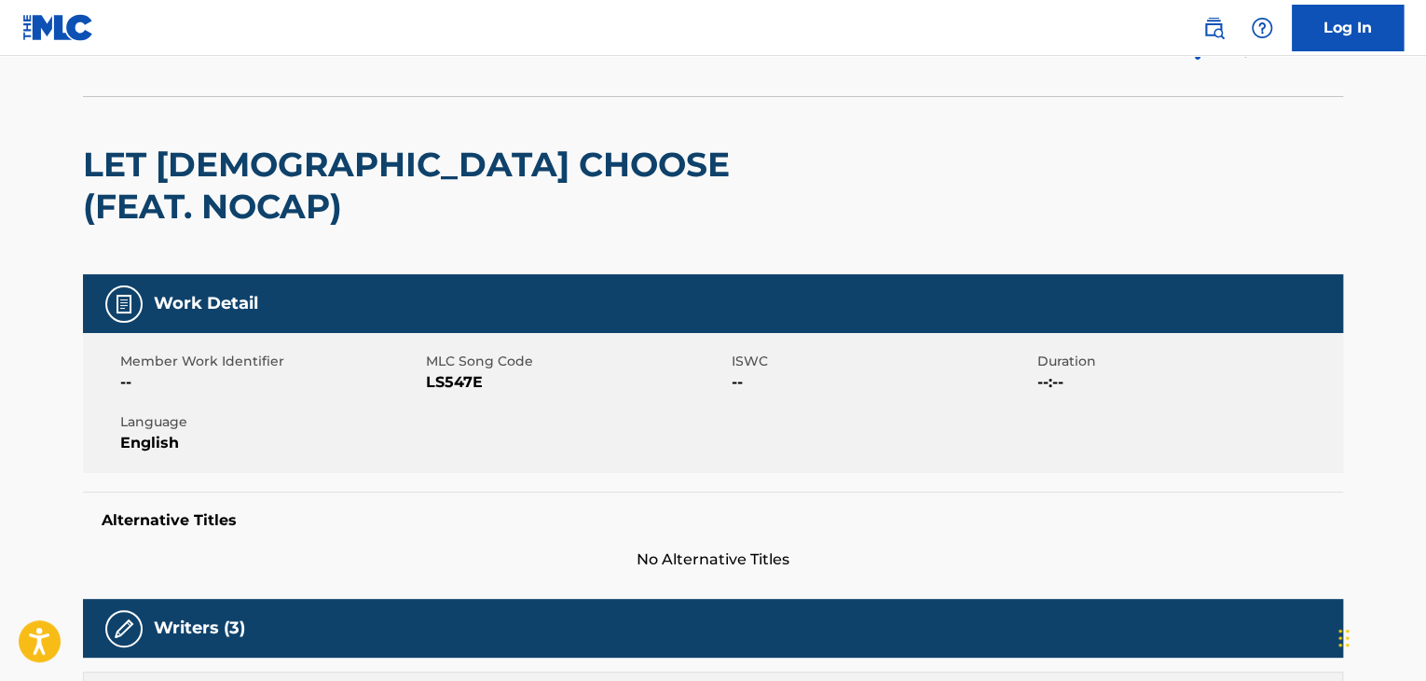
scroll to position [0, 0]
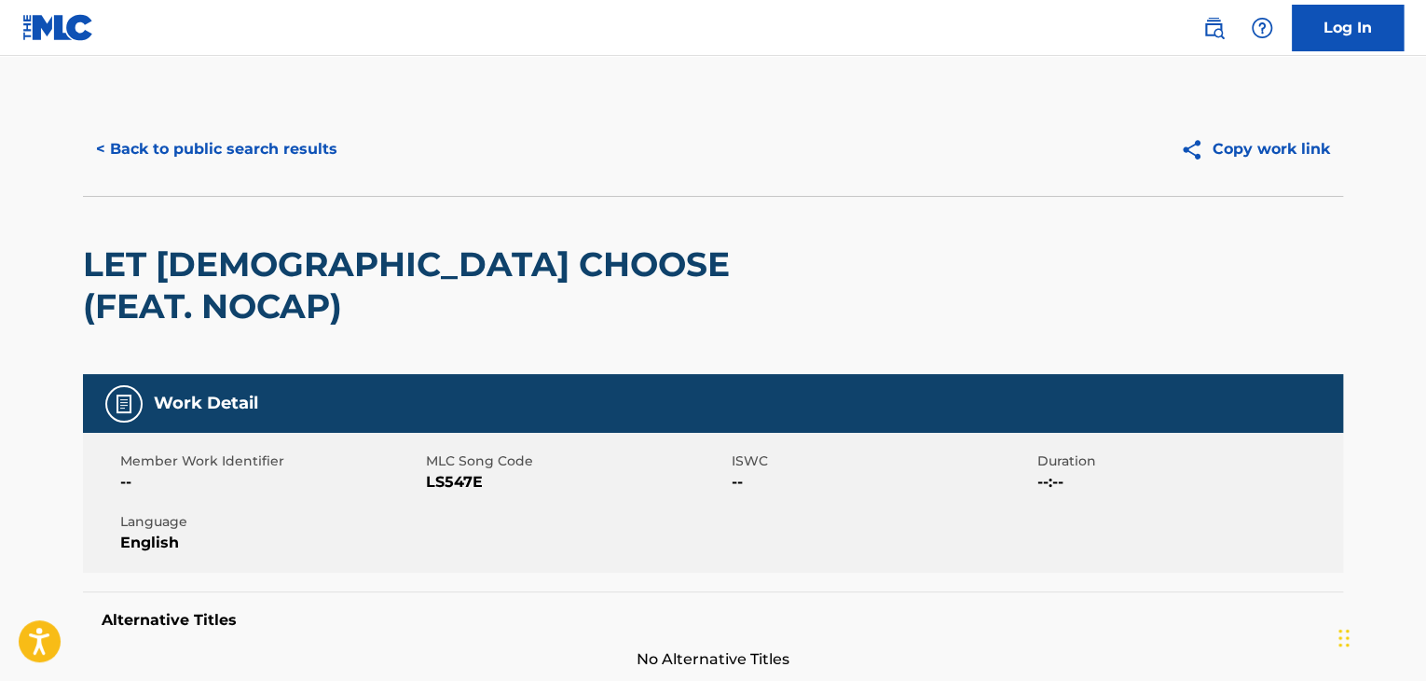
click at [456, 471] on span "LS547E" at bounding box center [576, 482] width 301 height 22
copy span "LS547E"
click at [239, 154] on button "< Back to public search results" at bounding box center [217, 149] width 268 height 47
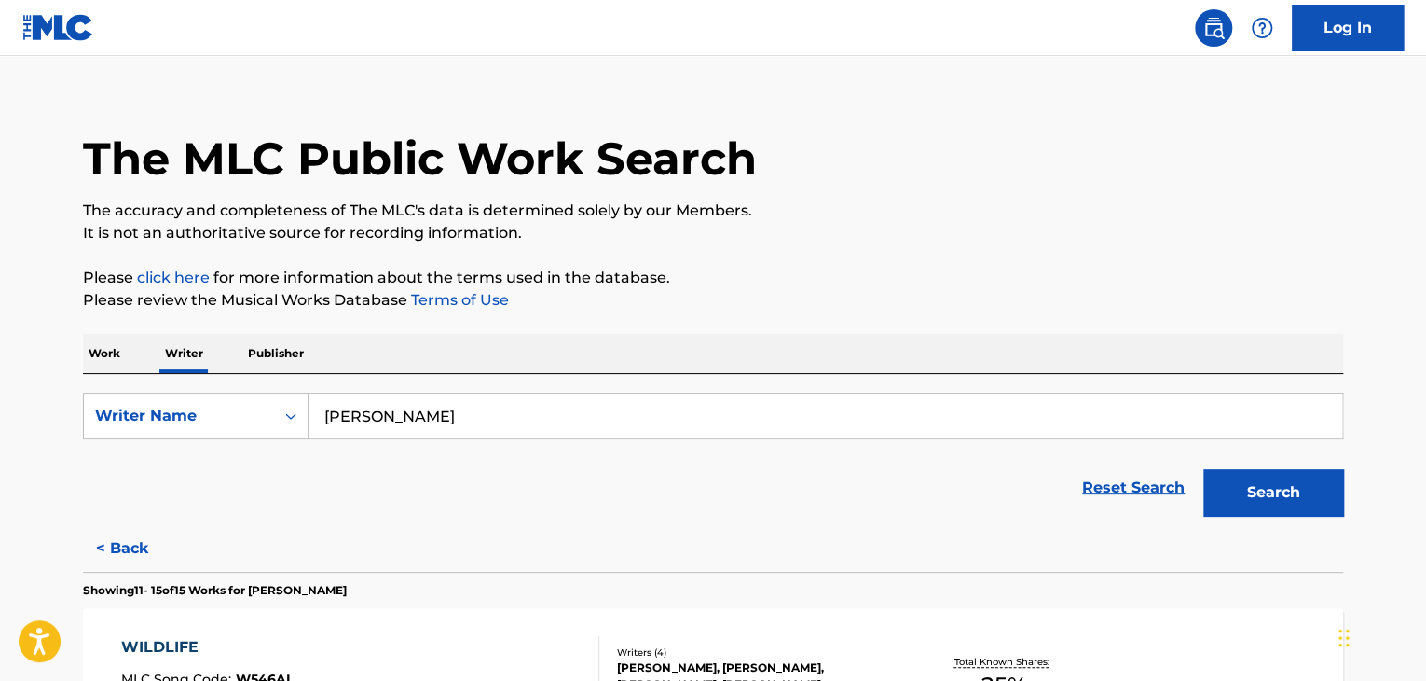
click at [451, 420] on input "[PERSON_NAME]" at bounding box center [826, 415] width 1034 height 45
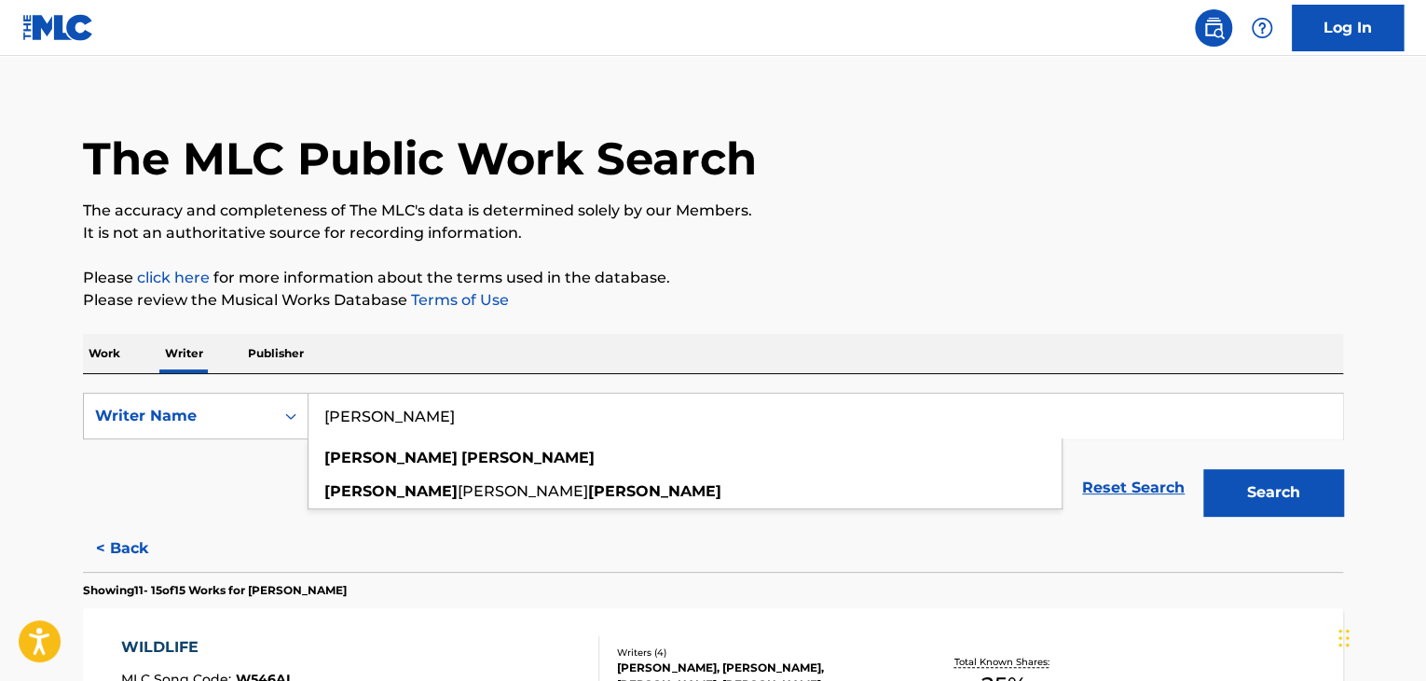
paste input "[PERSON_NAME]"
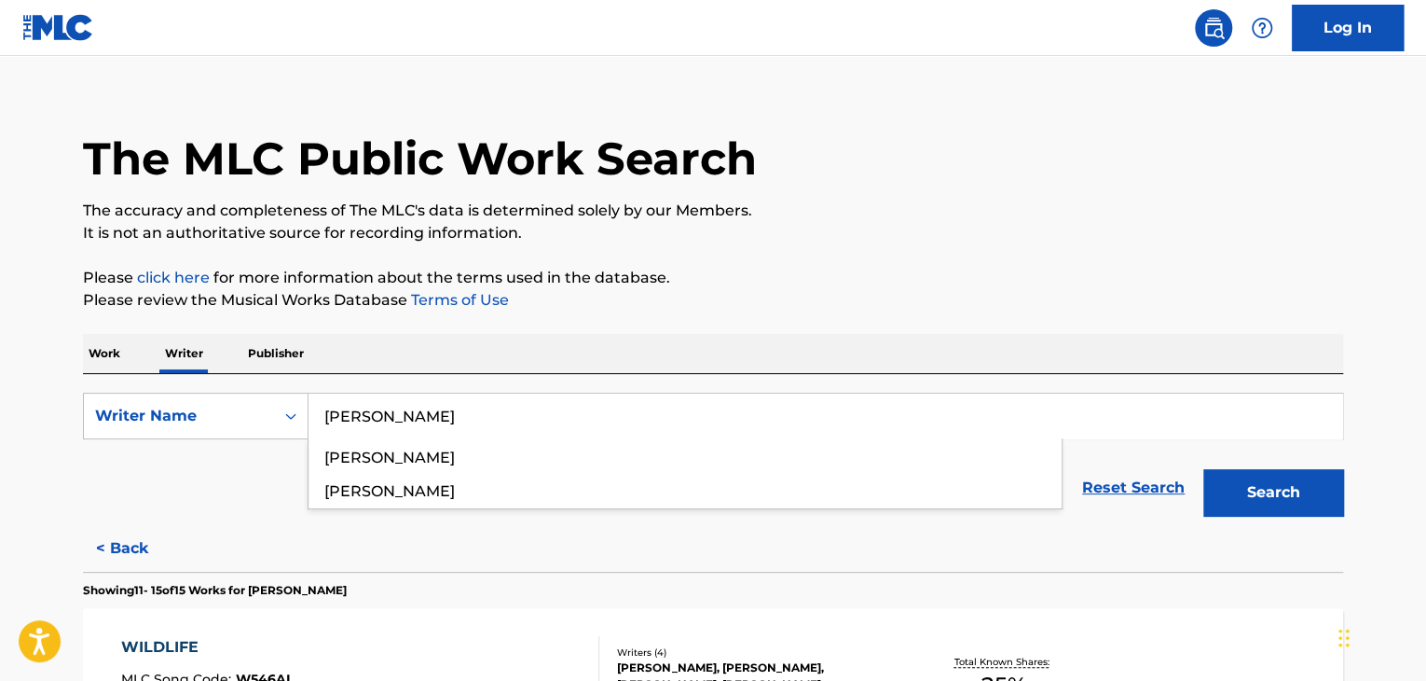
type input "[PERSON_NAME]"
click at [1013, 234] on p "It is not an authoritative source for recording information." at bounding box center [713, 233] width 1261 height 22
click at [1277, 486] on button "Search" at bounding box center [1274, 492] width 140 height 47
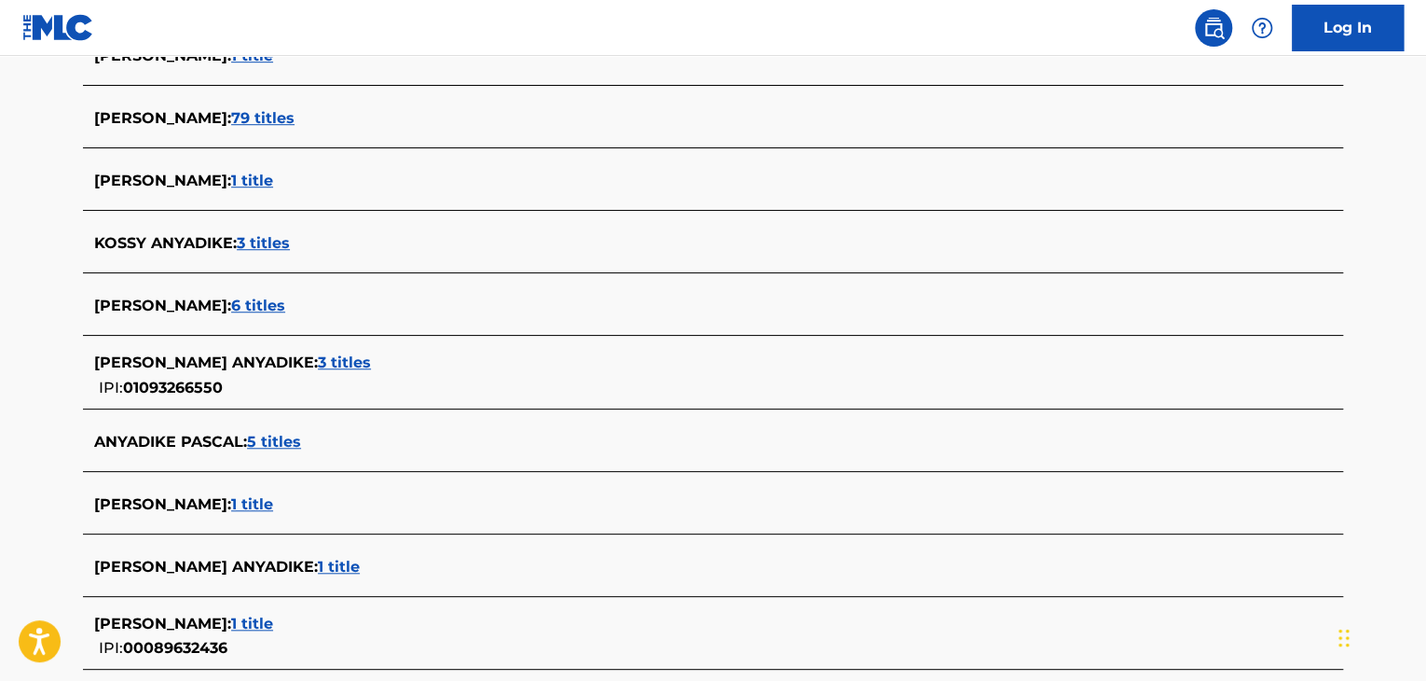
scroll to position [582, 0]
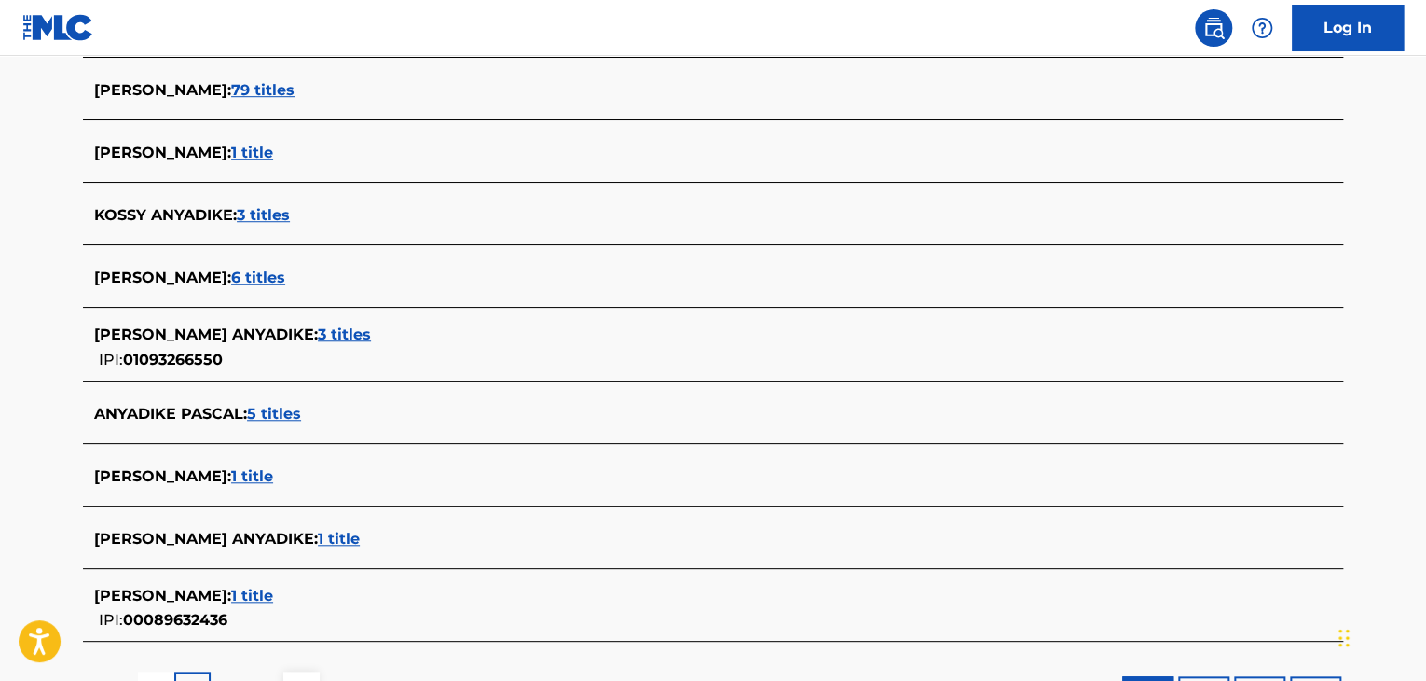
click at [282, 272] on span "6 titles" at bounding box center [258, 278] width 54 height 18
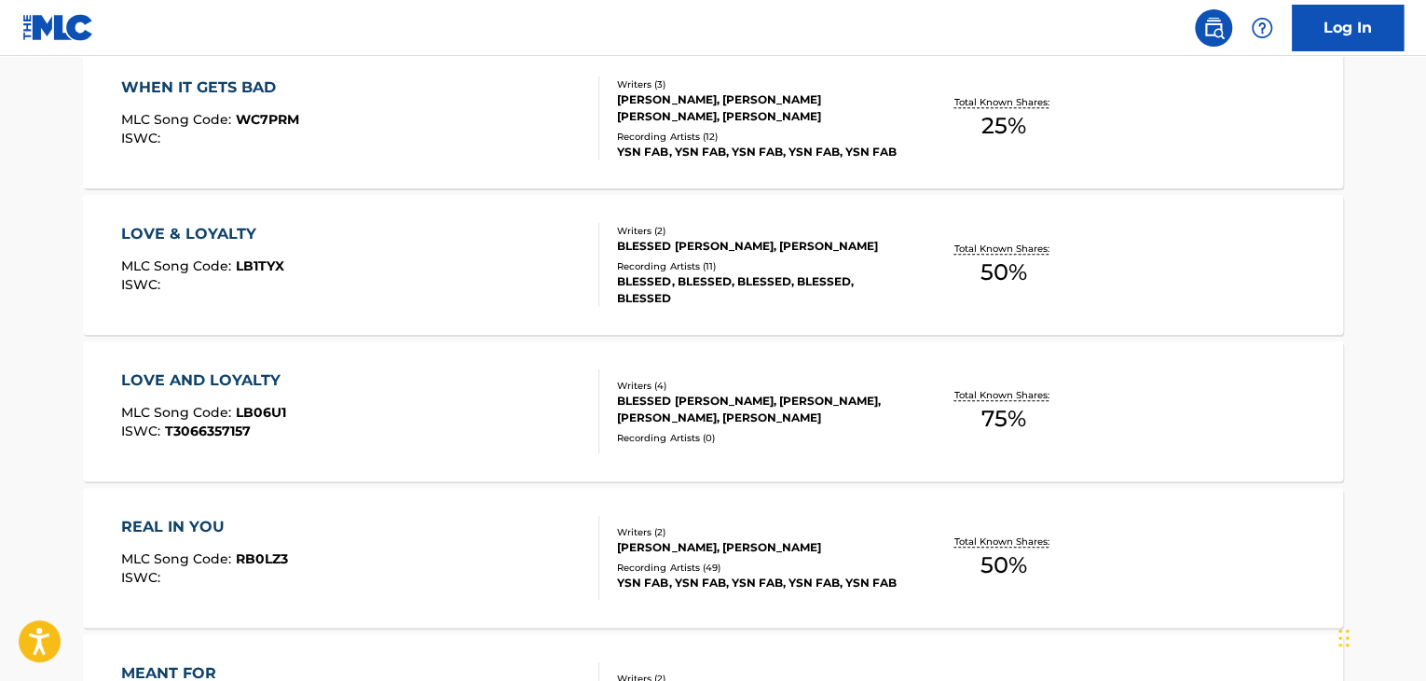
click at [500, 399] on div "LOVE AND LOYALTY MLC Song Code : LB06U1 ISWC : T3066357157" at bounding box center [360, 411] width 479 height 84
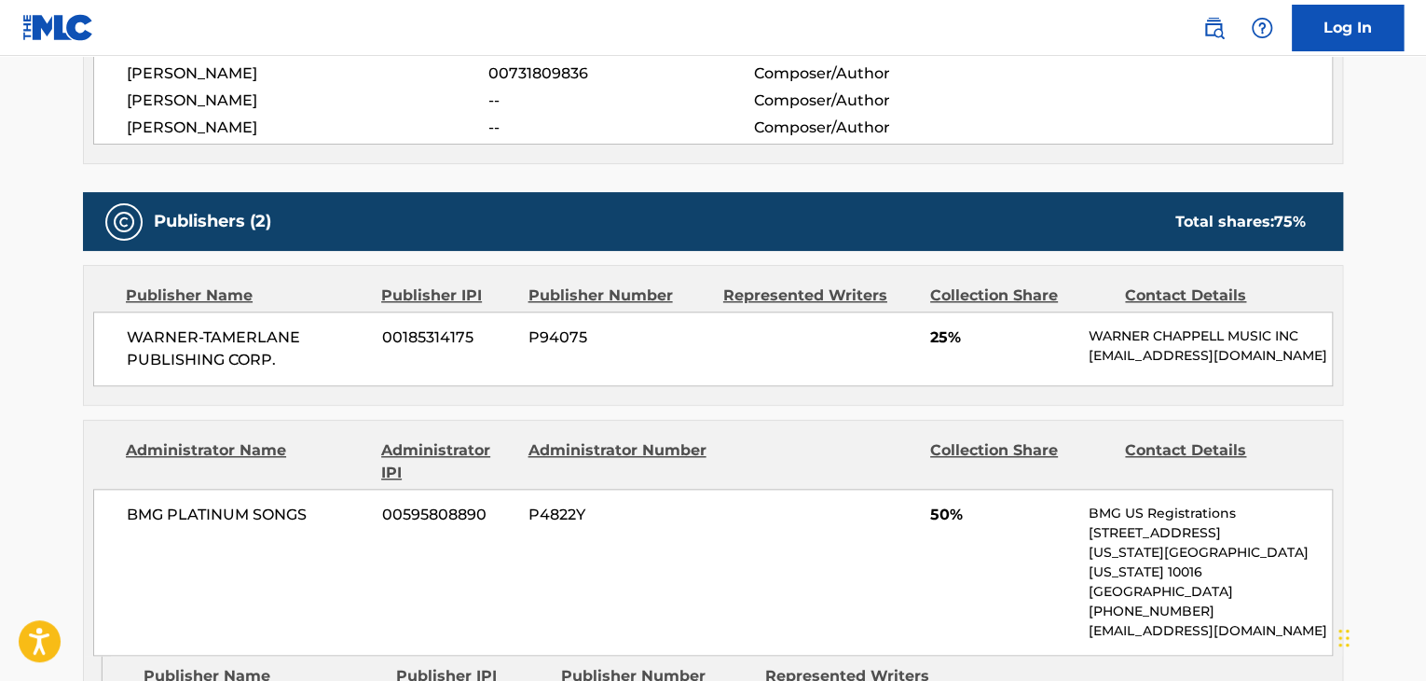
scroll to position [559, 0]
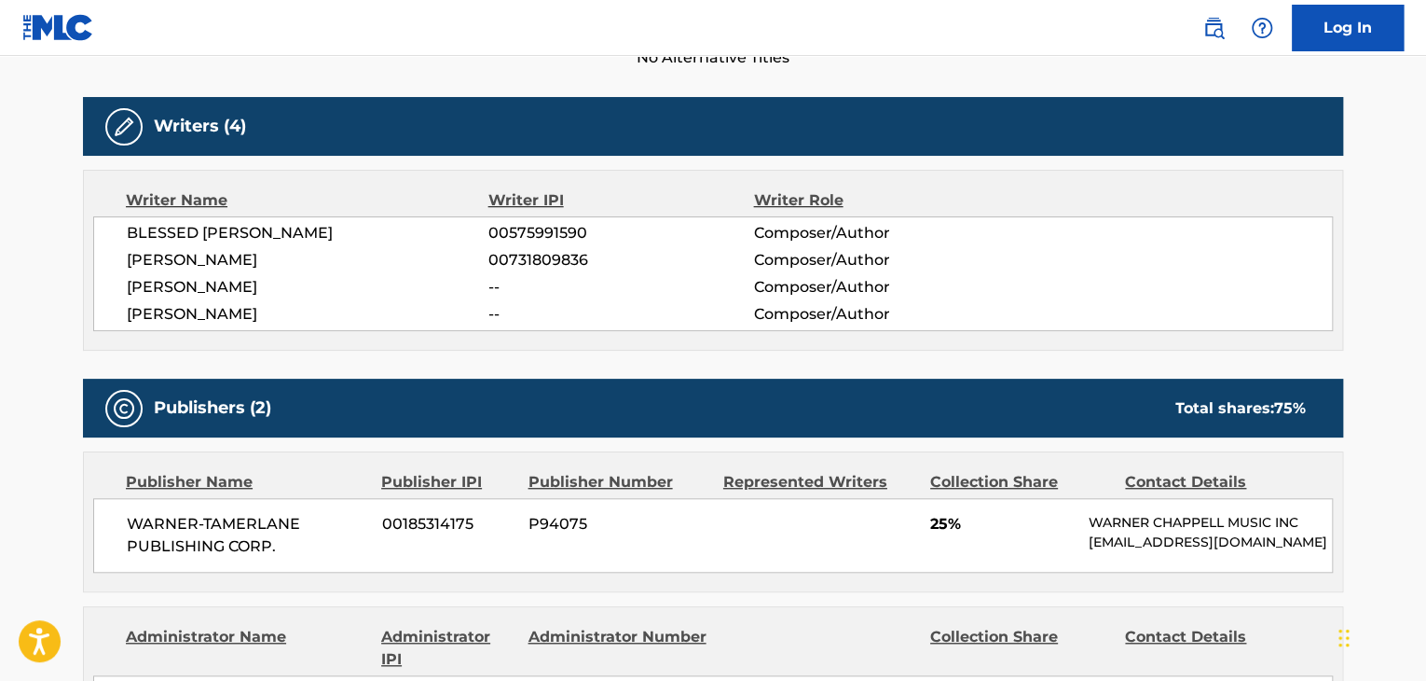
click at [223, 318] on span "[PERSON_NAME]" at bounding box center [308, 314] width 362 height 22
copy div "[PERSON_NAME]"
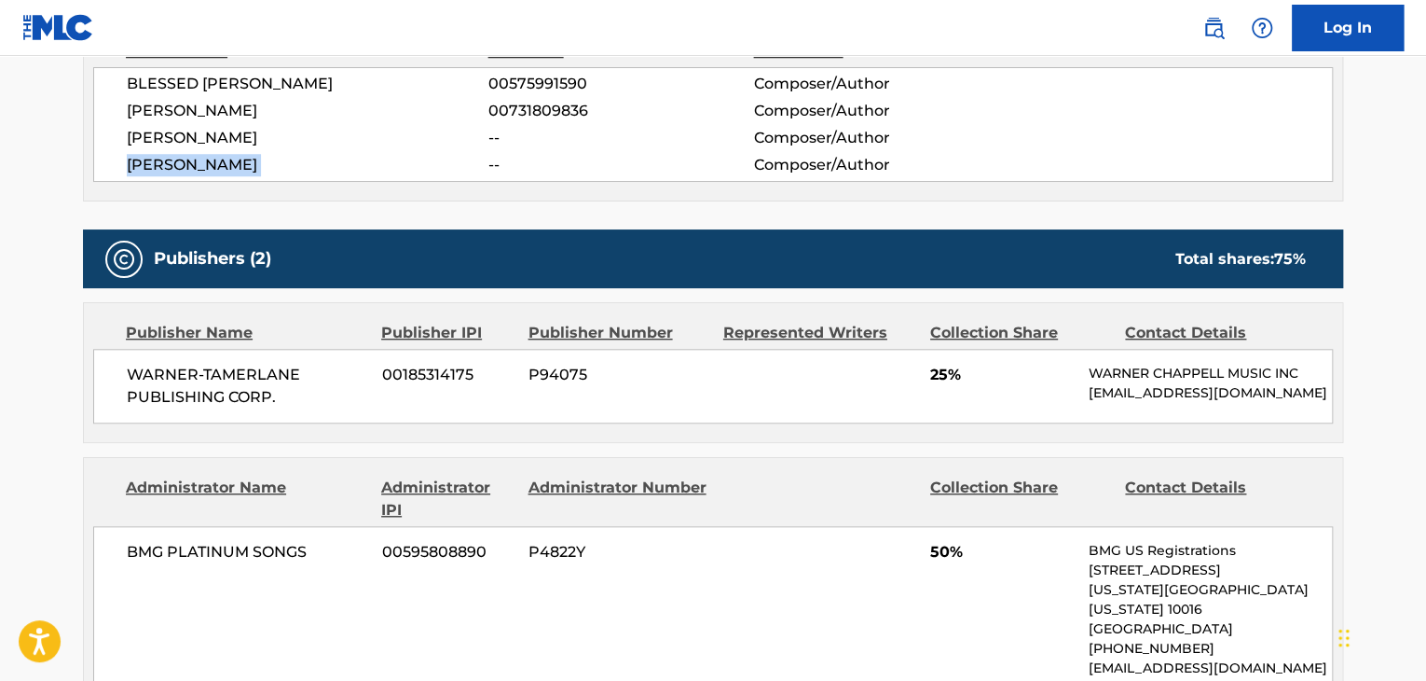
scroll to position [839, 0]
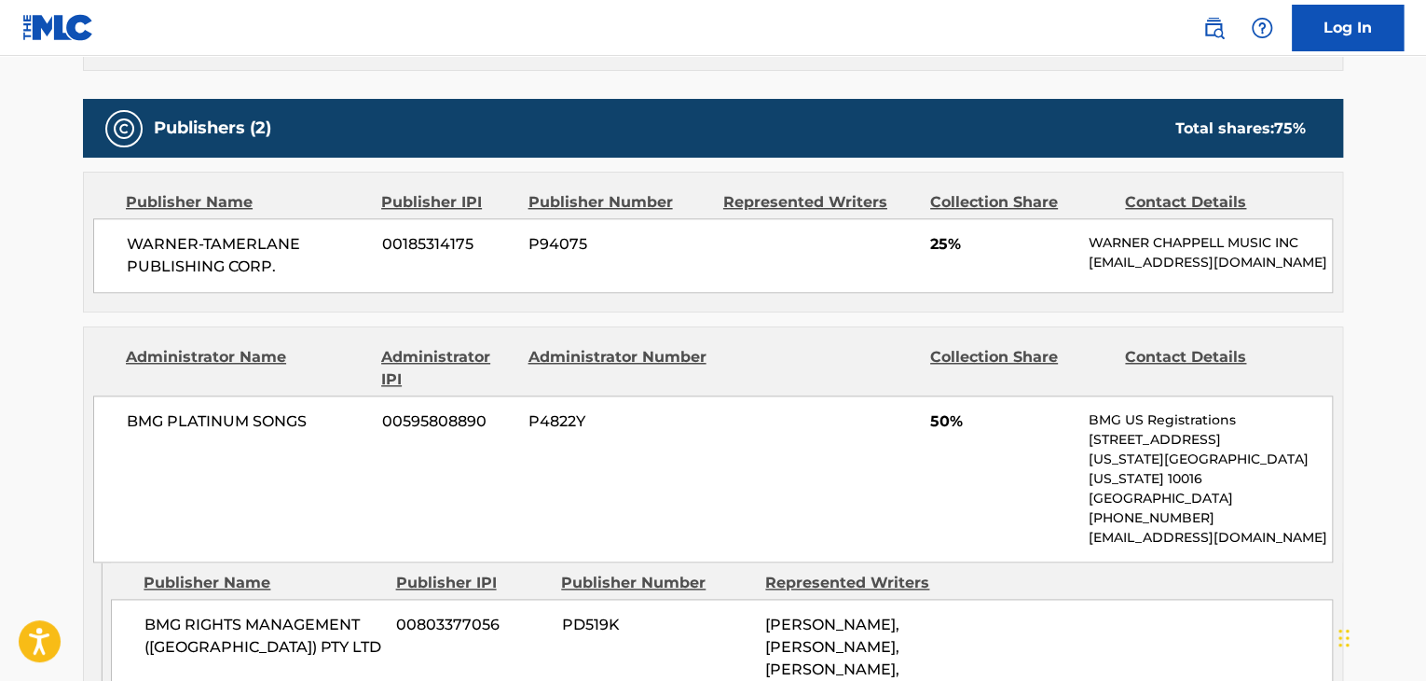
click at [183, 424] on span "BMG PLATINUM SONGS" at bounding box center [247, 421] width 241 height 22
copy div "BMG PLATINUM SONGS"
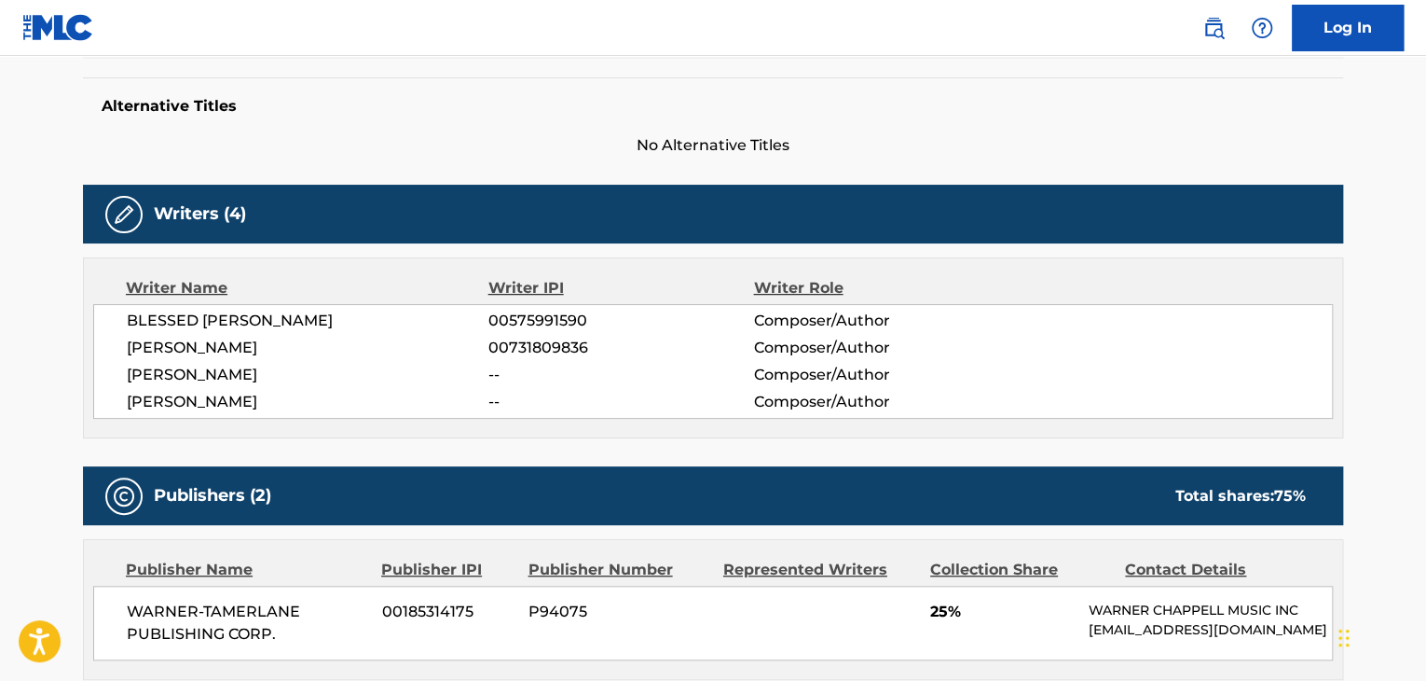
scroll to position [280, 0]
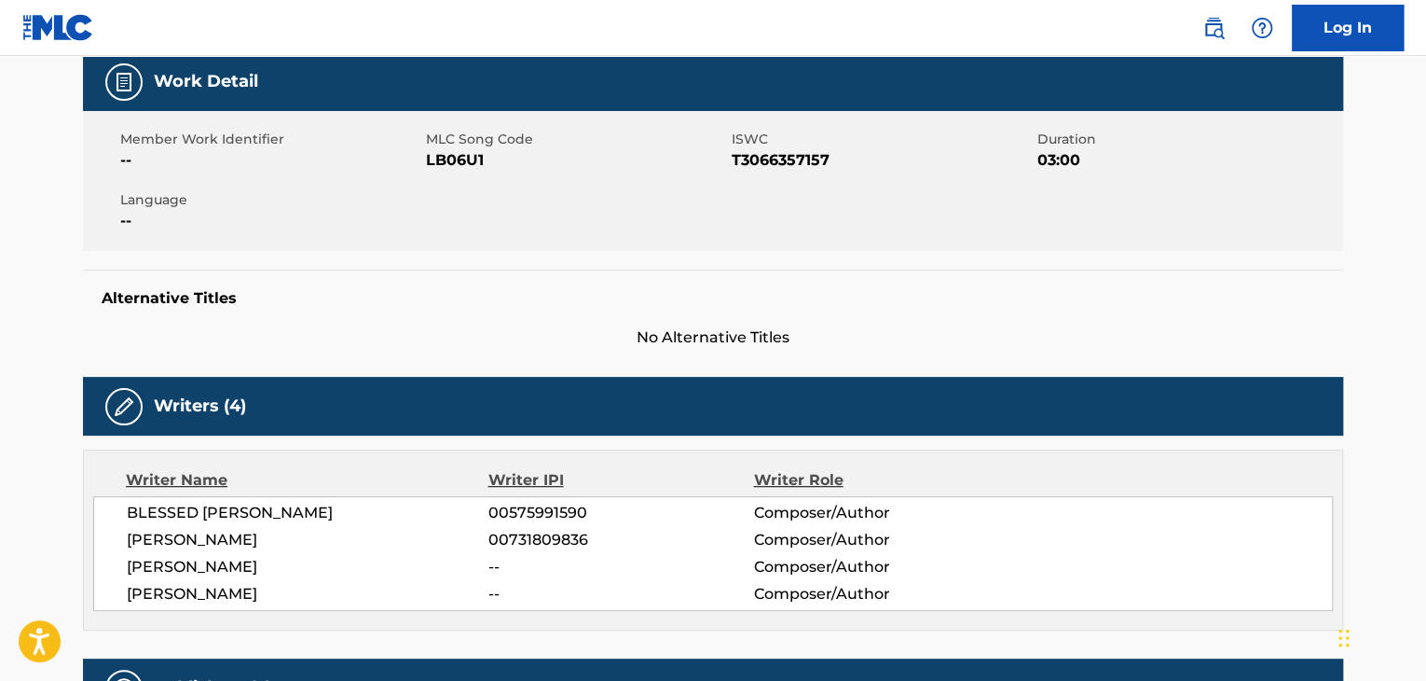
click at [463, 162] on span "LB06U1" at bounding box center [576, 160] width 301 height 22
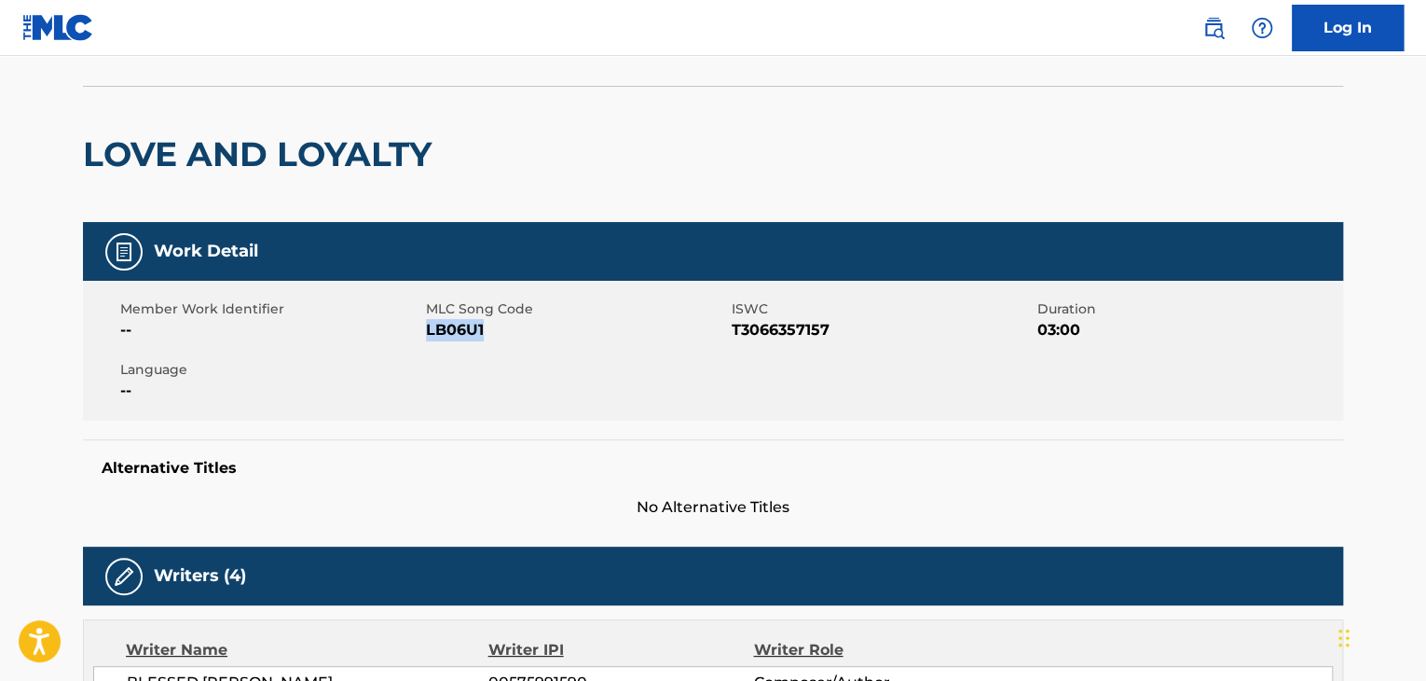
scroll to position [0, 0]
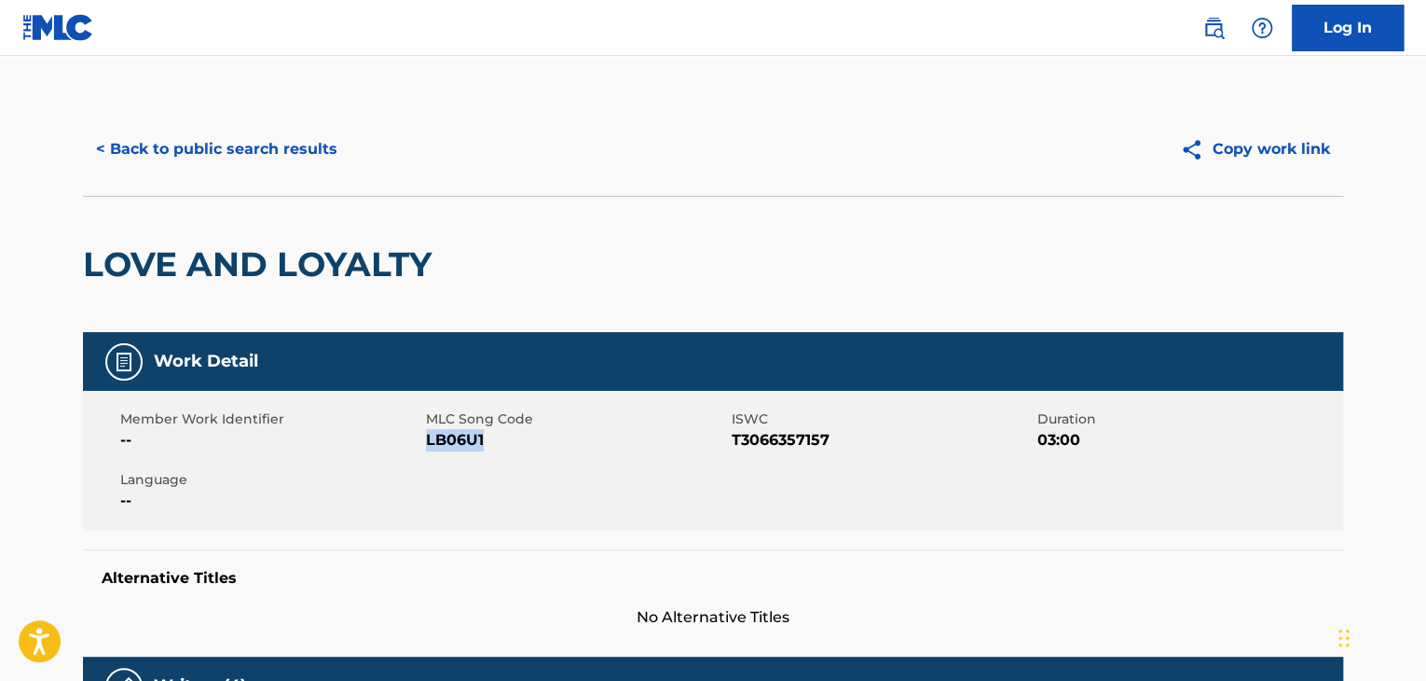
click at [146, 138] on button "< Back to public search results" at bounding box center [217, 149] width 268 height 47
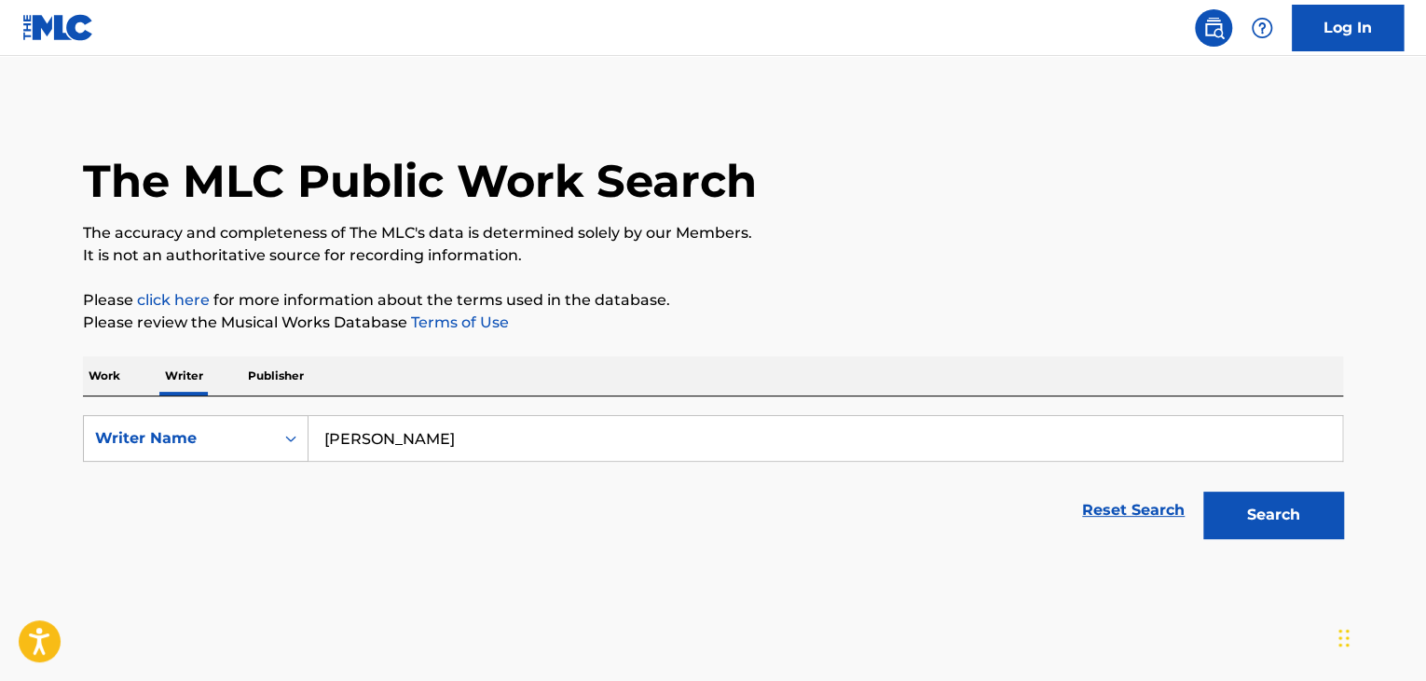
scroll to position [22, 0]
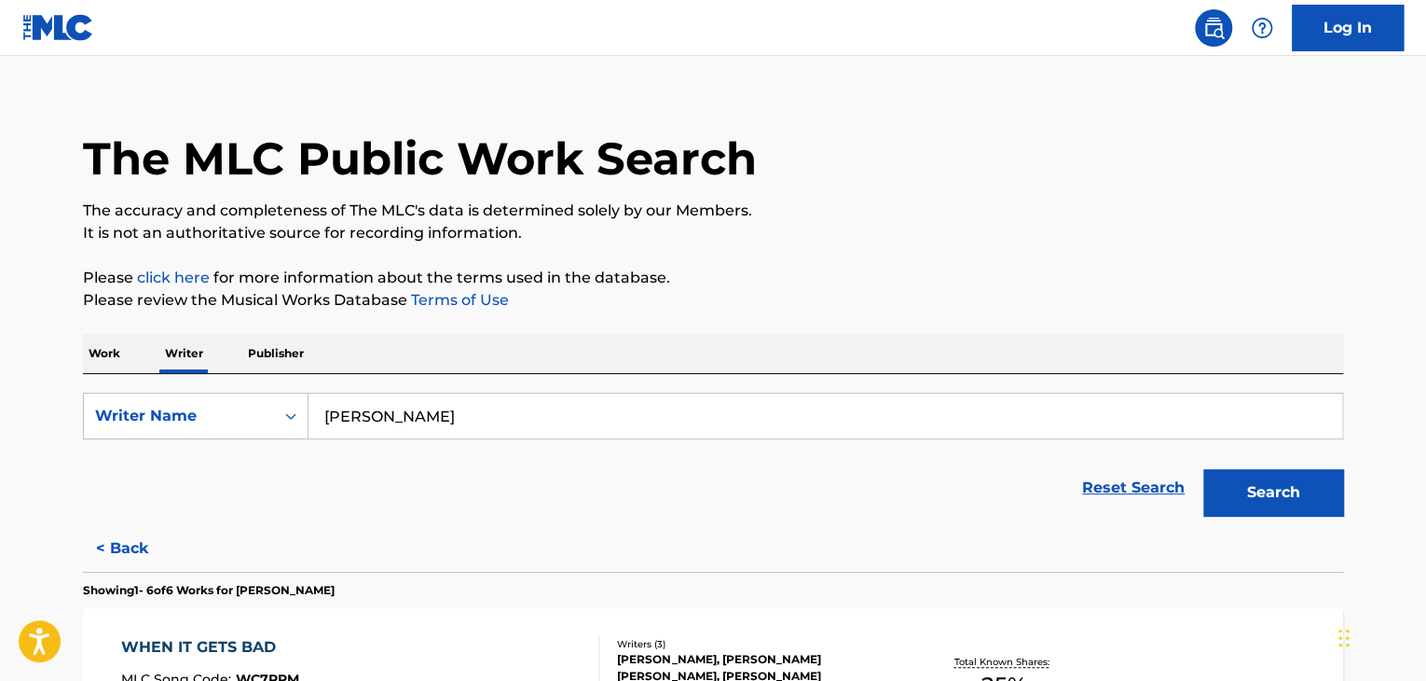
click at [418, 392] on div "SearchWithCriteria8ab0a40f-bc78-467b-8ced-ce01b3ca8cd0 Writer Name [PERSON_NAME…" at bounding box center [713, 449] width 1261 height 151
click at [418, 393] on div "[PERSON_NAME]" at bounding box center [826, 416] width 1035 height 47
click at [431, 420] on input "[PERSON_NAME]" at bounding box center [826, 415] width 1034 height 45
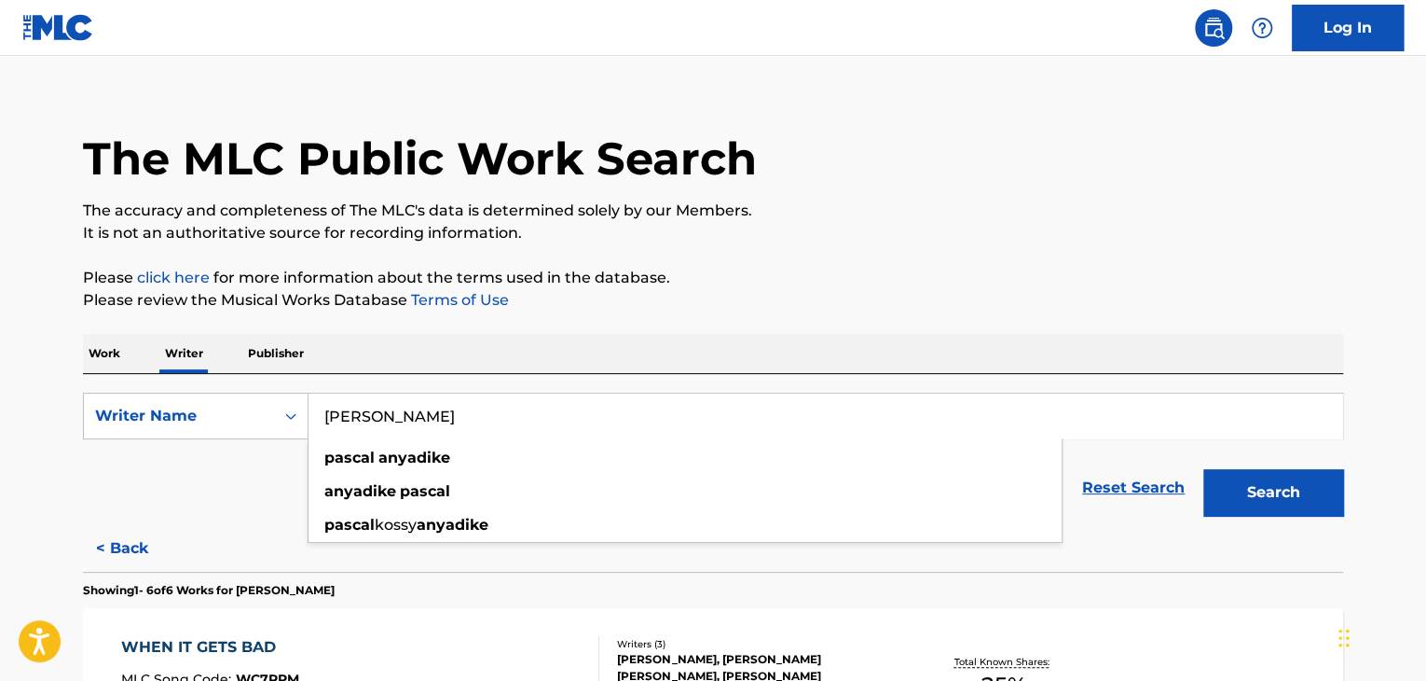
paste input "[PERSON_NAME]"
click at [1300, 489] on button "Search" at bounding box center [1274, 492] width 140 height 47
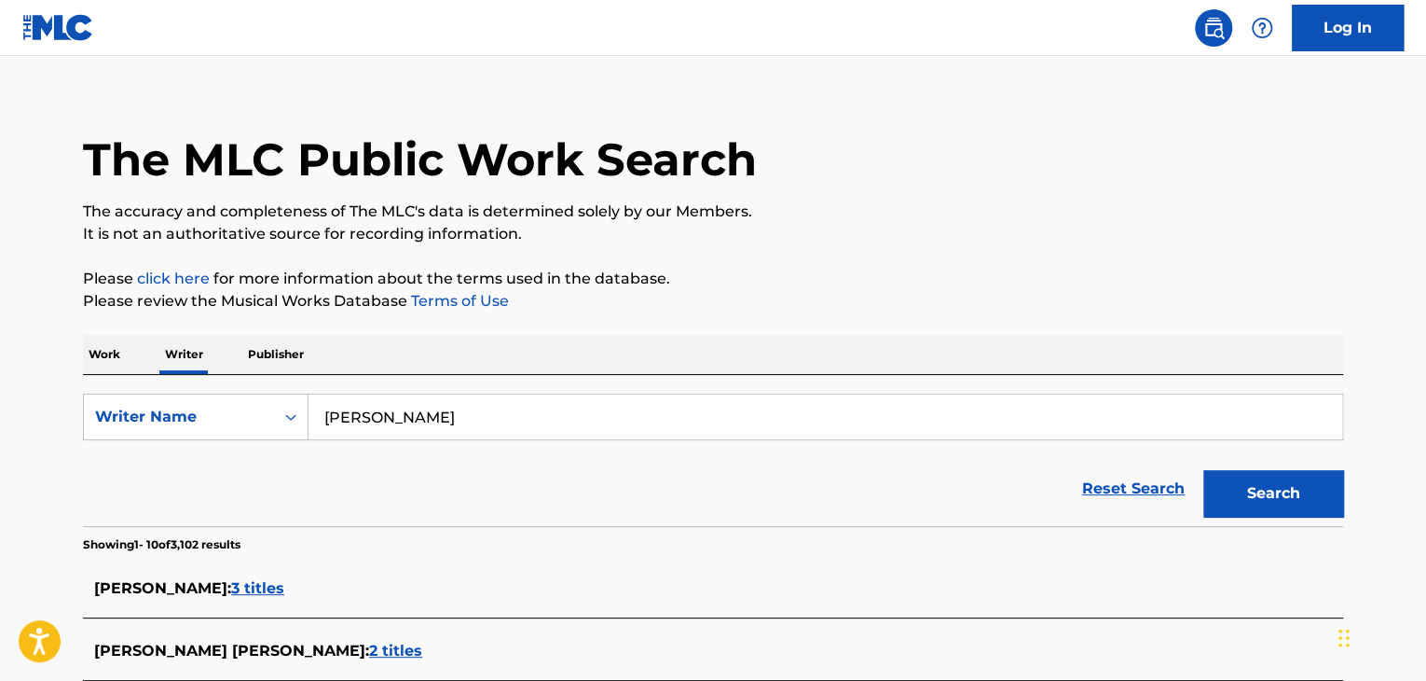
scroll to position [0, 0]
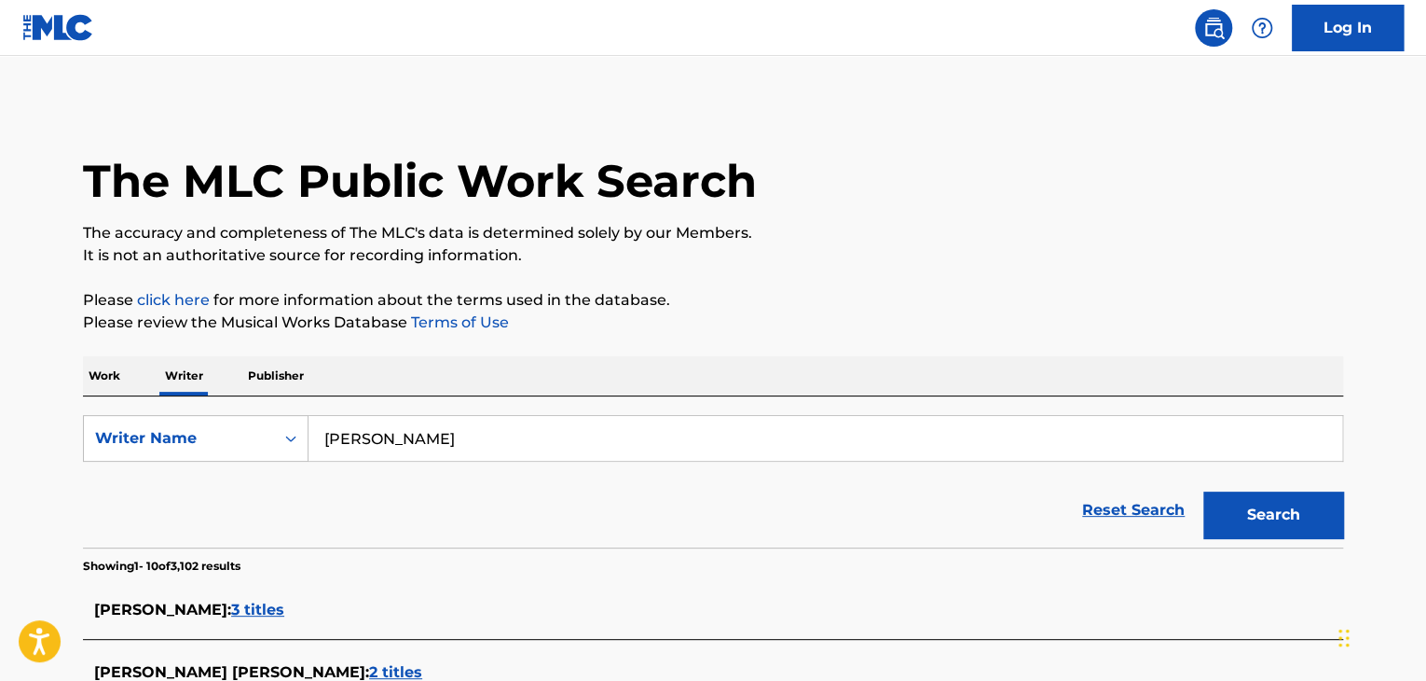
click at [406, 435] on input "[PERSON_NAME]" at bounding box center [826, 438] width 1034 height 45
paste input "Benedigtus [PERSON_NAME]"
click at [777, 325] on p "Please review the Musical Works Database Terms of Use" at bounding box center [713, 322] width 1261 height 22
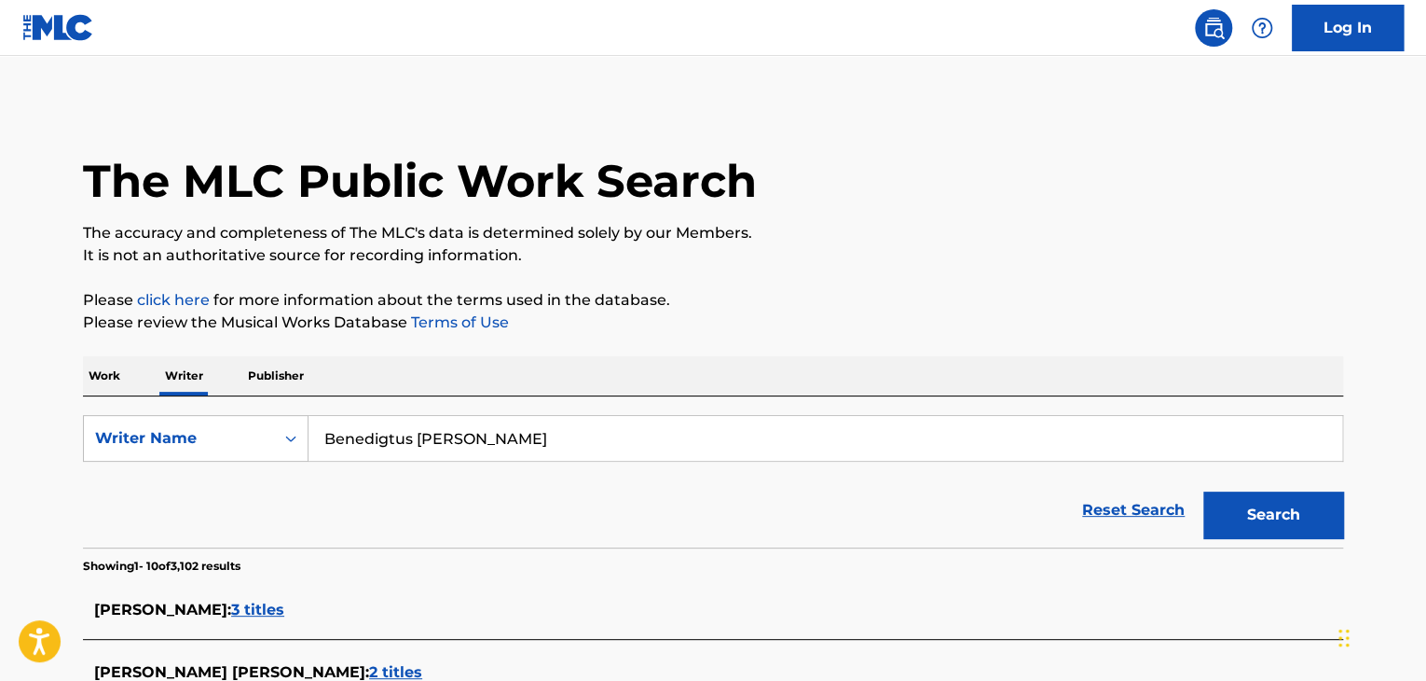
click at [1257, 516] on button "Search" at bounding box center [1274, 514] width 140 height 47
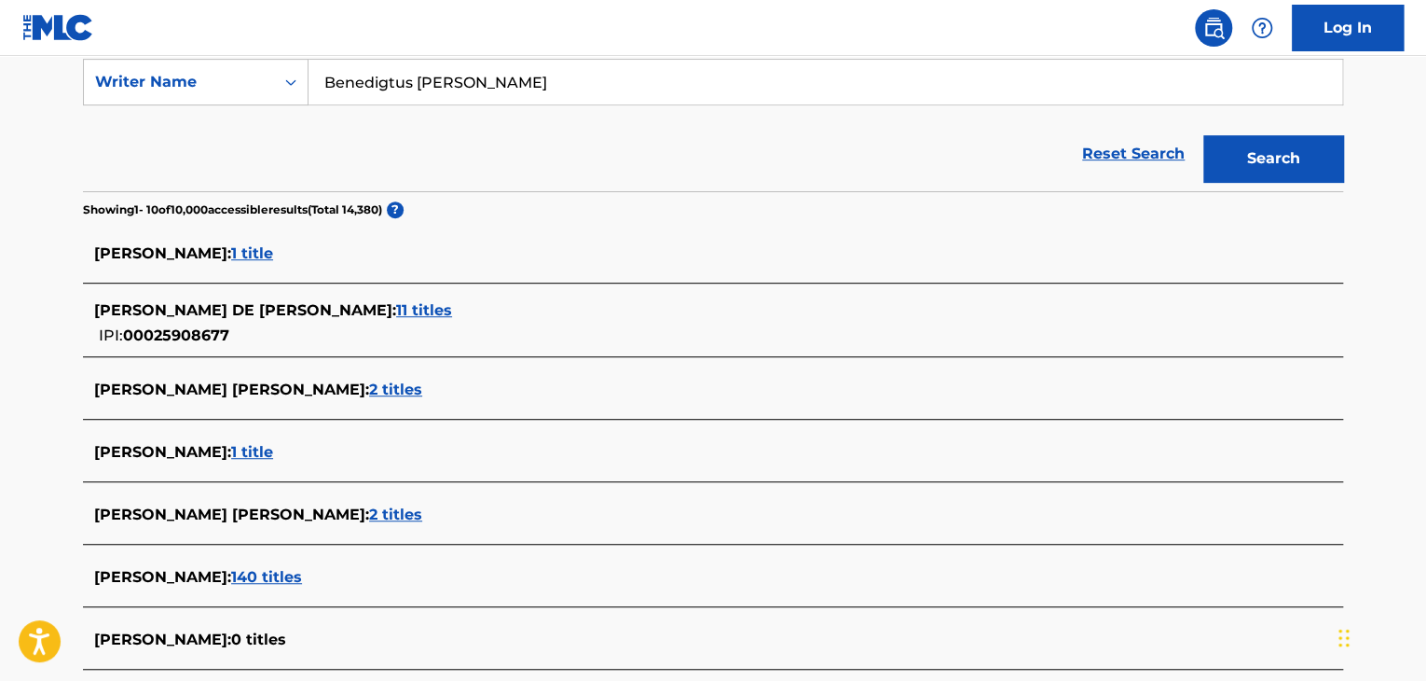
scroll to position [186, 0]
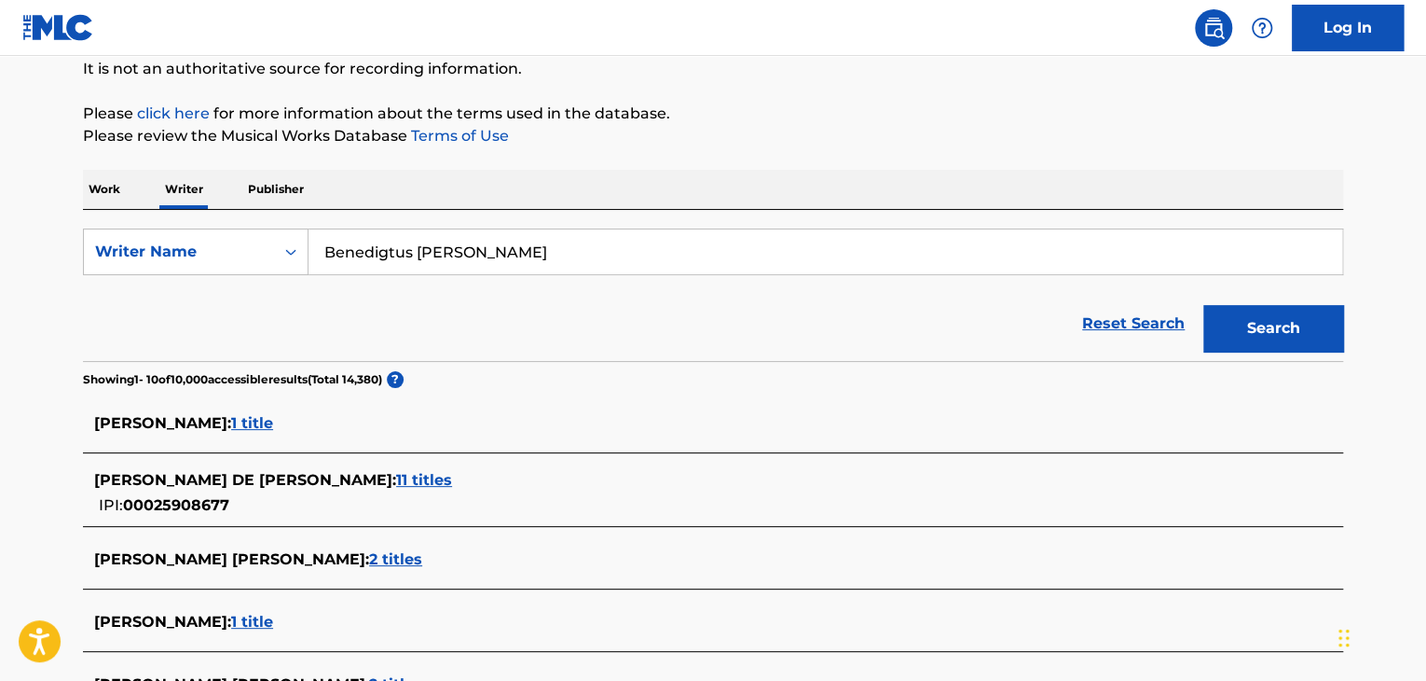
click at [484, 256] on input "Benedigtus [PERSON_NAME]" at bounding box center [826, 251] width 1034 height 45
paste input "[PERSON_NAME]"
type input "[PERSON_NAME]"
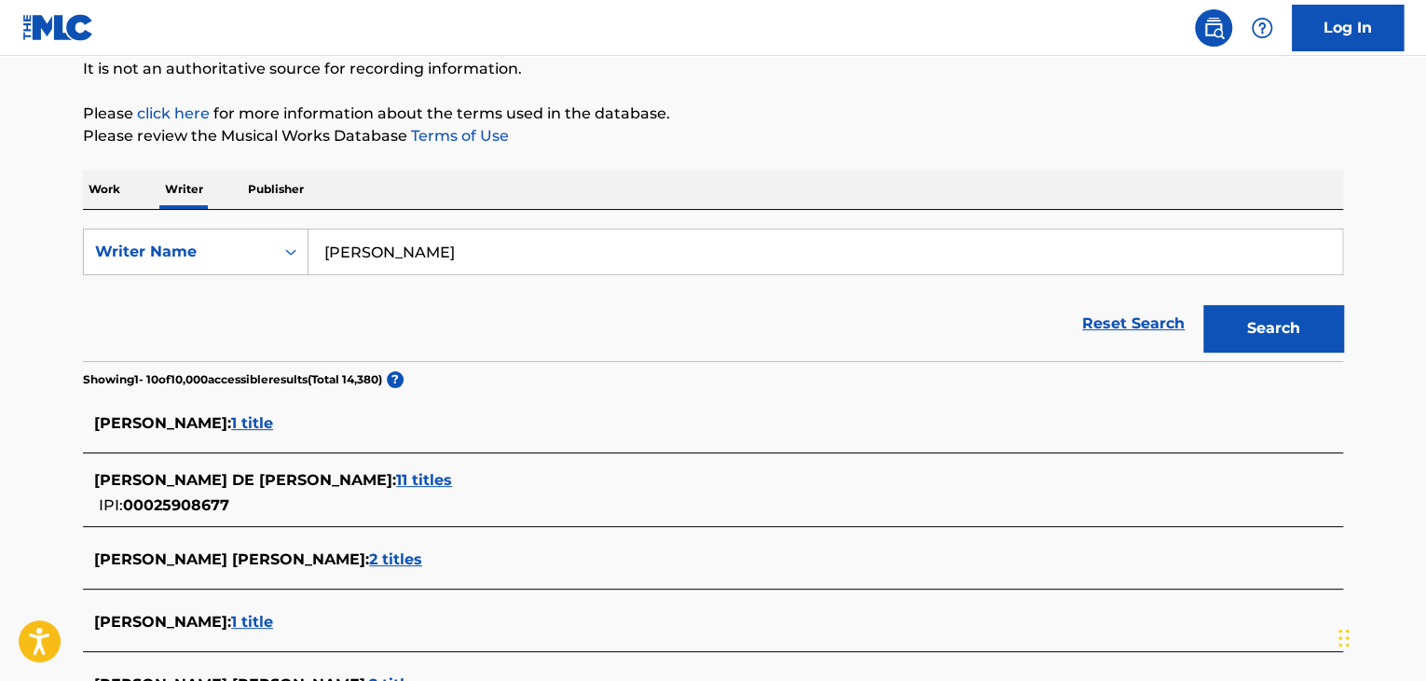
click at [1204, 305] on button "Search" at bounding box center [1274, 328] width 140 height 47
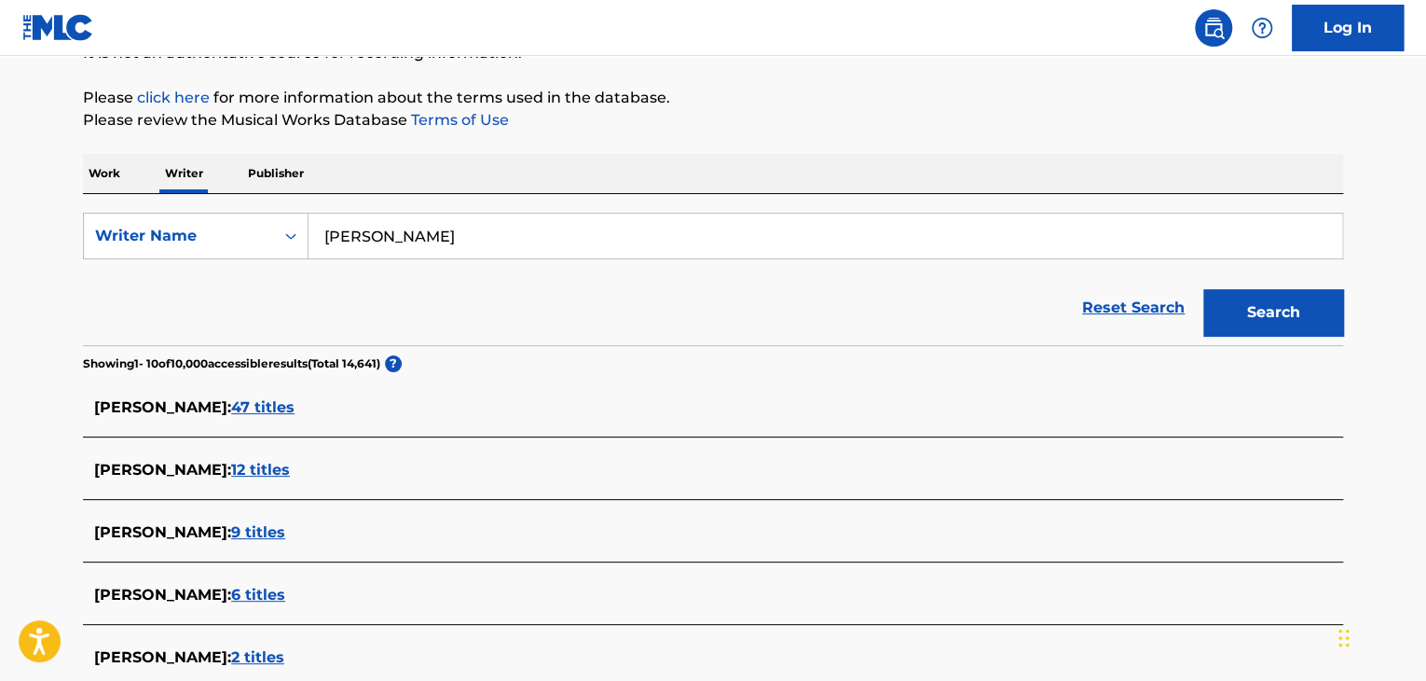
scroll to position [93, 0]
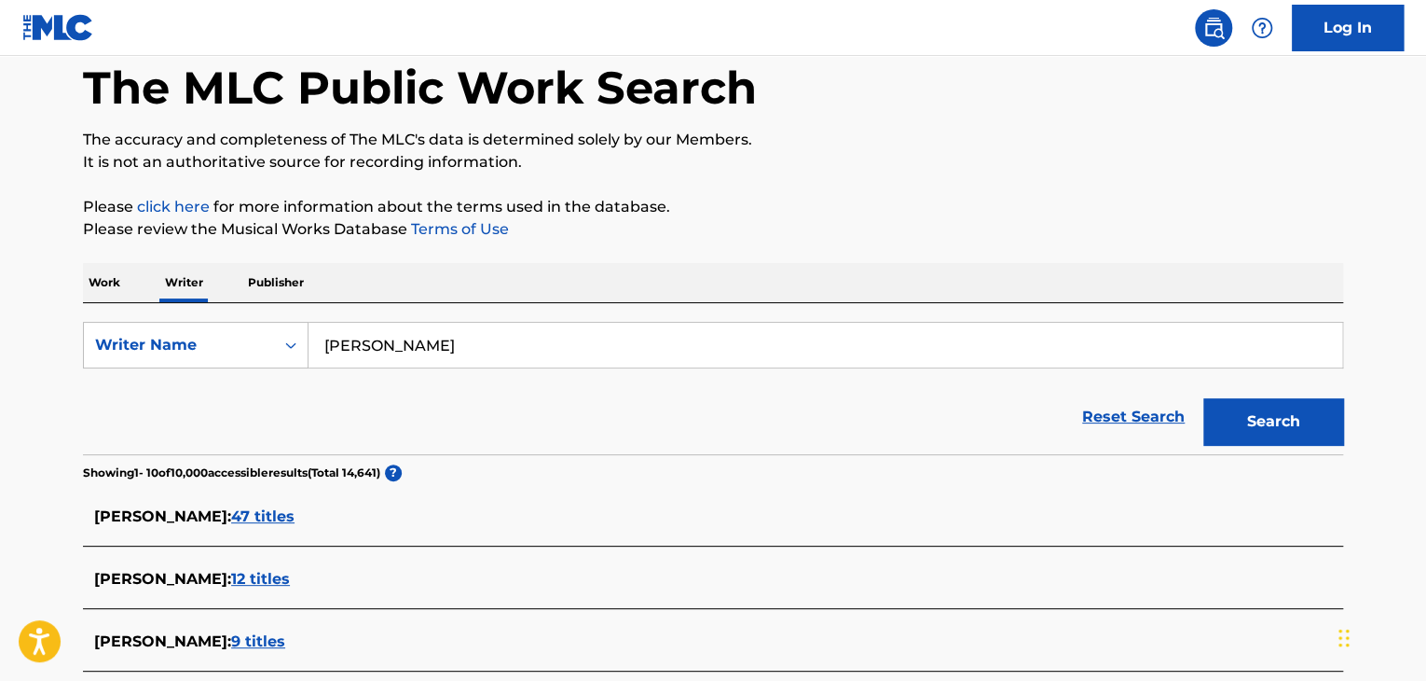
click at [462, 329] on input "[PERSON_NAME]" at bounding box center [826, 345] width 1034 height 45
